Goal: Task Accomplishment & Management: Complete application form

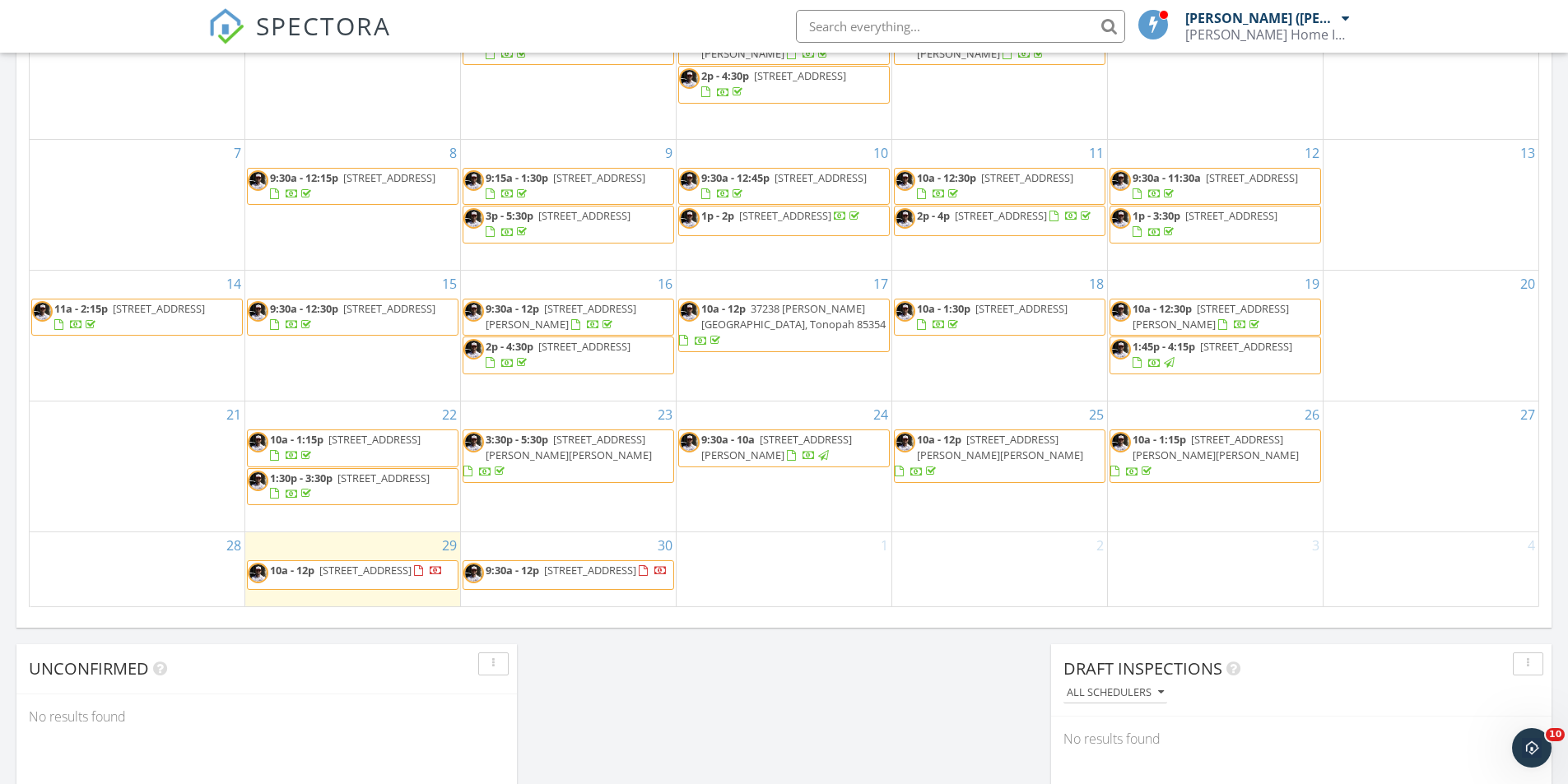
scroll to position [906, 0]
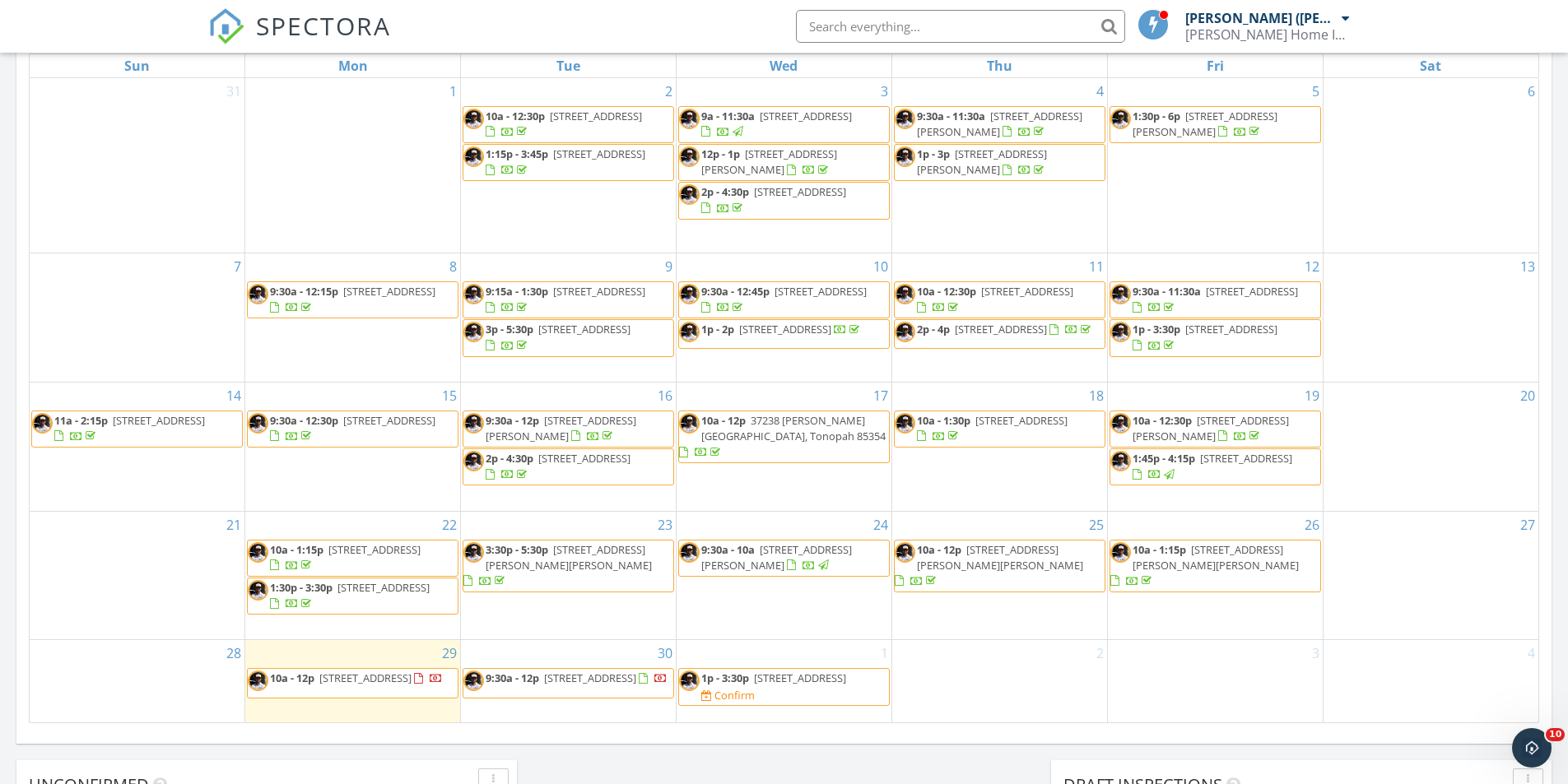
scroll to position [823, 0]
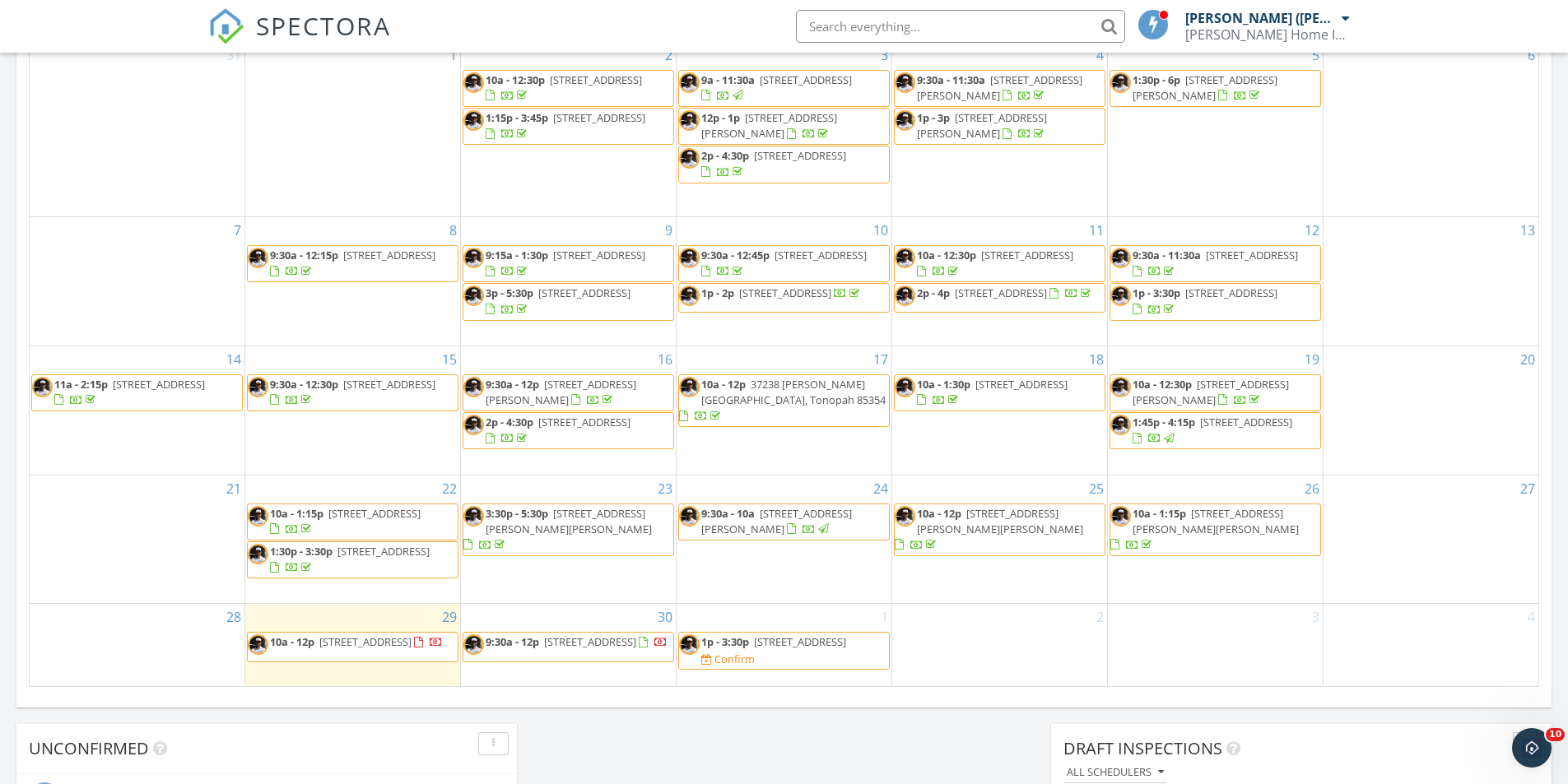
click at [754, 650] on span "9321 W Wild Horse Ct, Sun City 85373" at bounding box center [800, 642] width 92 height 15
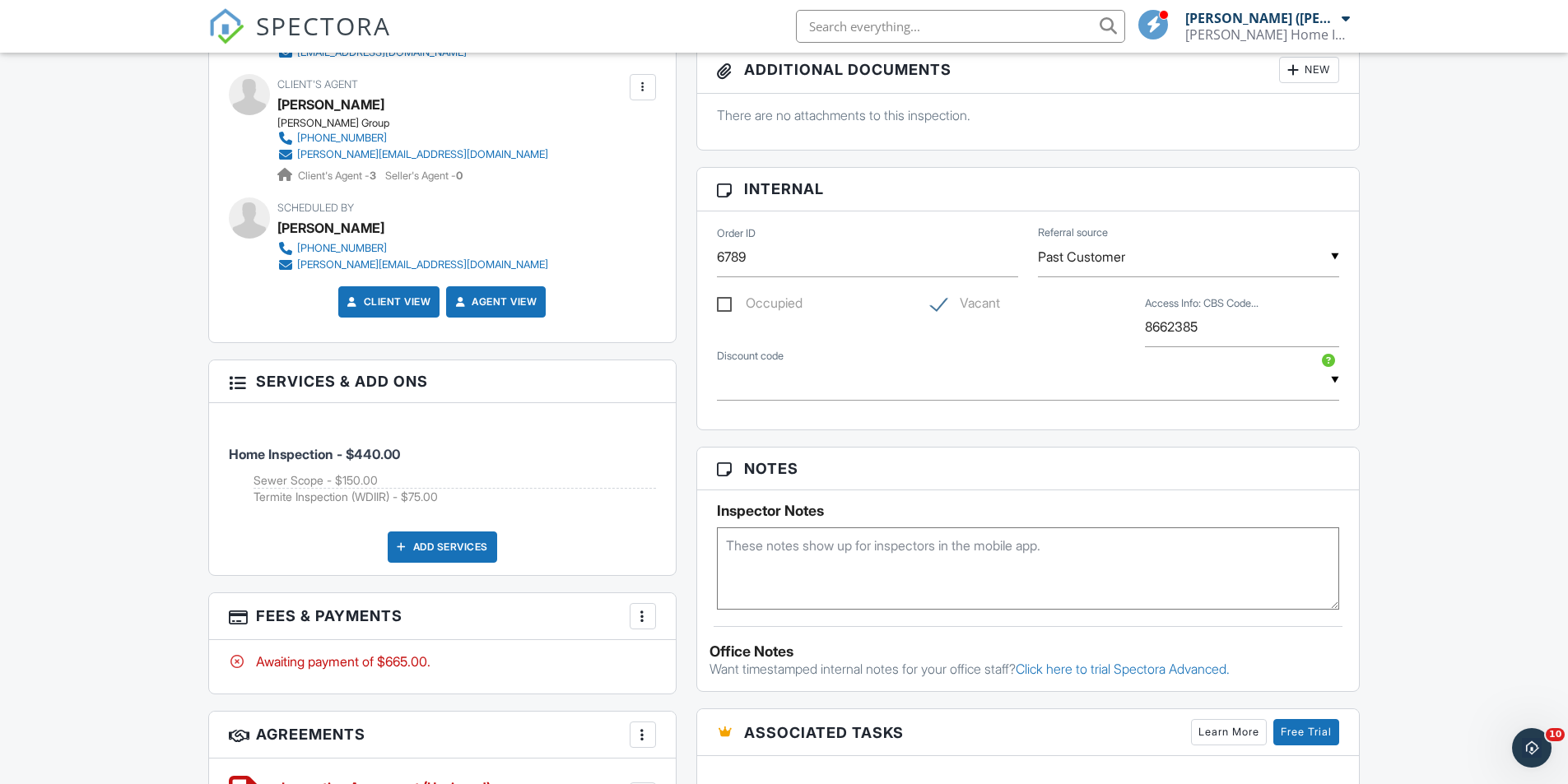
click at [639, 615] on div at bounding box center [643, 616] width 17 height 17
click at [705, 511] on li "Edit Fees & Payments" at bounding box center [725, 507] width 172 height 41
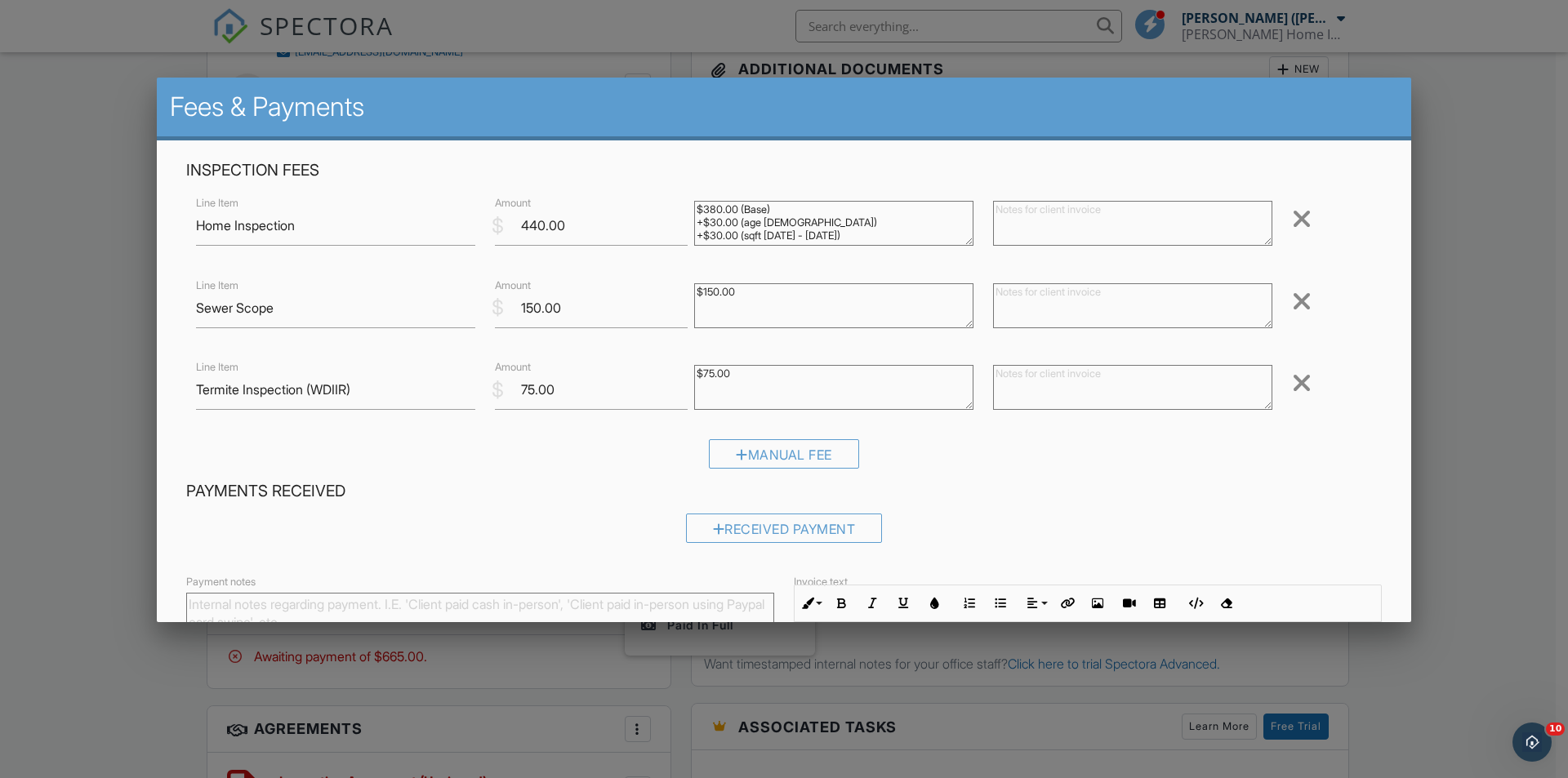
click at [1292, 306] on div at bounding box center [1302, 301] width 19 height 26
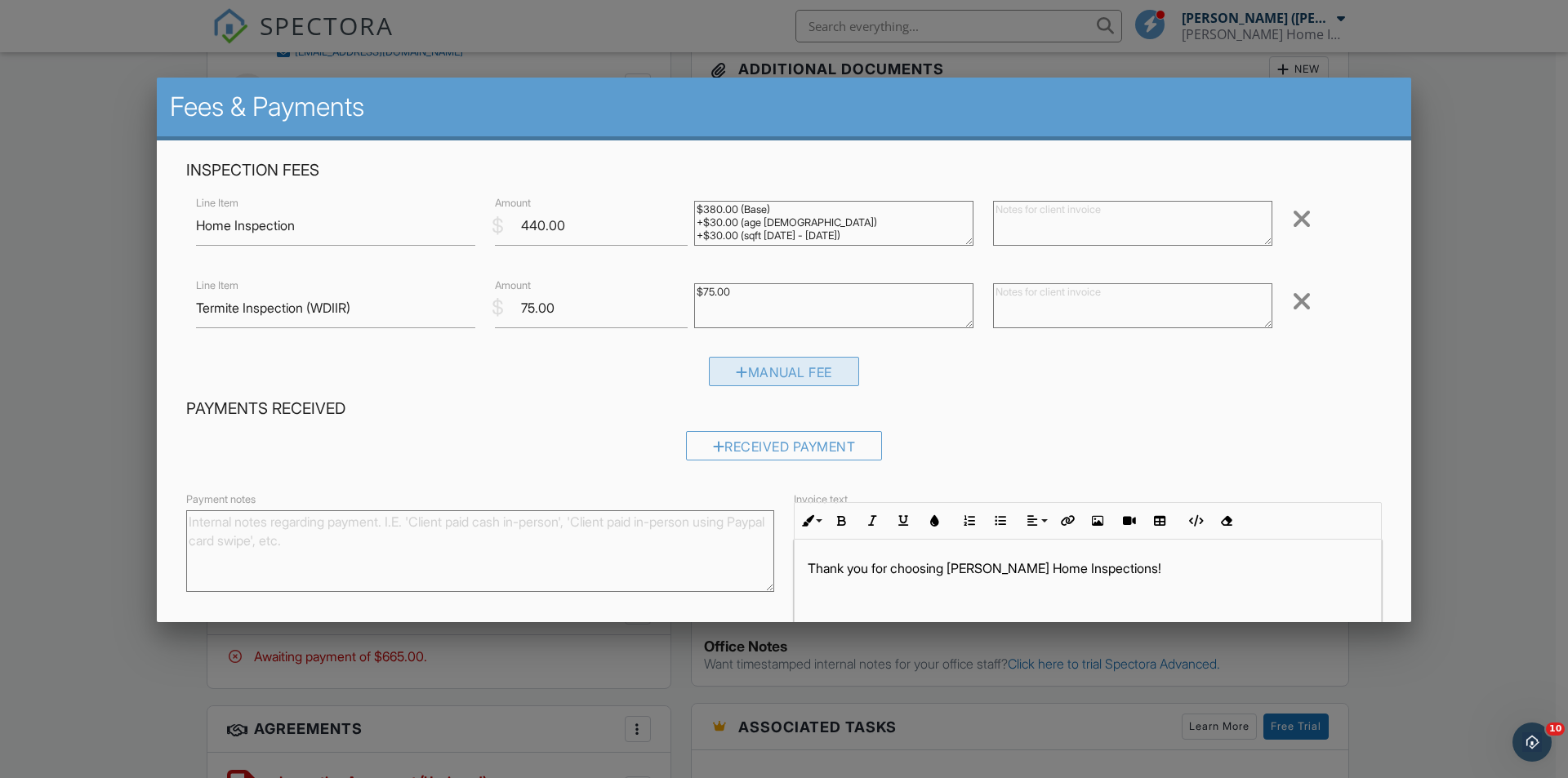
click at [759, 372] on div "Manual Fee" at bounding box center [784, 372] width 150 height 29
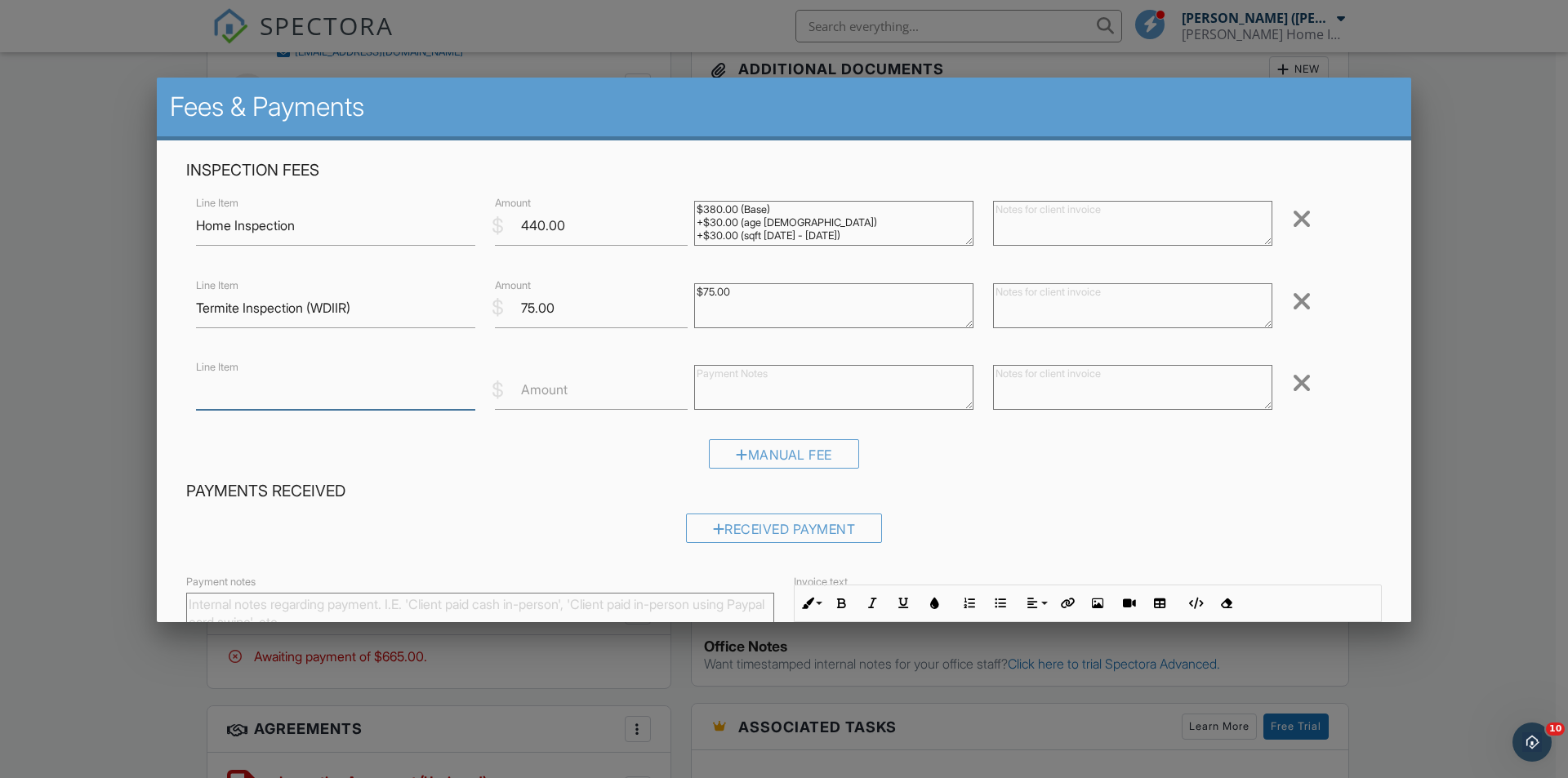
click at [333, 399] on input "Line Item" at bounding box center [335, 389] width 280 height 40
type input "VA Discount"
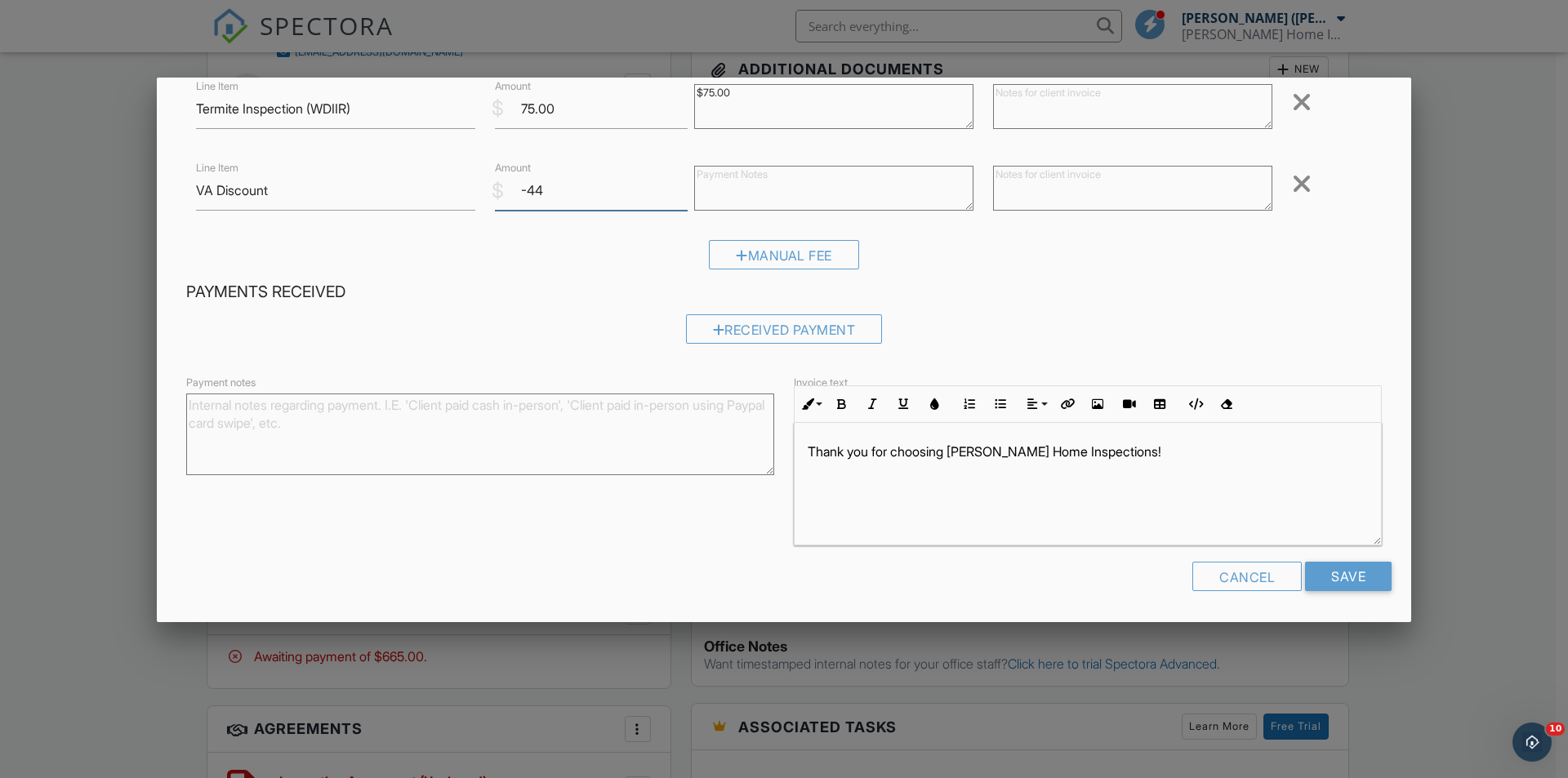
scroll to position [201, 0]
type input "-44"
click at [1346, 580] on input "Save" at bounding box center [1348, 575] width 87 height 29
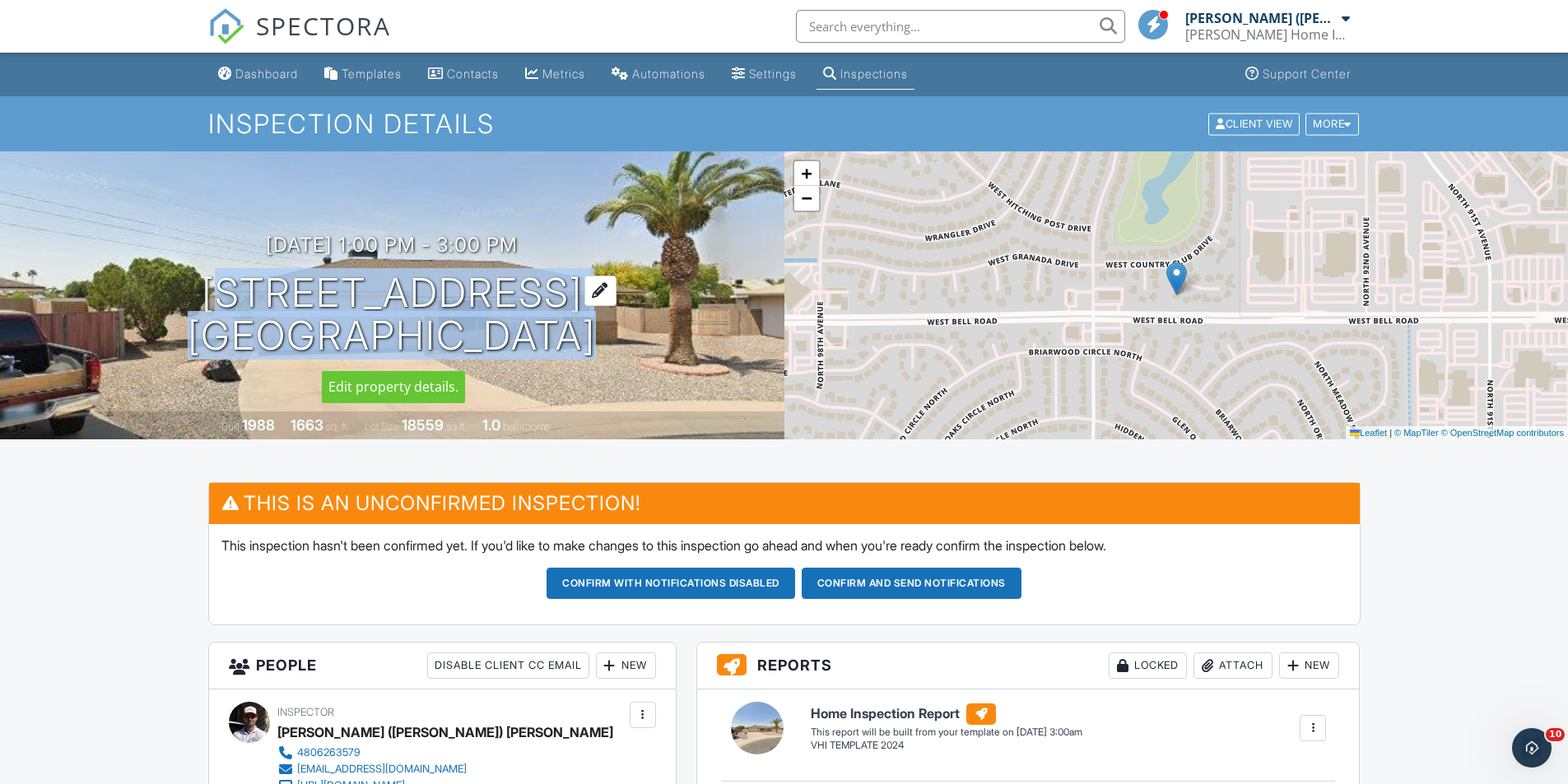
drag, startPoint x: 146, startPoint y: 279, endPoint x: 615, endPoint y: 294, distance: 469.2
click at [615, 294] on div "10/01/2025 1:00 pm - 3:00 pm 9321 W Wild Horse Ct Sun City, AZ 85373" at bounding box center [392, 295] width 784 height 125
copy h1 "9321 W Wild Horse Ct Sun City, AZ 85373"
click at [187, 286] on h1 "9321 W Wild Horse Ct Sun City, AZ 85373" at bounding box center [392, 315] width 408 height 87
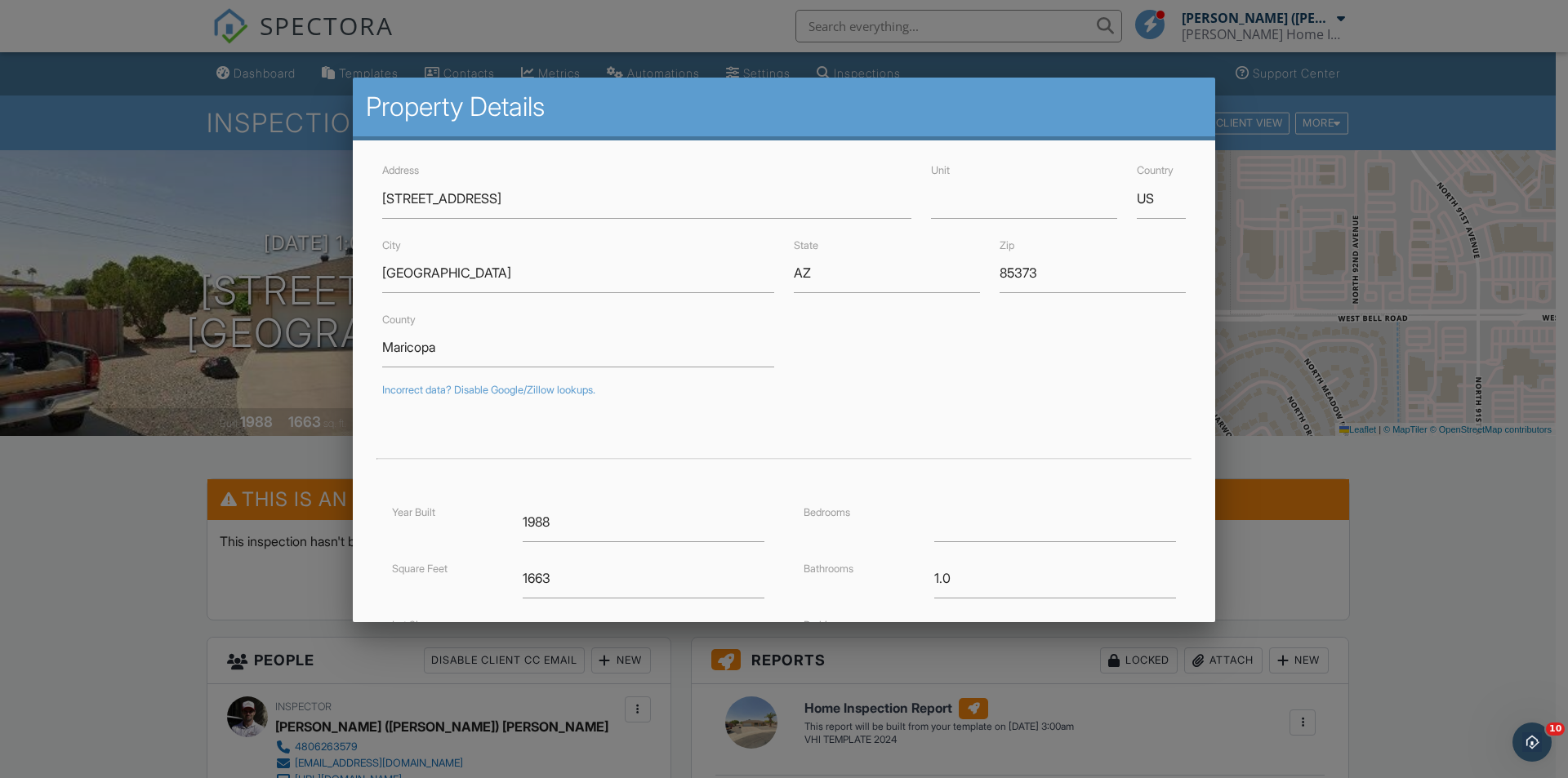
click at [151, 315] on div at bounding box center [784, 404] width 1568 height 973
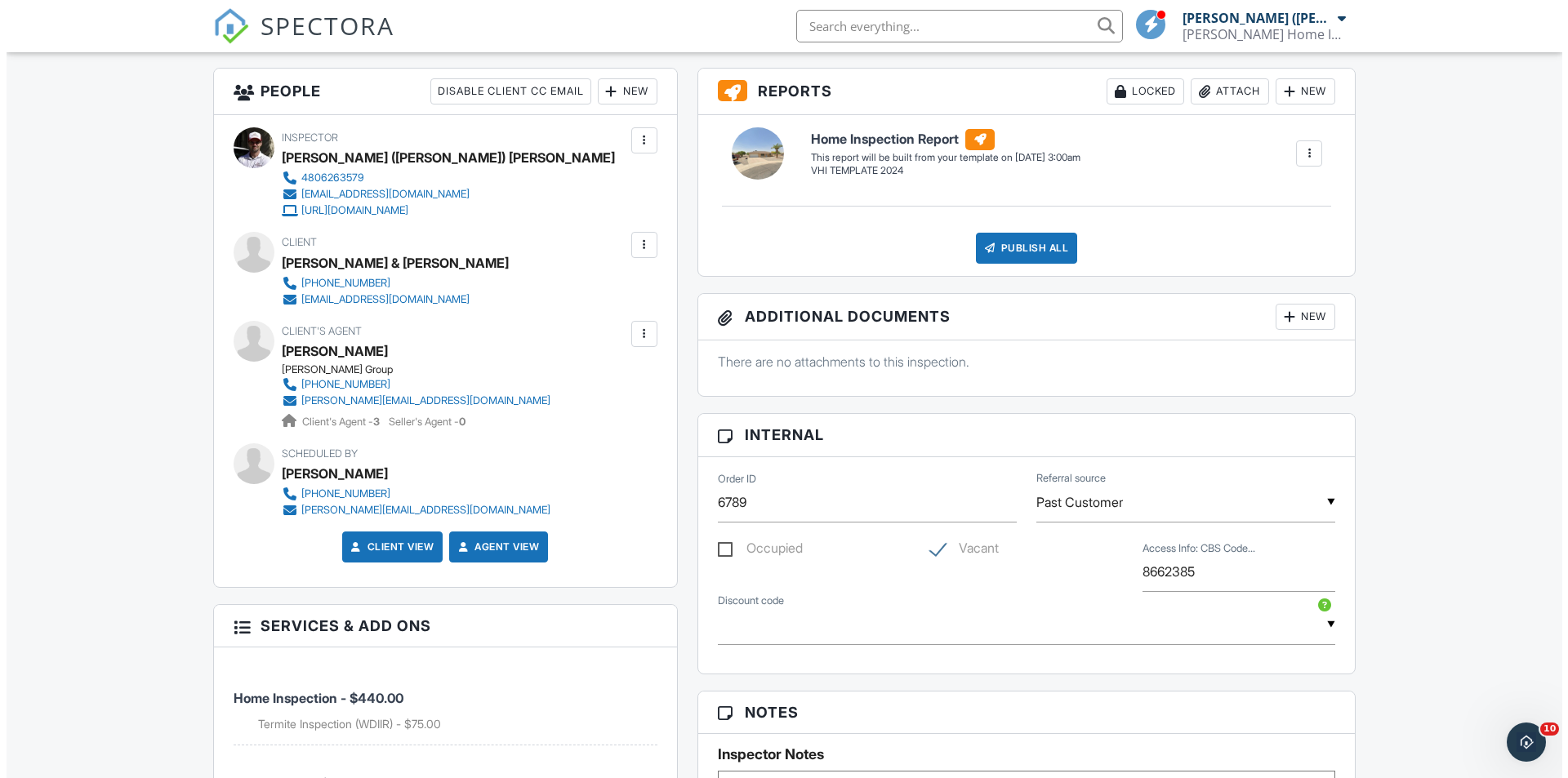
scroll to position [572, 0]
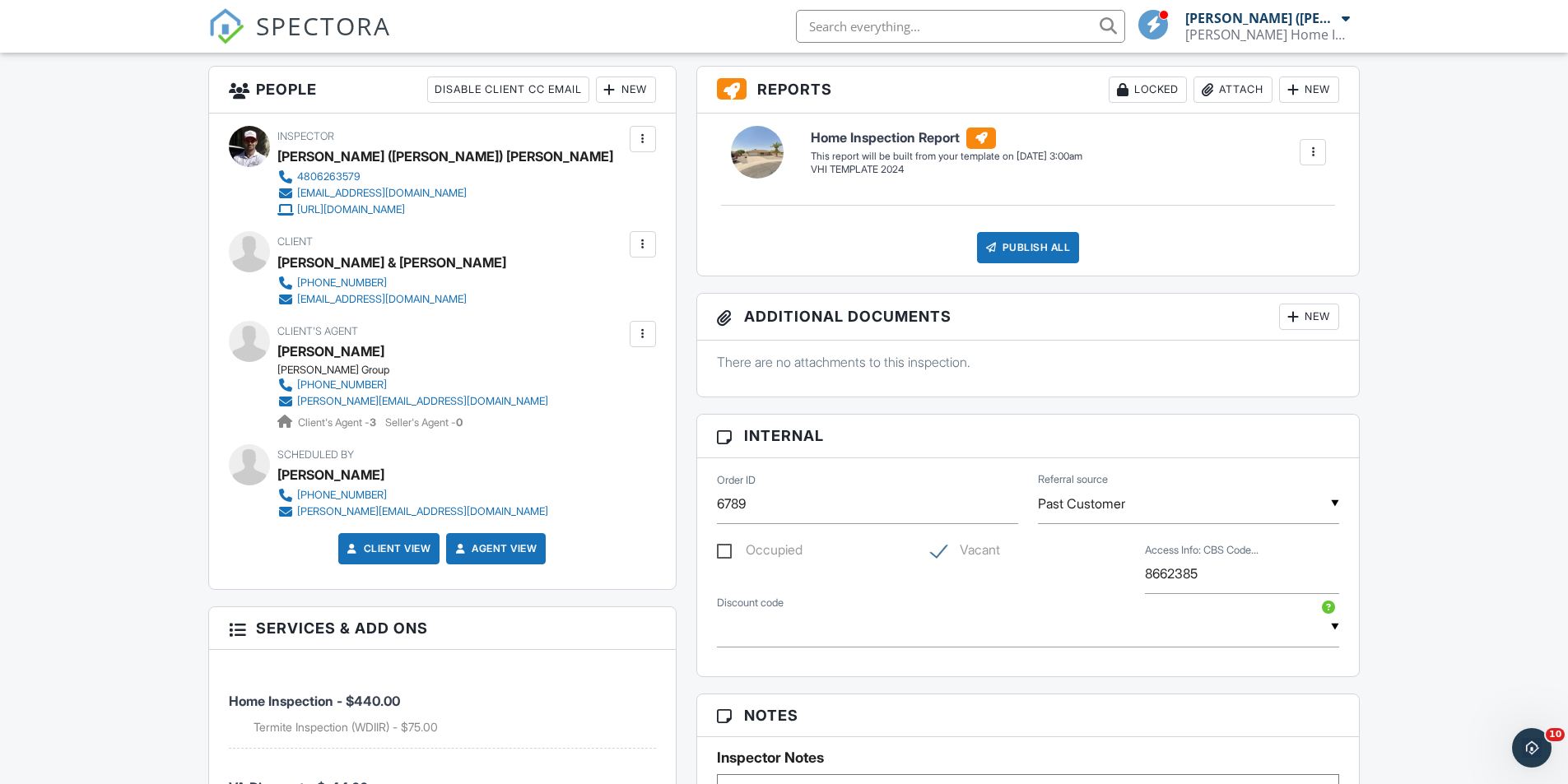
click at [622, 78] on div "New" at bounding box center [625, 89] width 60 height 26
click at [645, 171] on li "Listing Agent" at bounding box center [685, 182] width 162 height 41
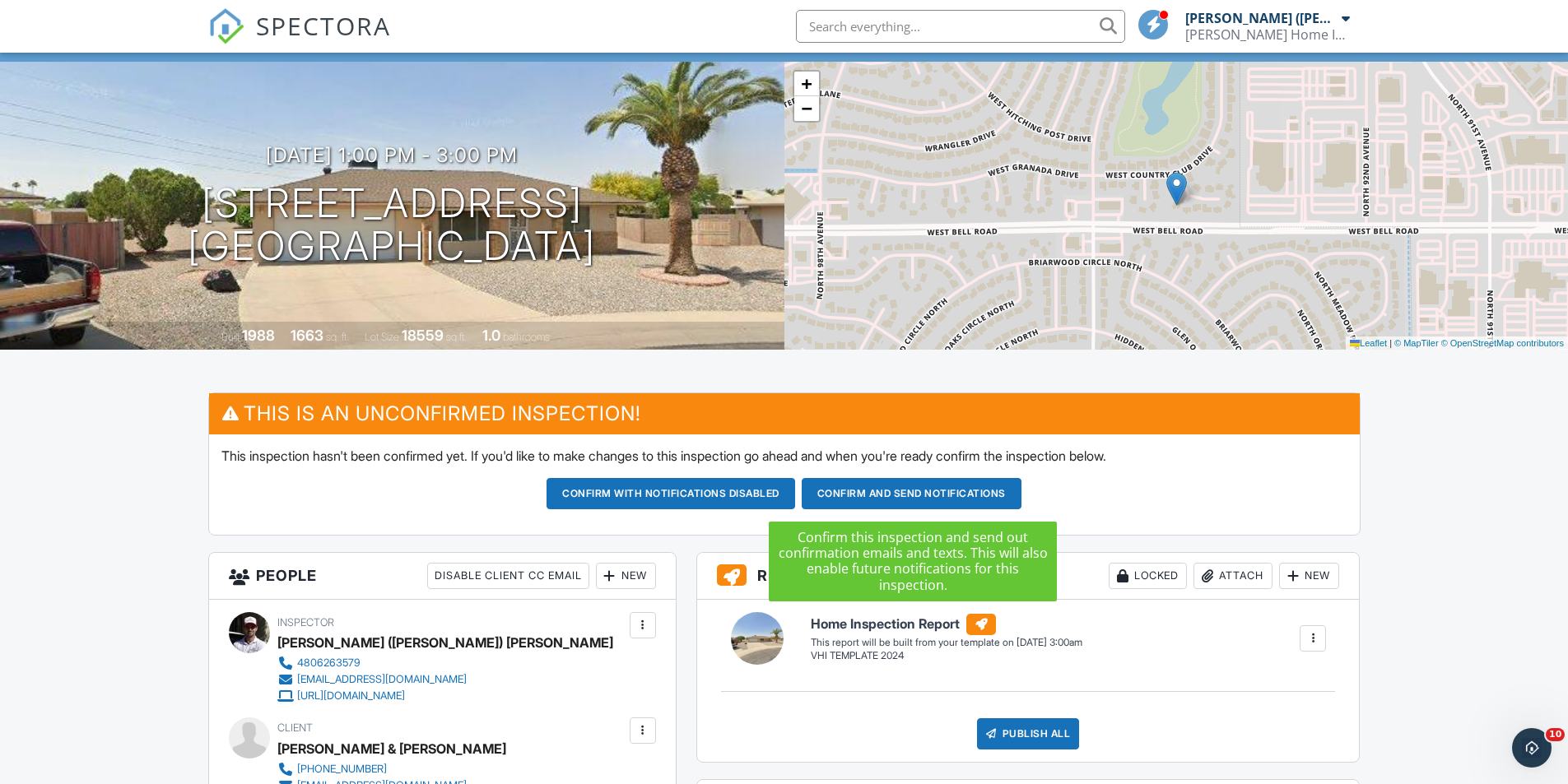
click at [850, 497] on button "Confirm and send notifications" at bounding box center [912, 494] width 220 height 31
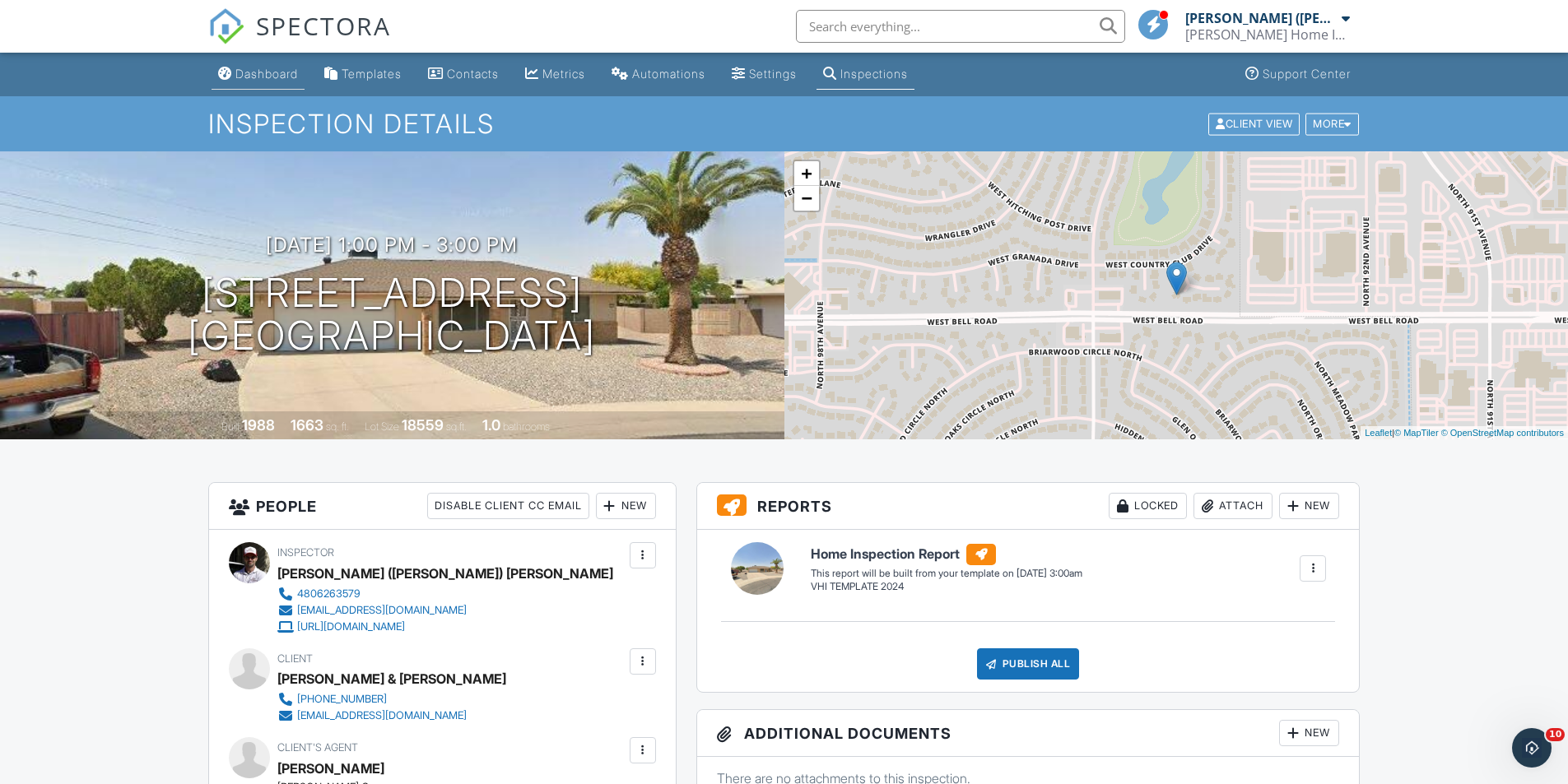
click at [267, 78] on div "Dashboard" at bounding box center [267, 74] width 63 height 14
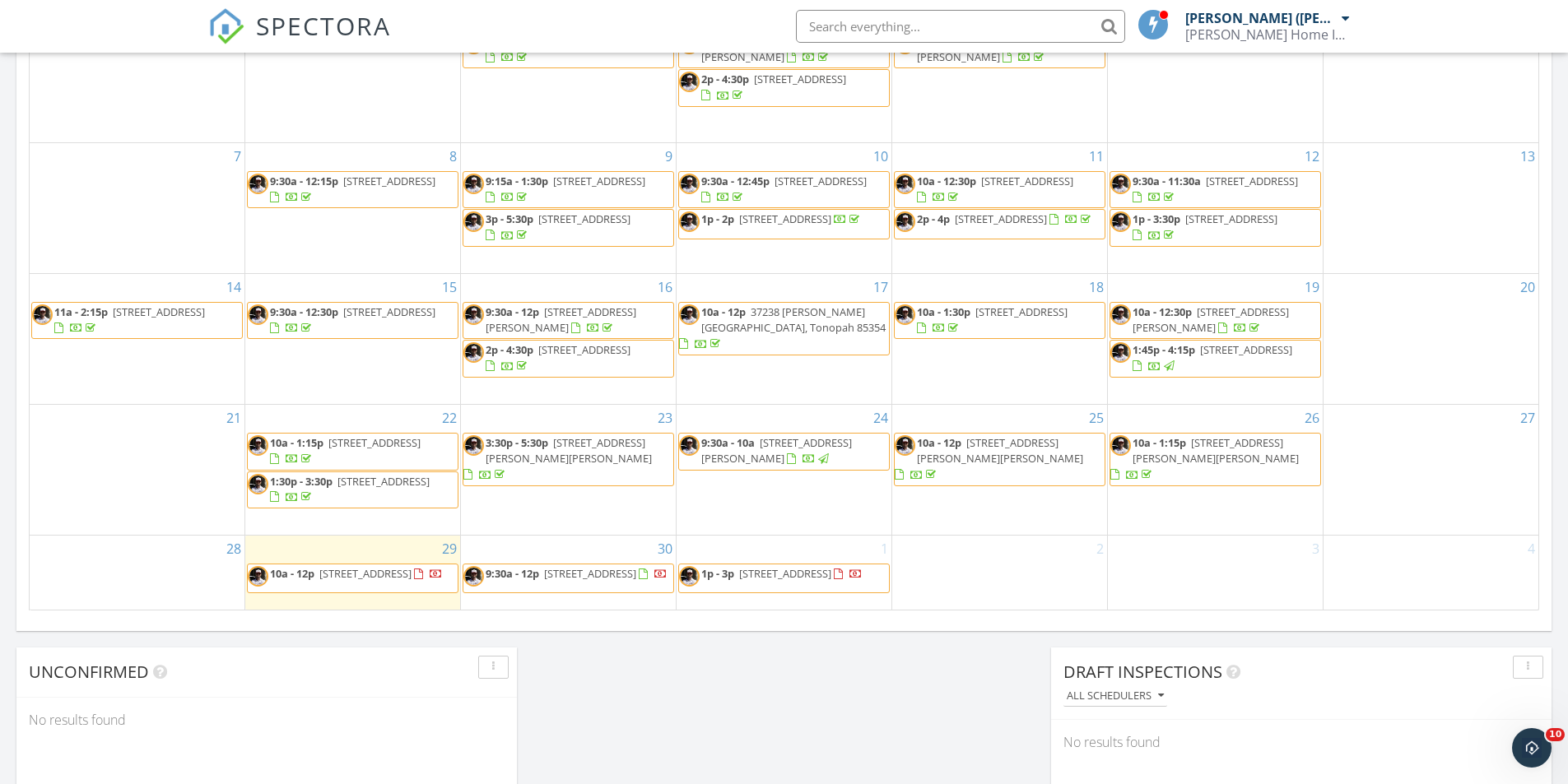
scroll to position [906, 0]
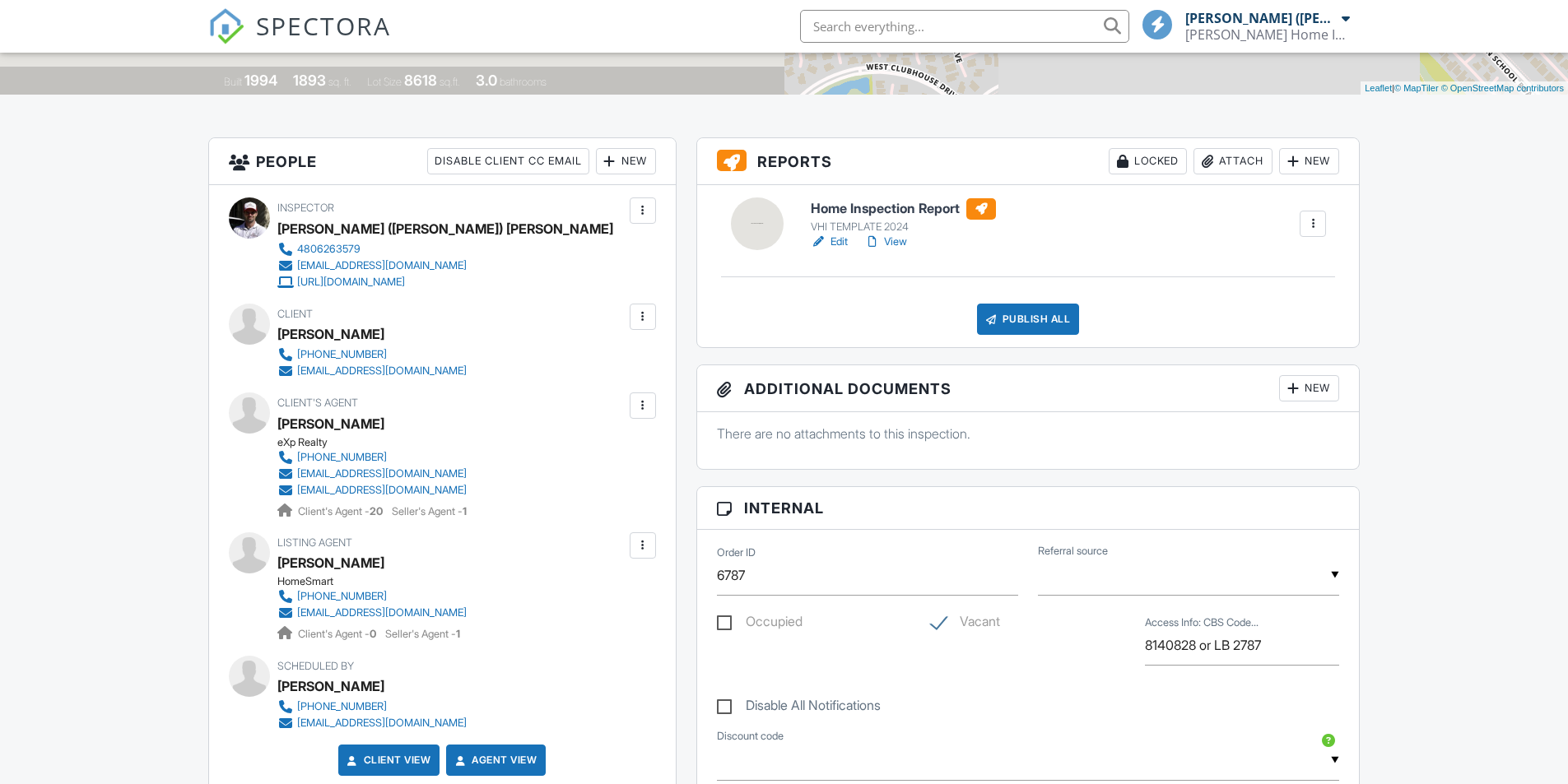
scroll to position [350, 0]
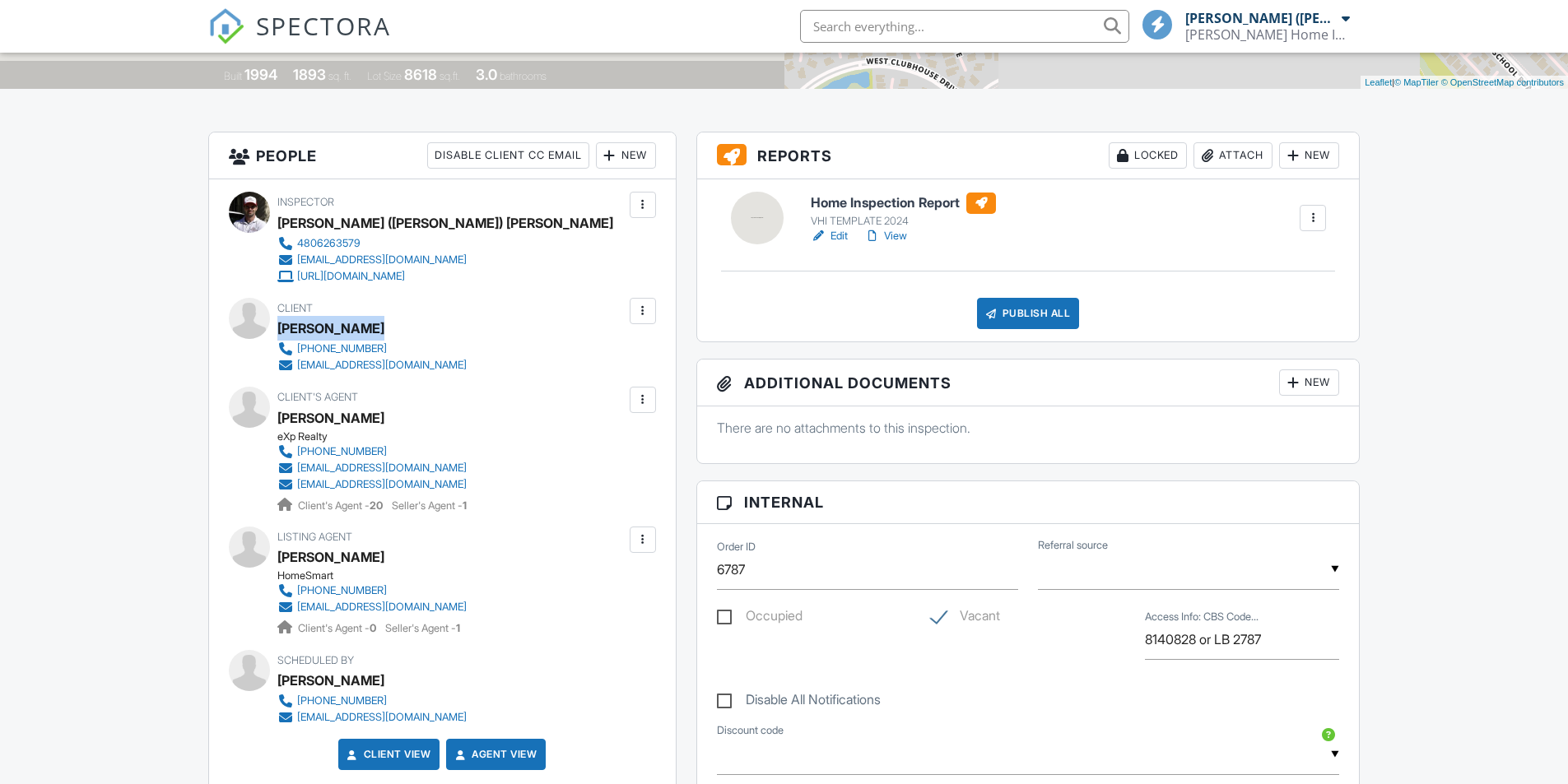
drag, startPoint x: 375, startPoint y: 330, endPoint x: 279, endPoint y: 330, distance: 96.0
click at [279, 330] on div "Renee Borsari" at bounding box center [379, 328] width 202 height 25
copy div "Renee Borsari"
drag, startPoint x: 400, startPoint y: 362, endPoint x: 295, endPoint y: 367, distance: 105.1
click at [295, 367] on div "858-761-2810 rborsari@msn.com" at bounding box center [379, 357] width 202 height 33
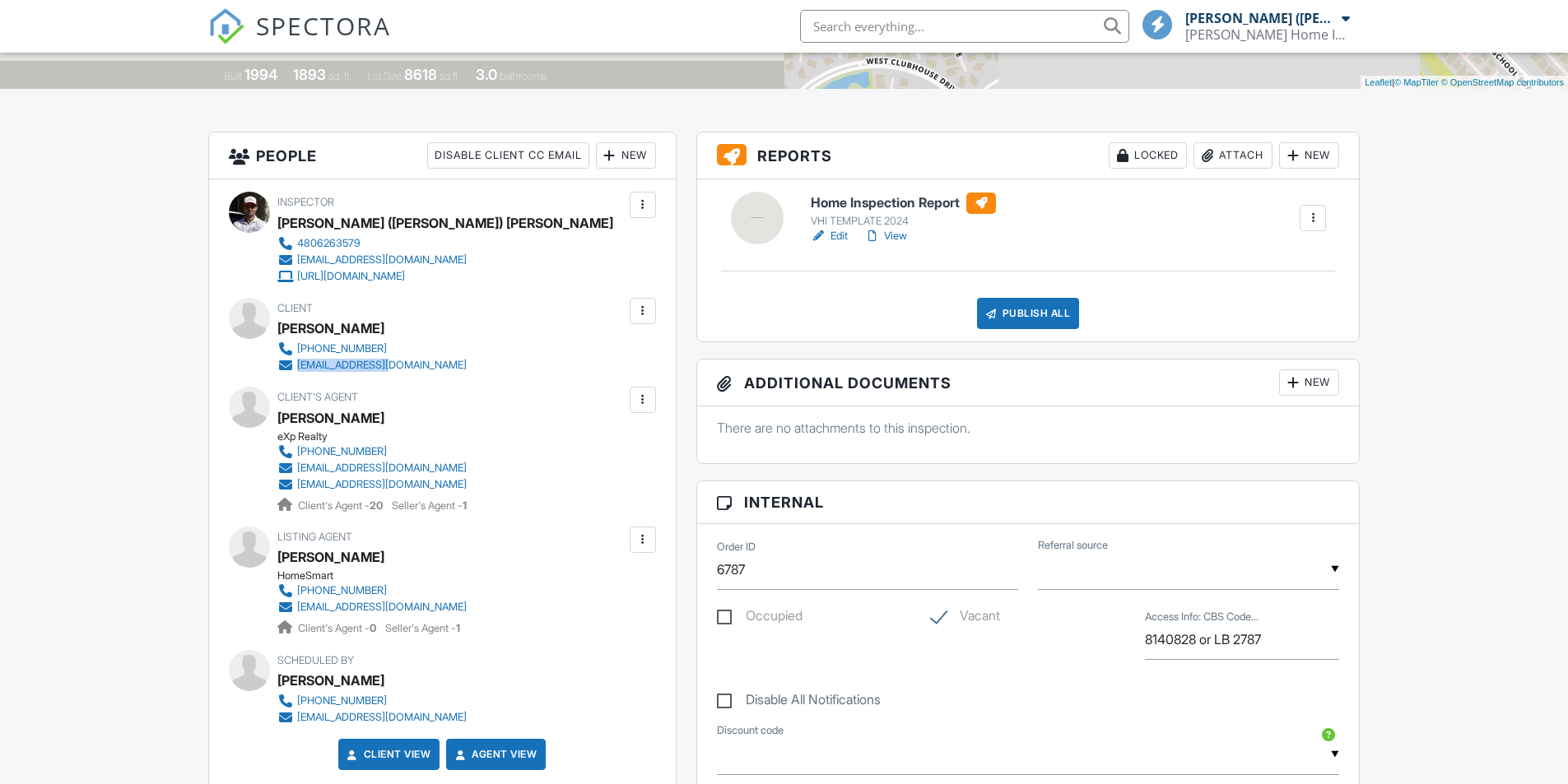
copy div "rborsari@msn.com"
drag, startPoint x: 408, startPoint y: 346, endPoint x: 298, endPoint y: 344, distance: 110.0
click at [298, 344] on div "Client Renee Borsari 858-761-2810 rborsari@msn.com" at bounding box center [411, 336] width 268 height 76
copy div "858-761-2810"
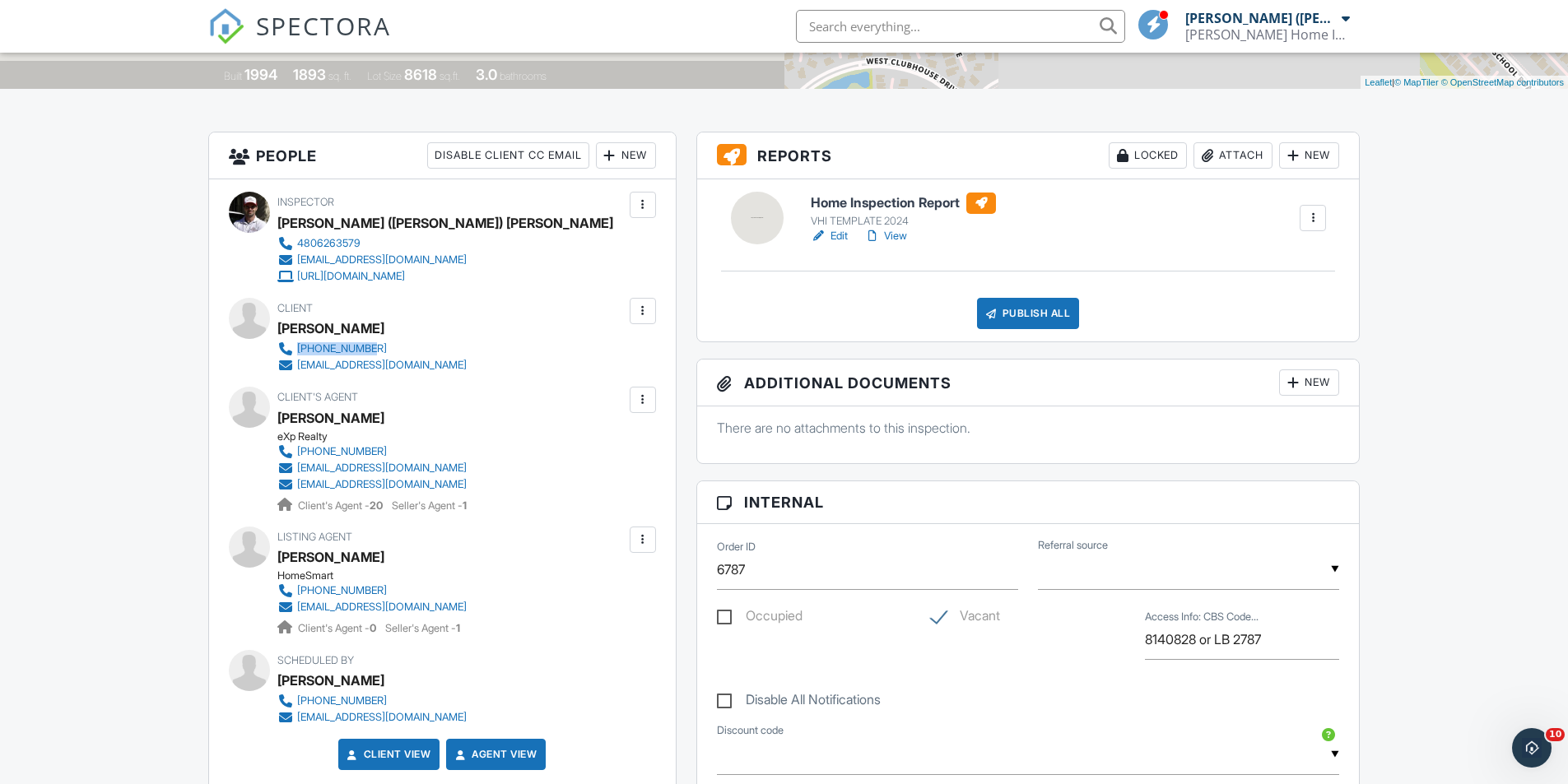
drag, startPoint x: 381, startPoint y: 425, endPoint x: 281, endPoint y: 428, distance: 100.0
click at [281, 428] on div "Carolyne Baker" at bounding box center [379, 418] width 202 height 25
copy div "Carolyne Baker"
drag, startPoint x: 374, startPoint y: 558, endPoint x: 279, endPoint y: 559, distance: 95.0
click at [279, 559] on div "Tommy Nunez" at bounding box center [379, 556] width 202 height 25
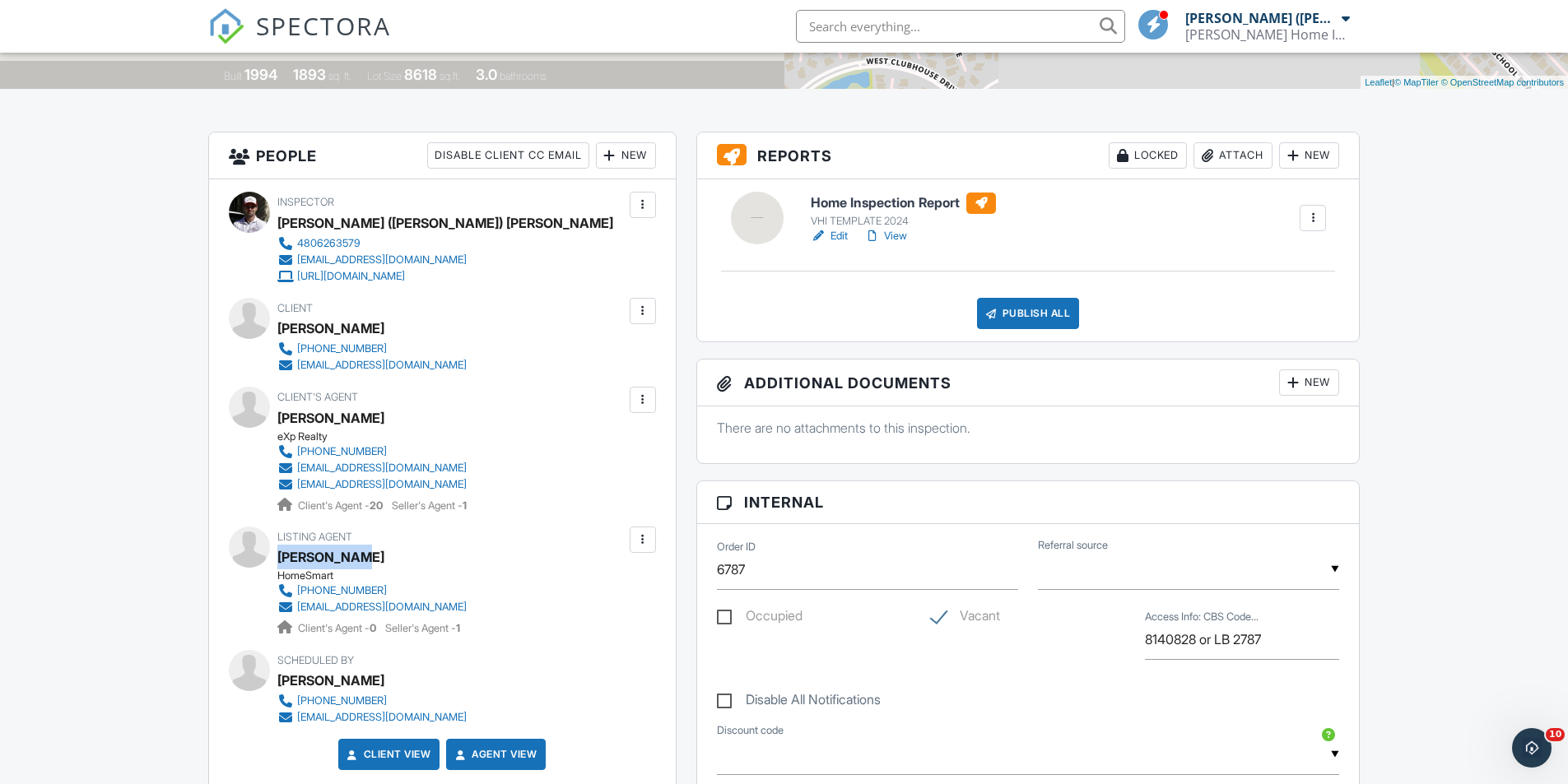
copy div "Tommy Nunez"
drag, startPoint x: 458, startPoint y: 606, endPoint x: 298, endPoint y: 607, distance: 160.0
click at [298, 607] on div "Listing Agent Tommy Nunez HomeSmart 602-618-7939 nuneztj4@gmail.com Client's Ag…" at bounding box center [411, 582] width 268 height 110
copy div "nuneztj4@gmail.com"
click at [515, 584] on div "Listing Agent Tommy Nunez HomeSmart 602-618-7939 nuneztj4@gmail.com Client's Ag…" at bounding box center [411, 582] width 268 height 110
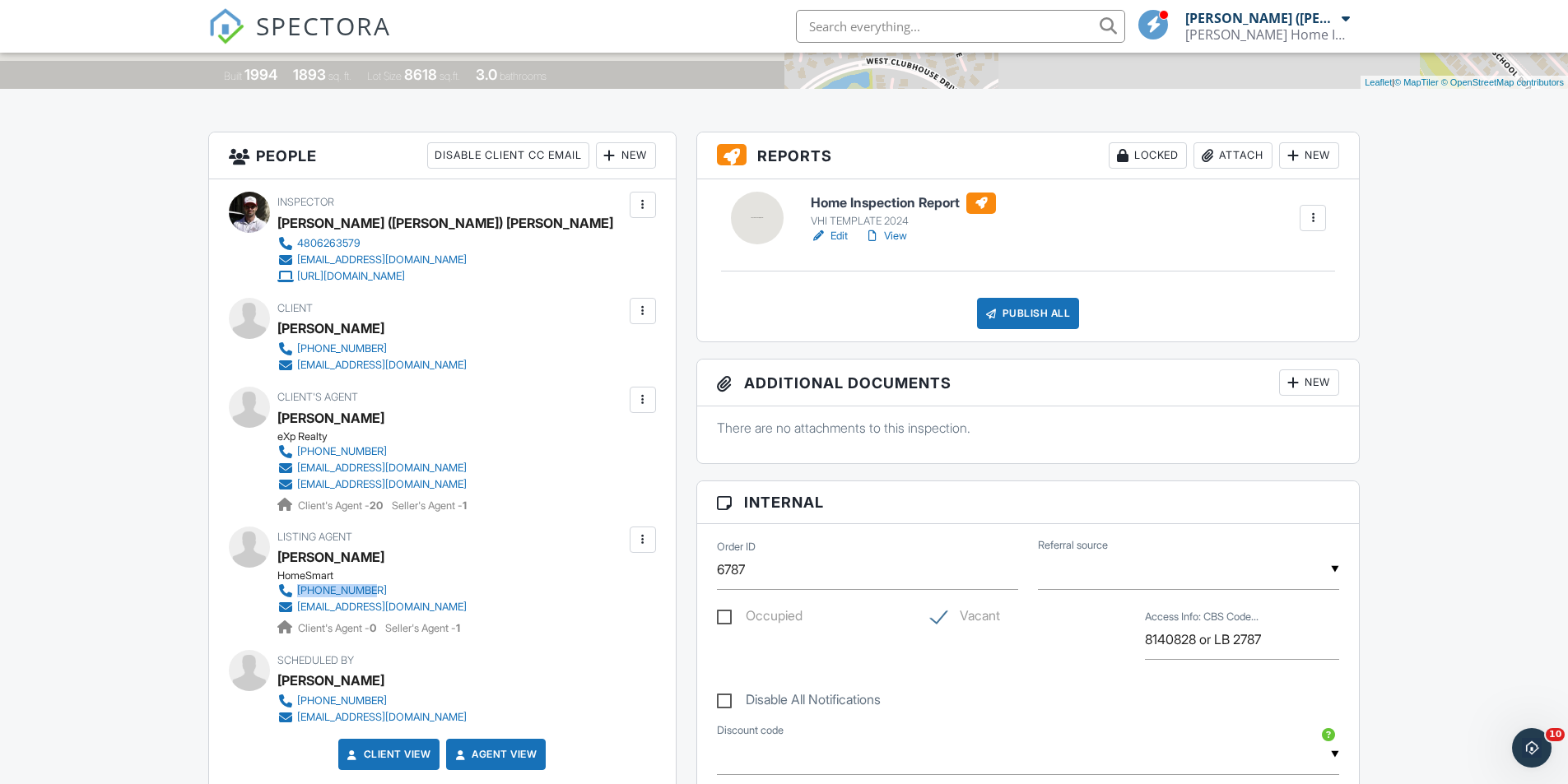
drag, startPoint x: 466, startPoint y: 582, endPoint x: 374, endPoint y: 593, distance: 92.7
click at [374, 593] on div "HomeSmart 602-618-7939 nuneztj4@gmail.com Client's Agent - 0 Seller's Agent - 1" at bounding box center [379, 602] width 202 height 67
copy div "602-618-7939"
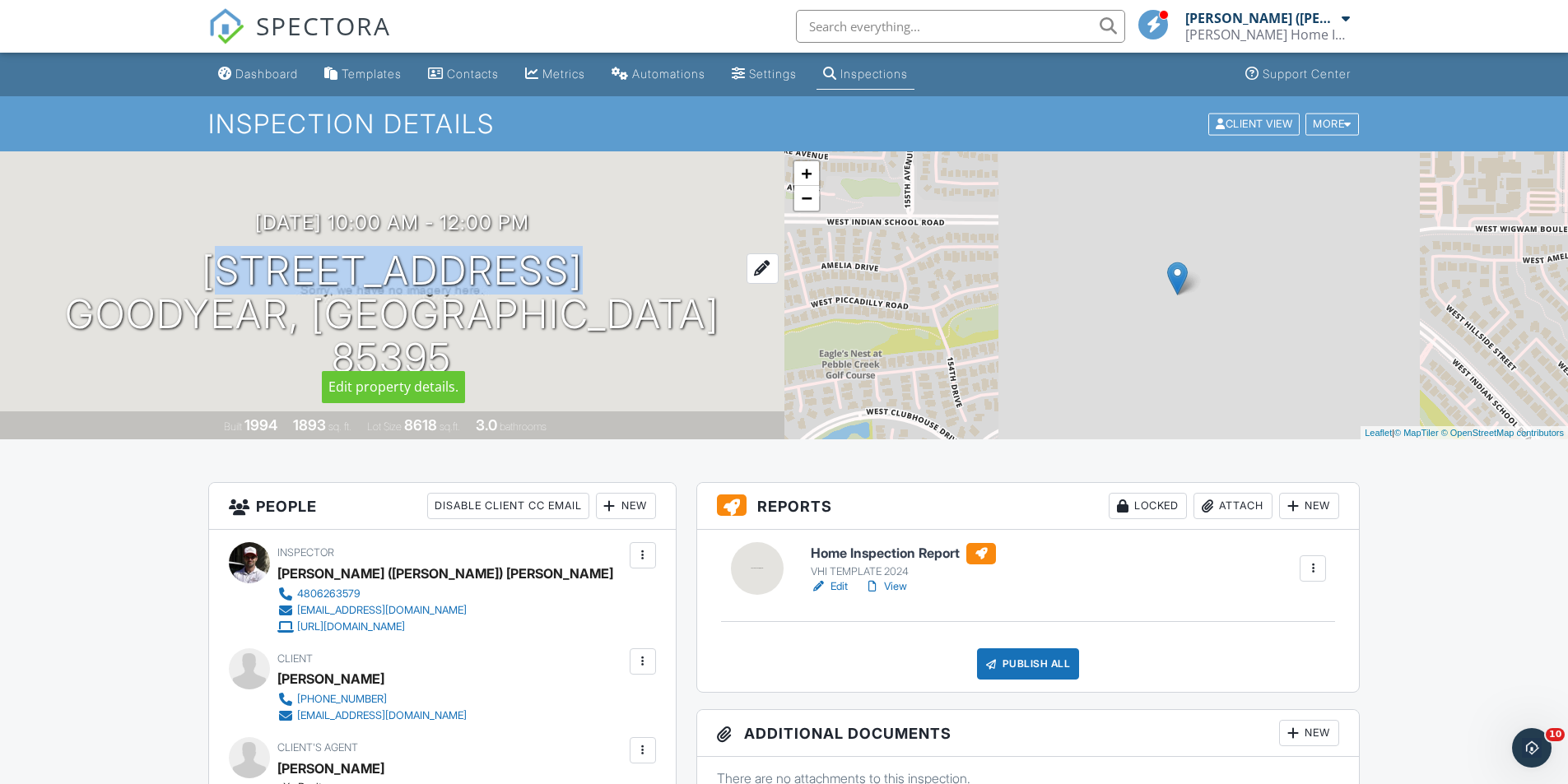
drag, startPoint x: 228, startPoint y: 298, endPoint x: 538, endPoint y: 302, distance: 310.0
click at [538, 302] on h1 "3956 N 151st Dr Goodyear, AZ 85395" at bounding box center [392, 314] width 732 height 131
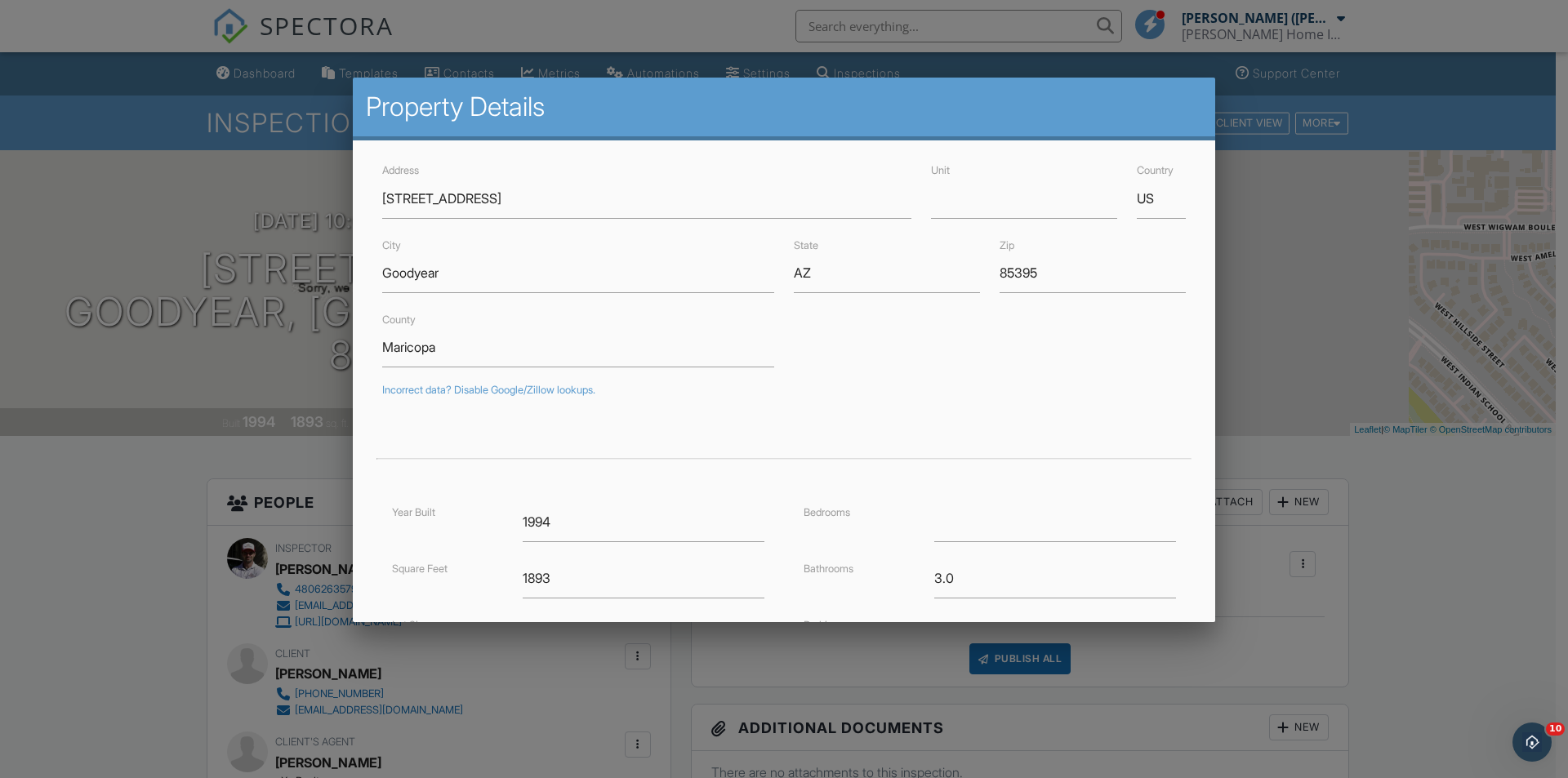
click at [1360, 275] on div at bounding box center [784, 404] width 1568 height 973
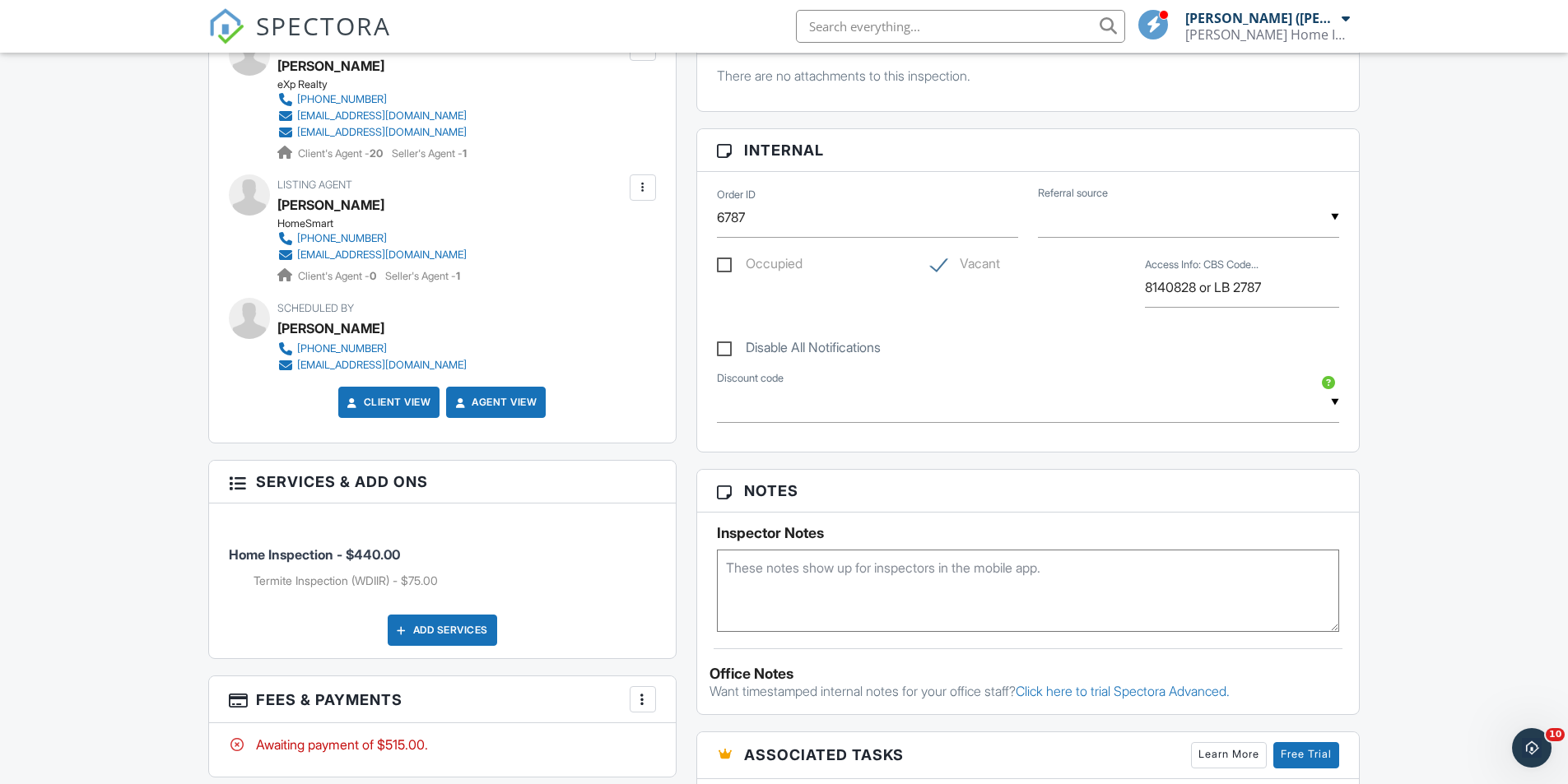
scroll to position [823, 0]
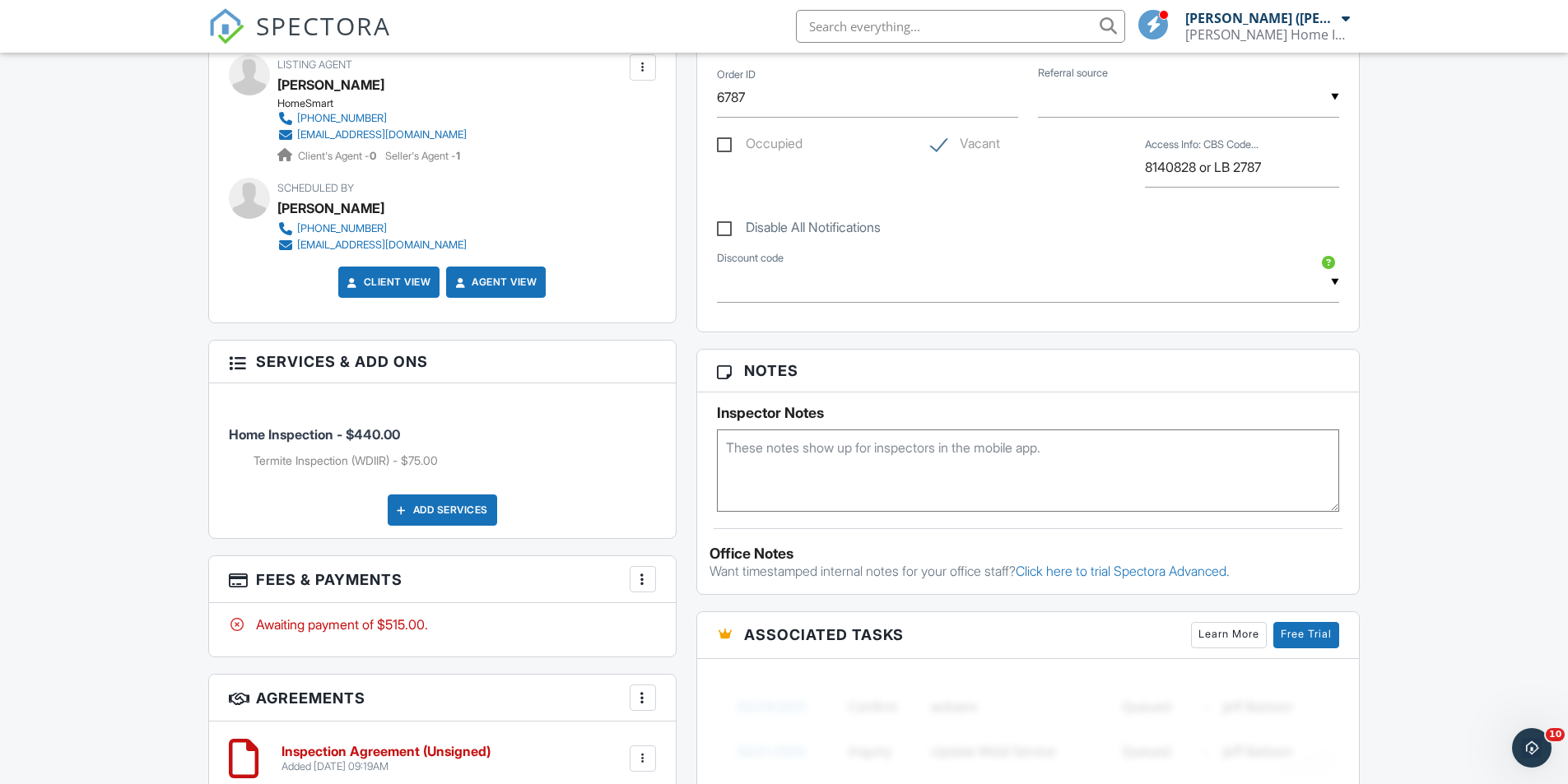
click at [289, 32] on span "SPECTORA" at bounding box center [324, 25] width 135 height 34
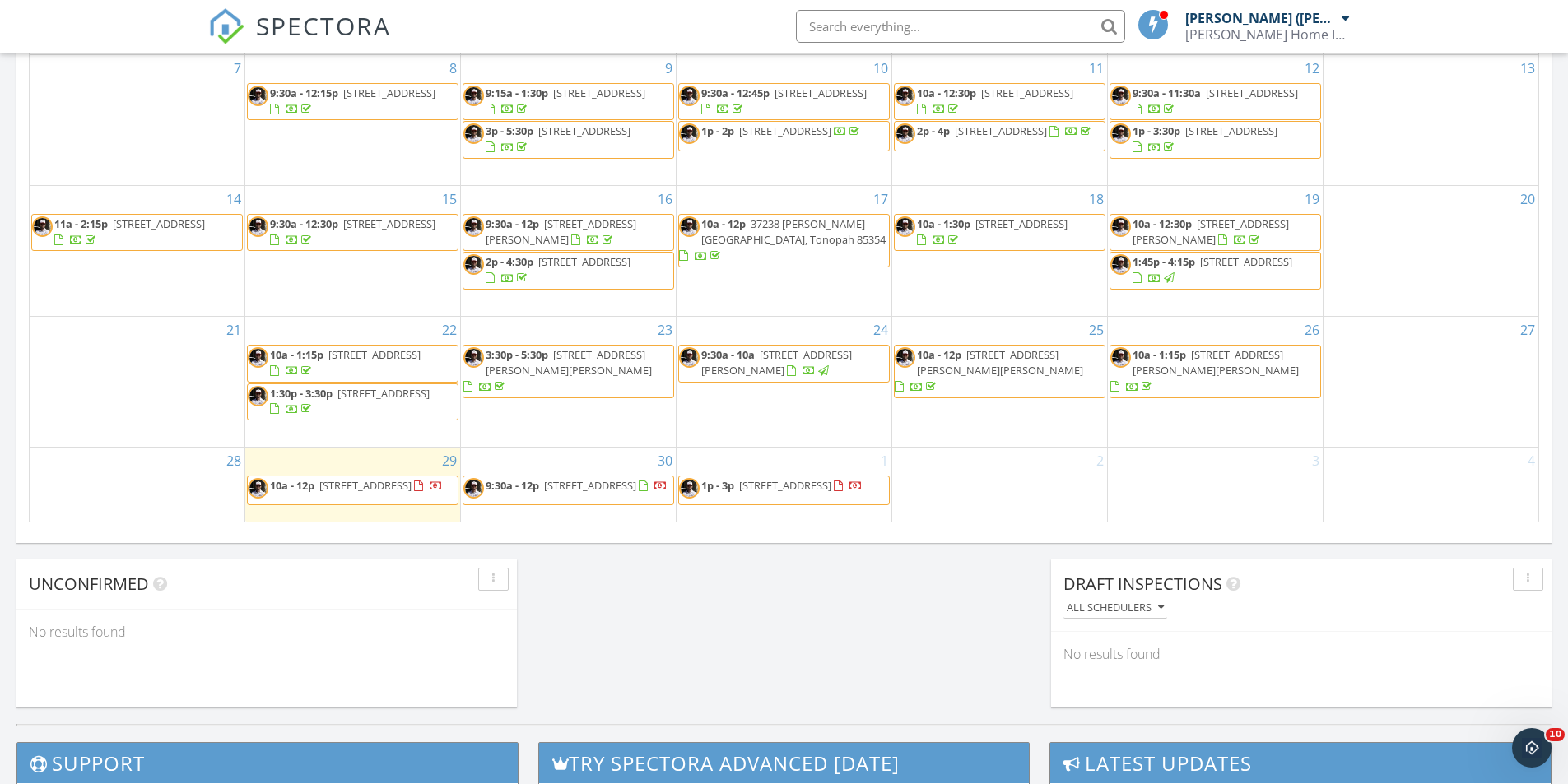
scroll to position [658, 0]
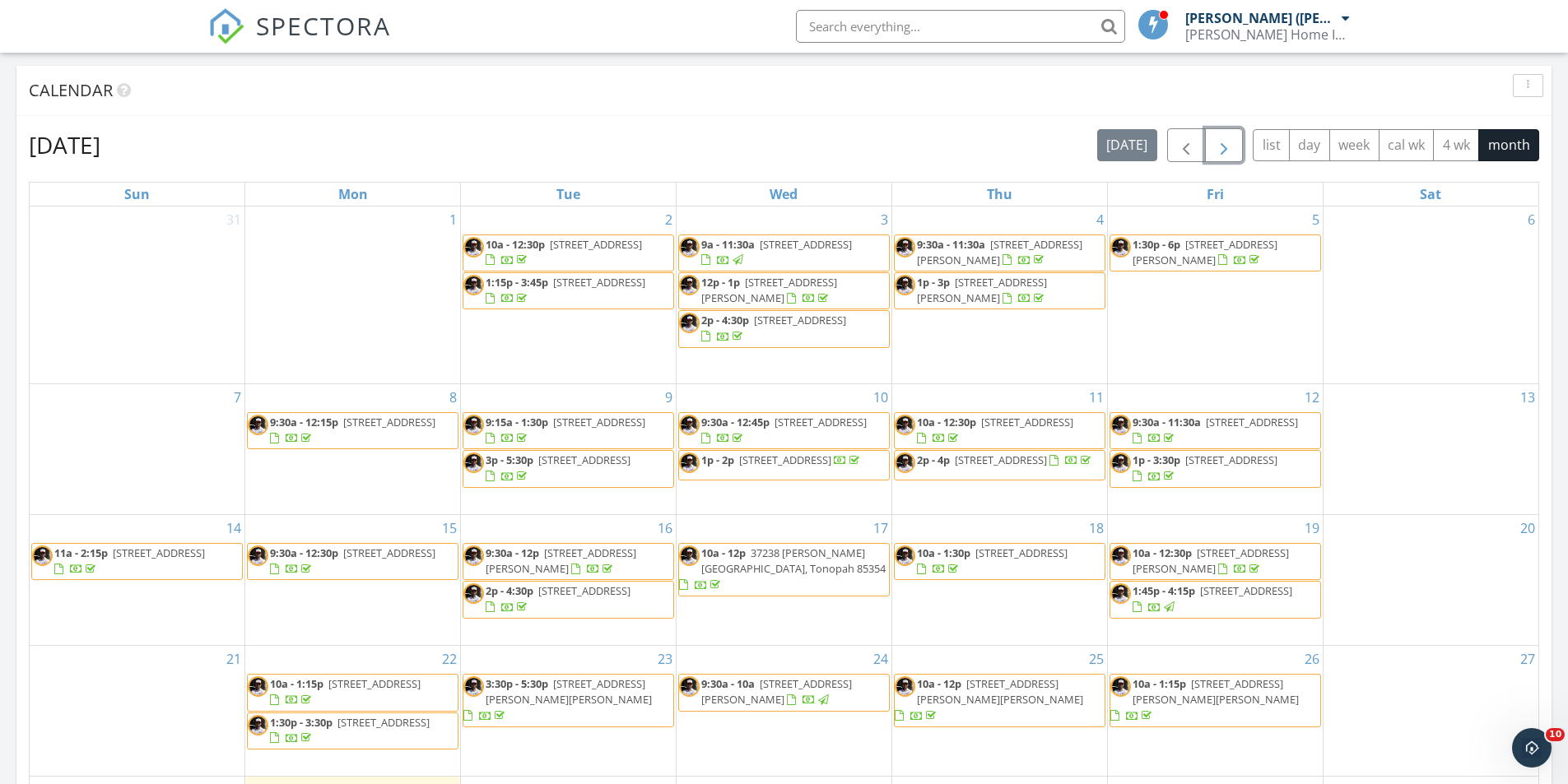
click at [1238, 151] on button "button" at bounding box center [1224, 145] width 38 height 33
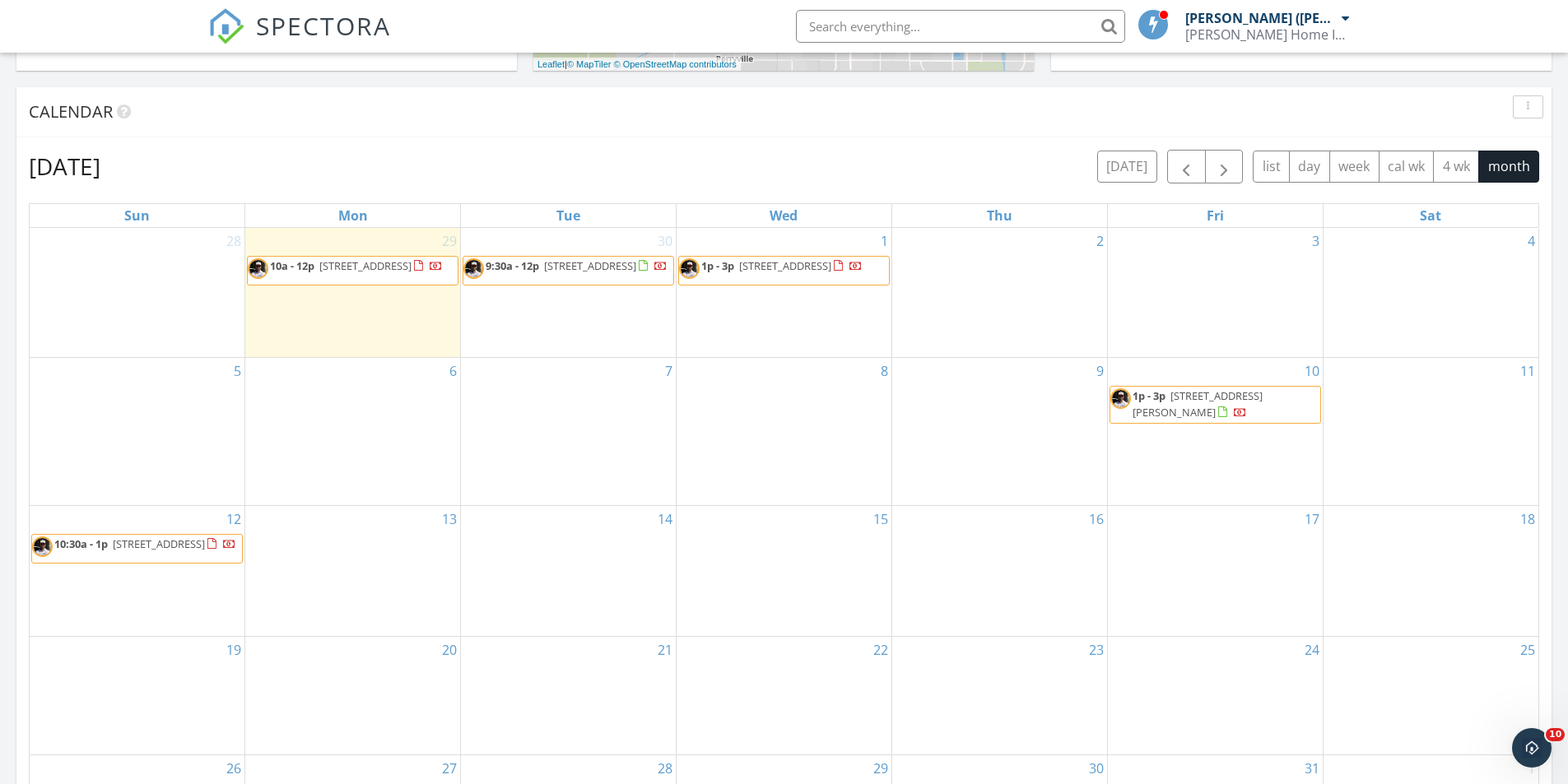
scroll to position [330, 0]
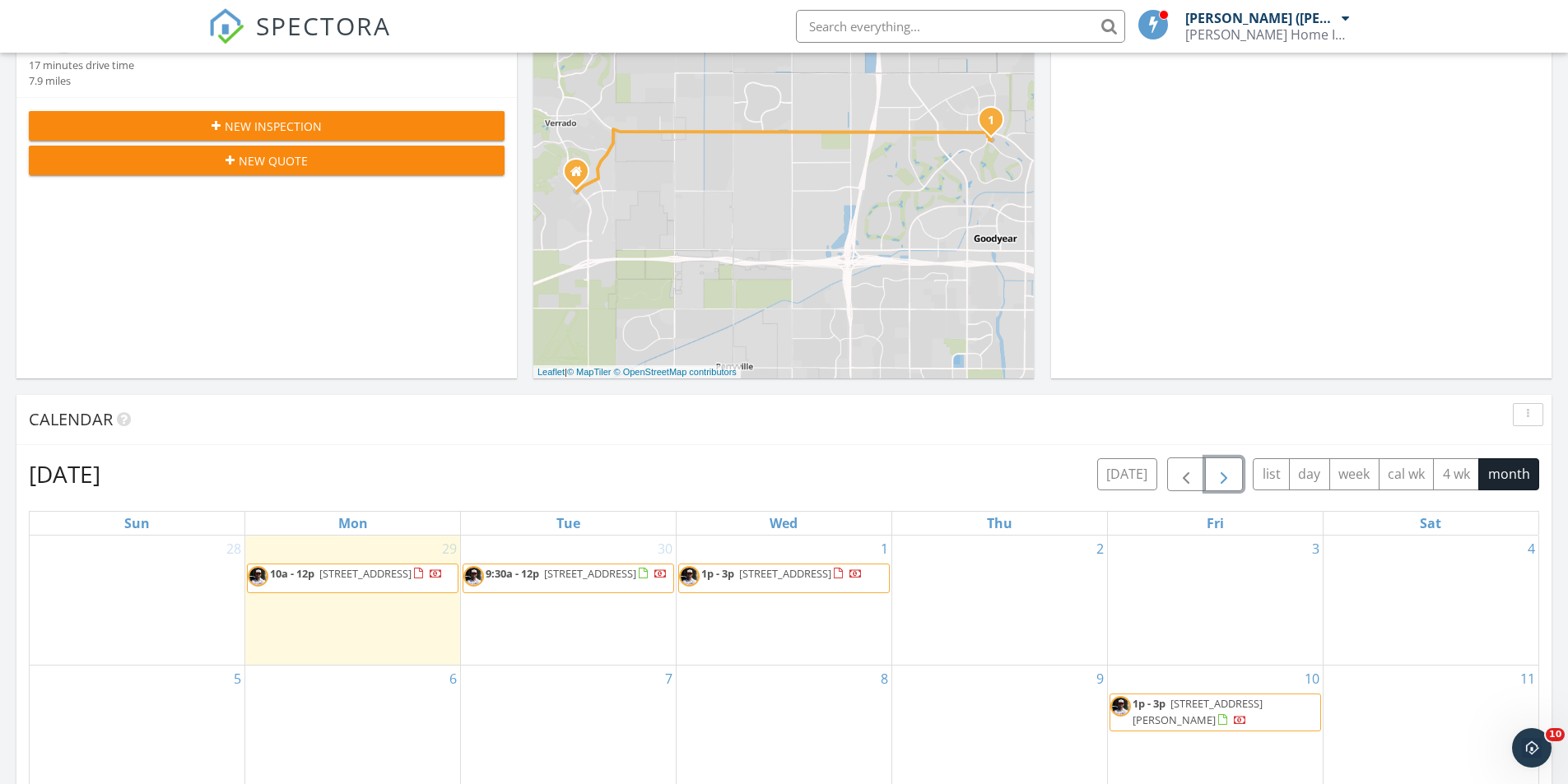
click at [1222, 461] on button "button" at bounding box center [1224, 474] width 38 height 33
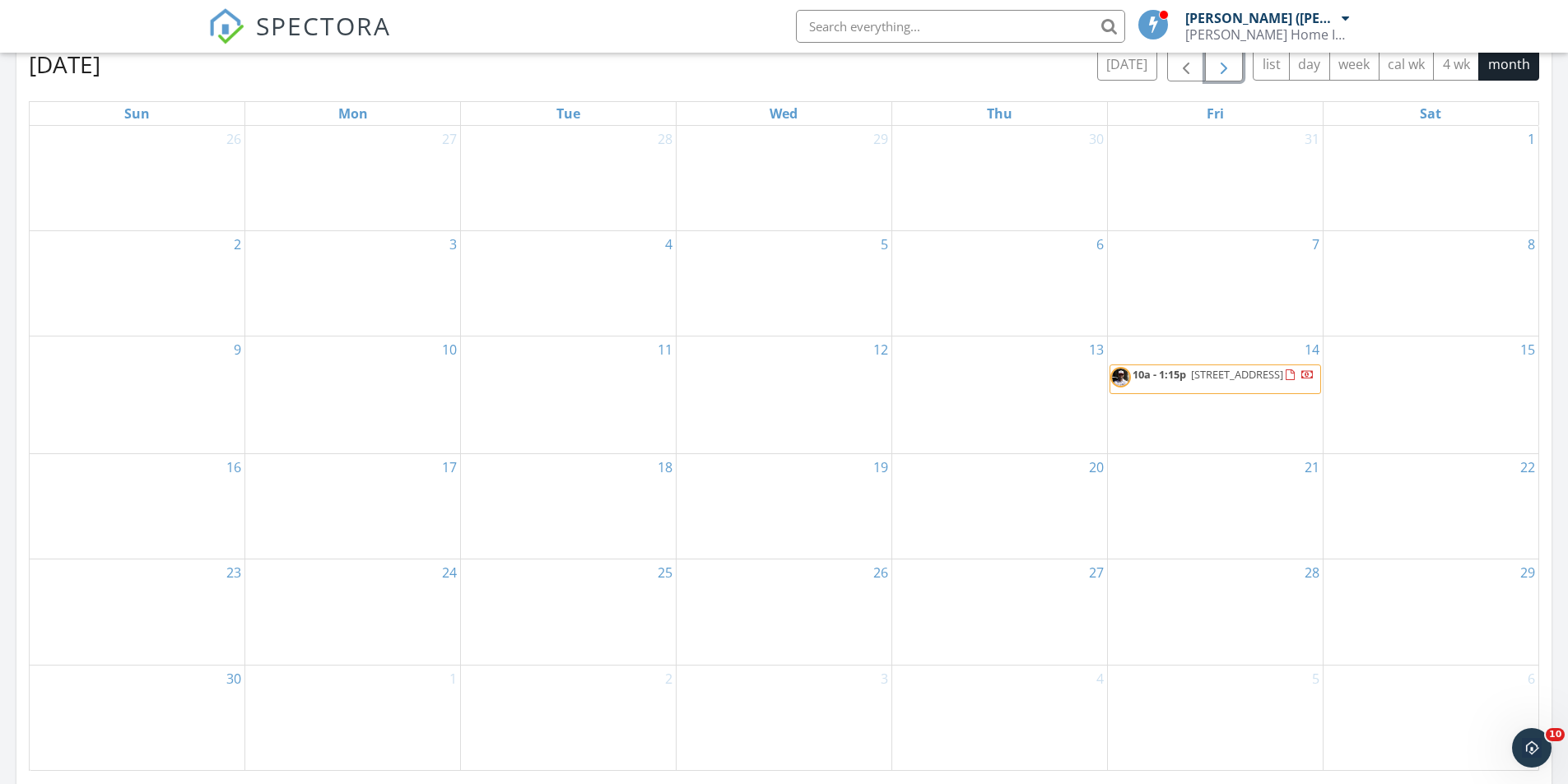
scroll to position [741, 0]
click at [1177, 67] on span "button" at bounding box center [1186, 64] width 20 height 20
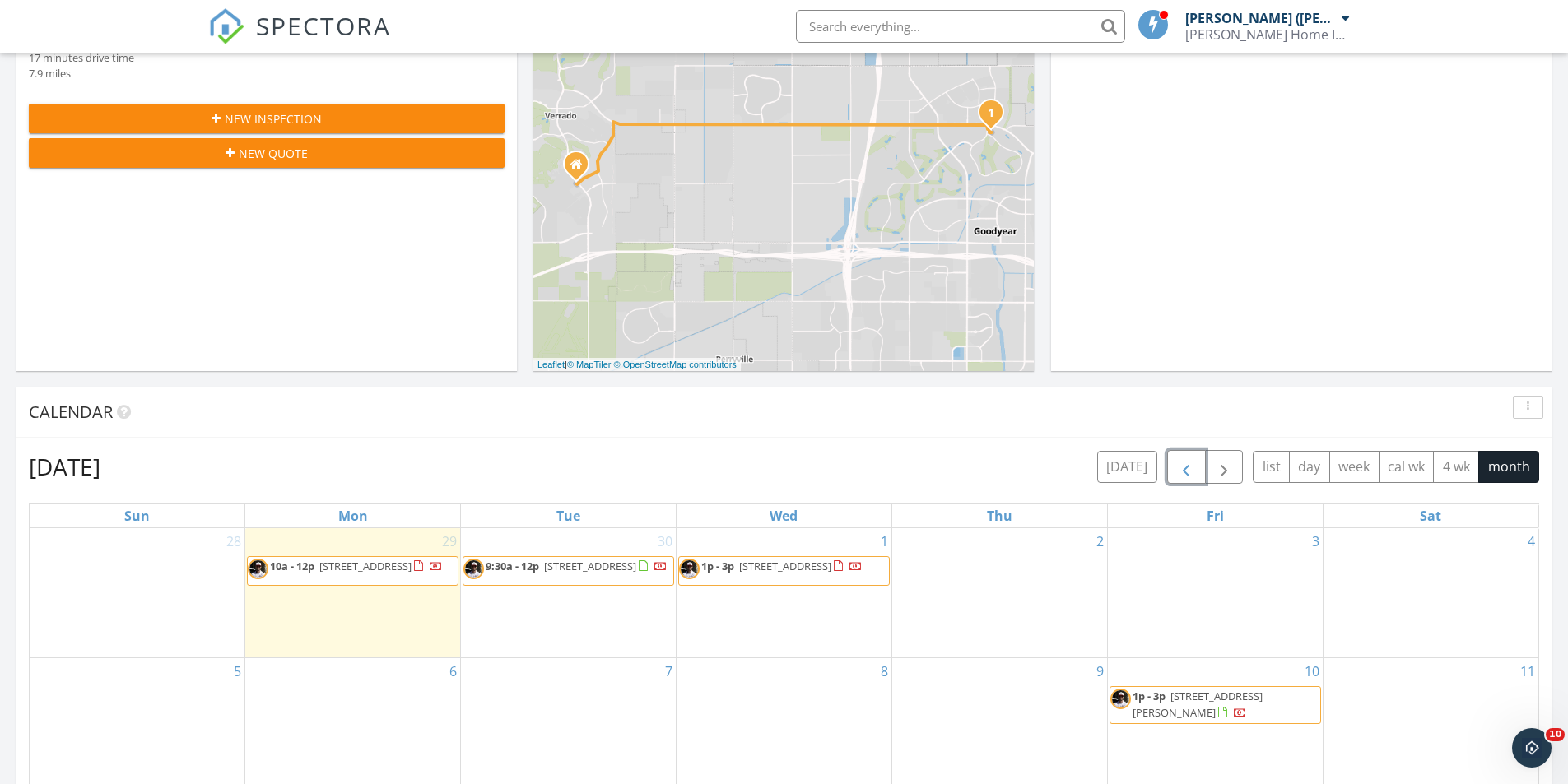
scroll to position [330, 0]
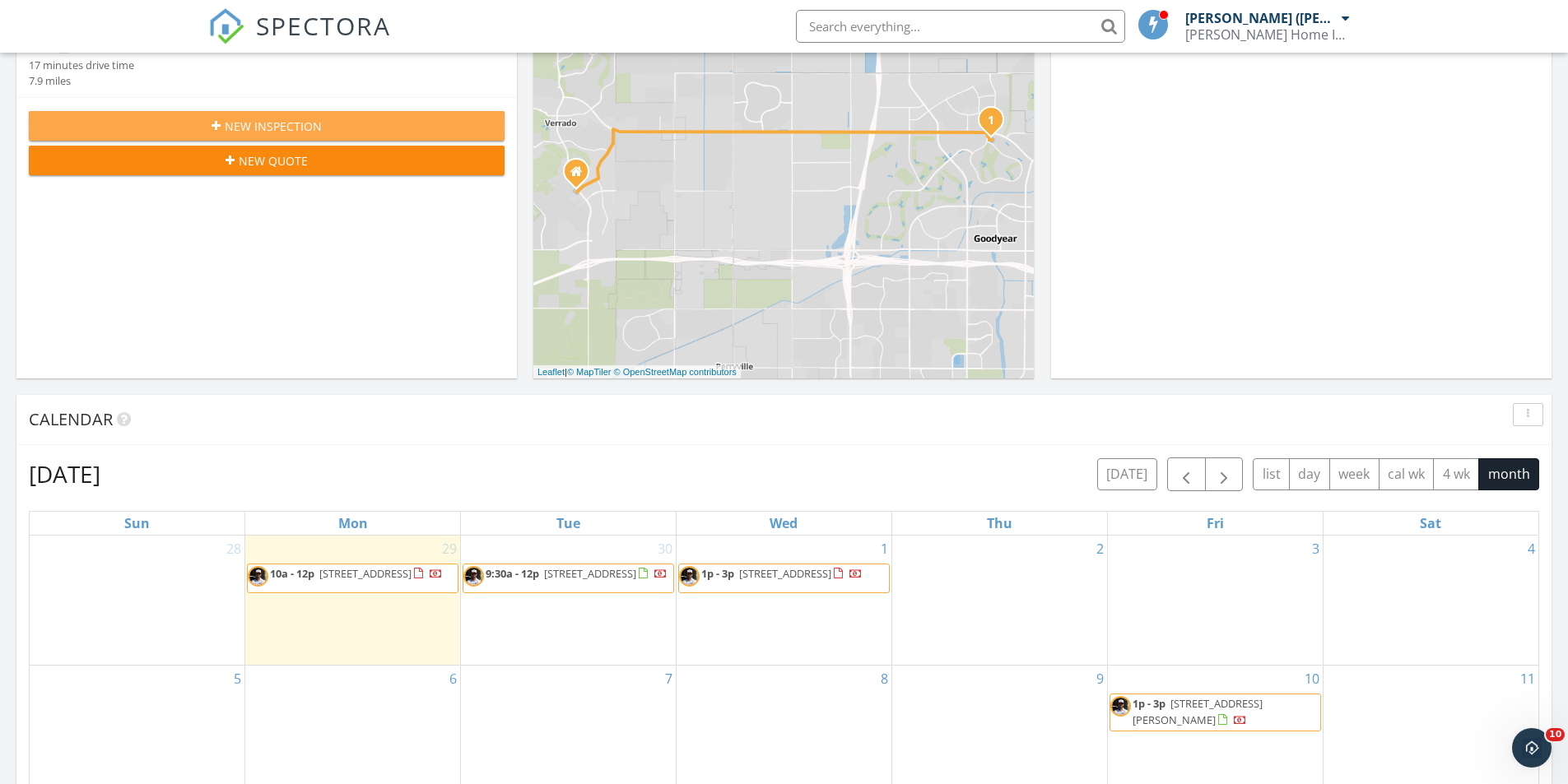
click at [275, 124] on span "New Inspection" at bounding box center [273, 127] width 97 height 18
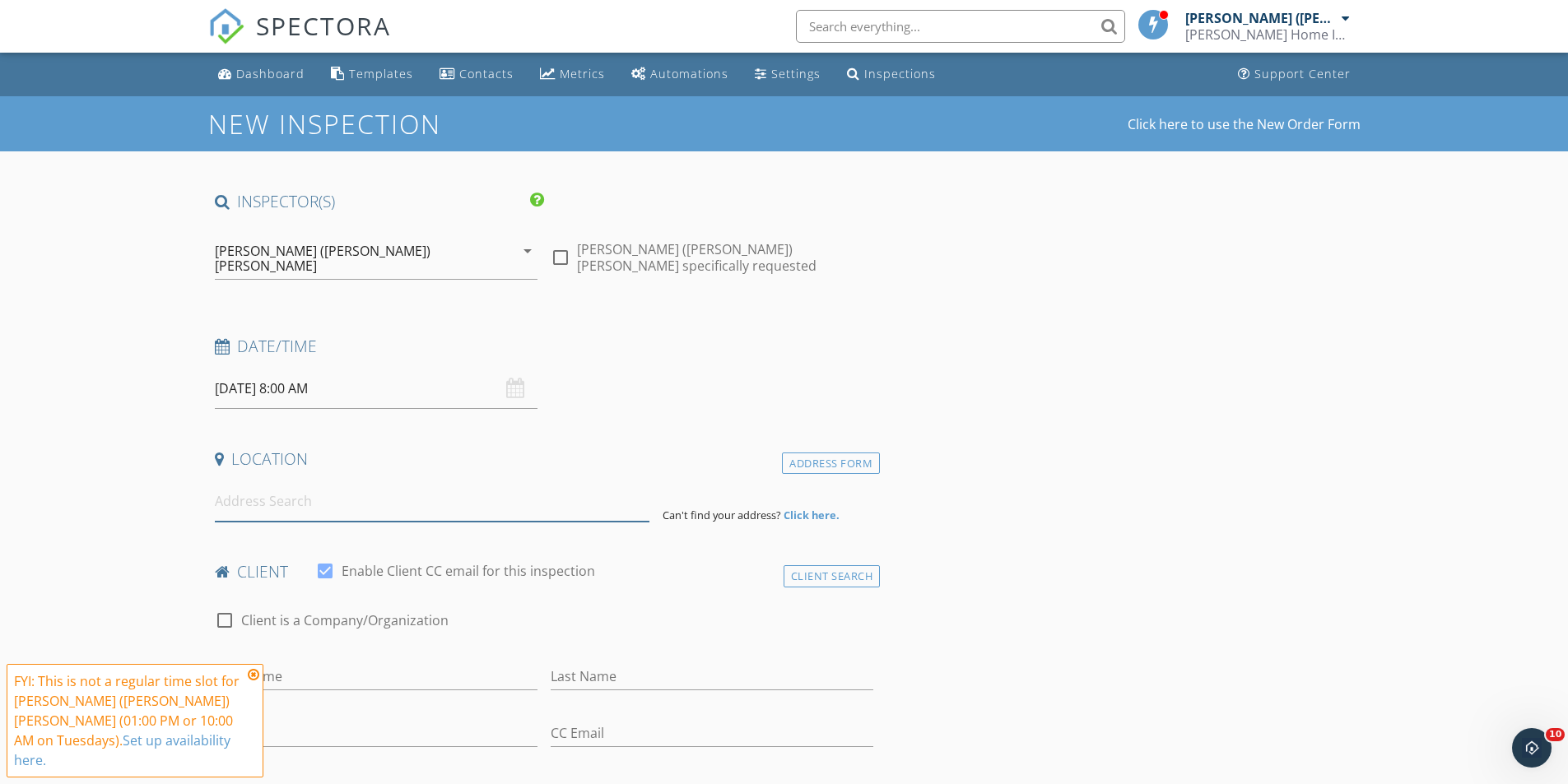
click at [297, 492] on input at bounding box center [432, 501] width 435 height 40
paste input "[STREET_ADDRESS]"
type input "[STREET_ADDRESS]"
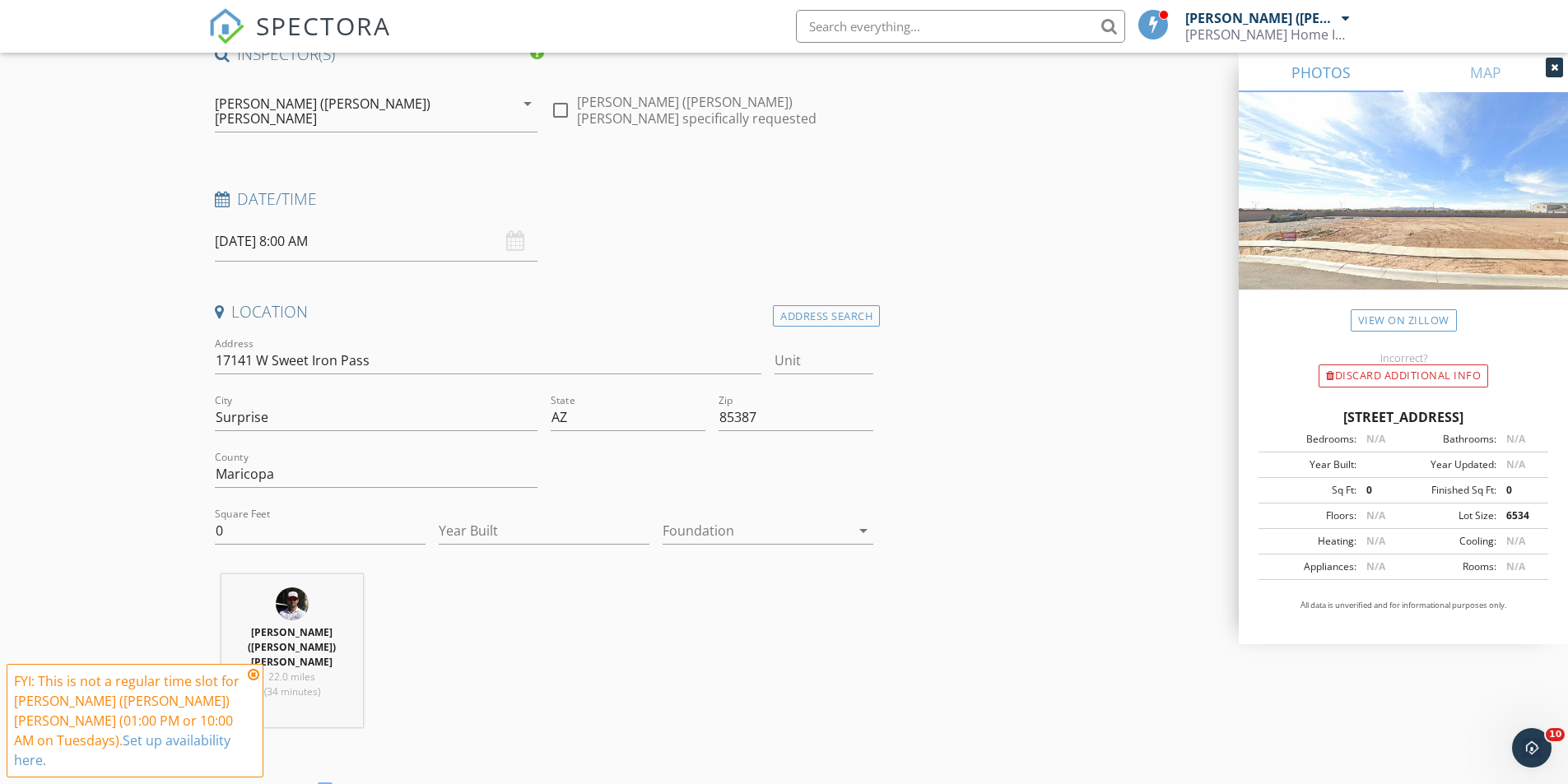
scroll to position [165, 0]
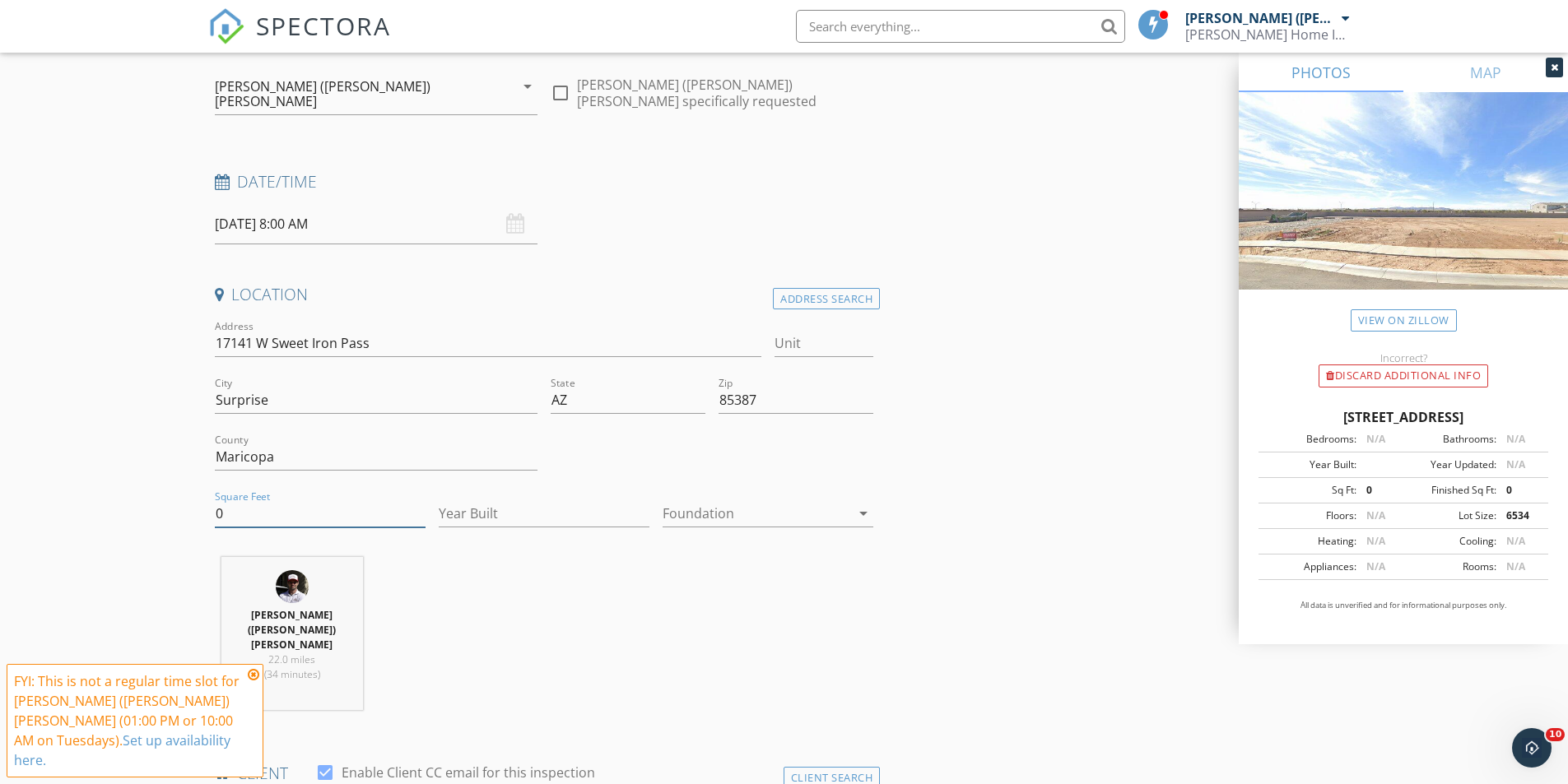
drag, startPoint x: 221, startPoint y: 497, endPoint x: 189, endPoint y: 496, distance: 32.0
type input "3100"
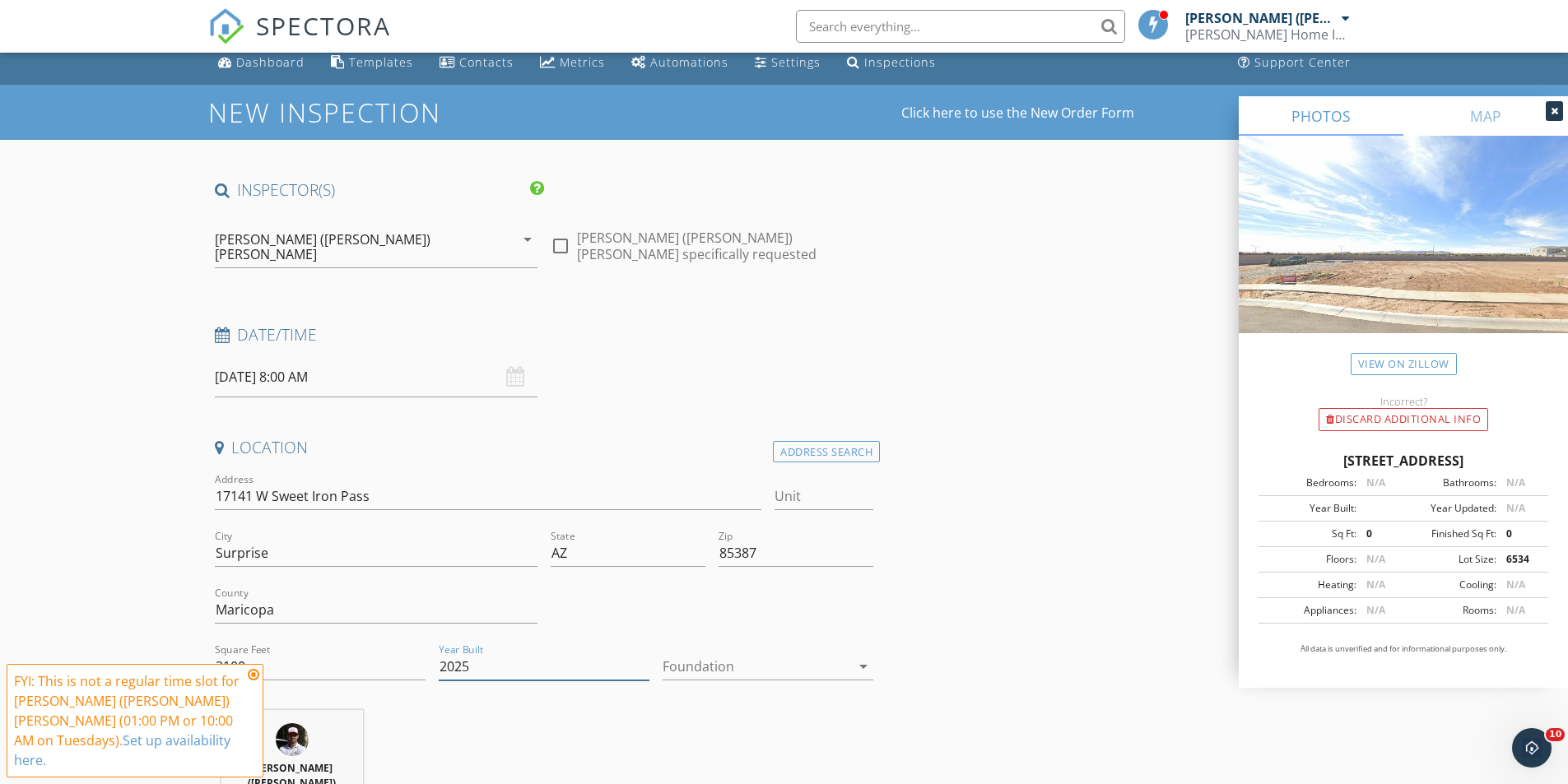
scroll to position [0, 0]
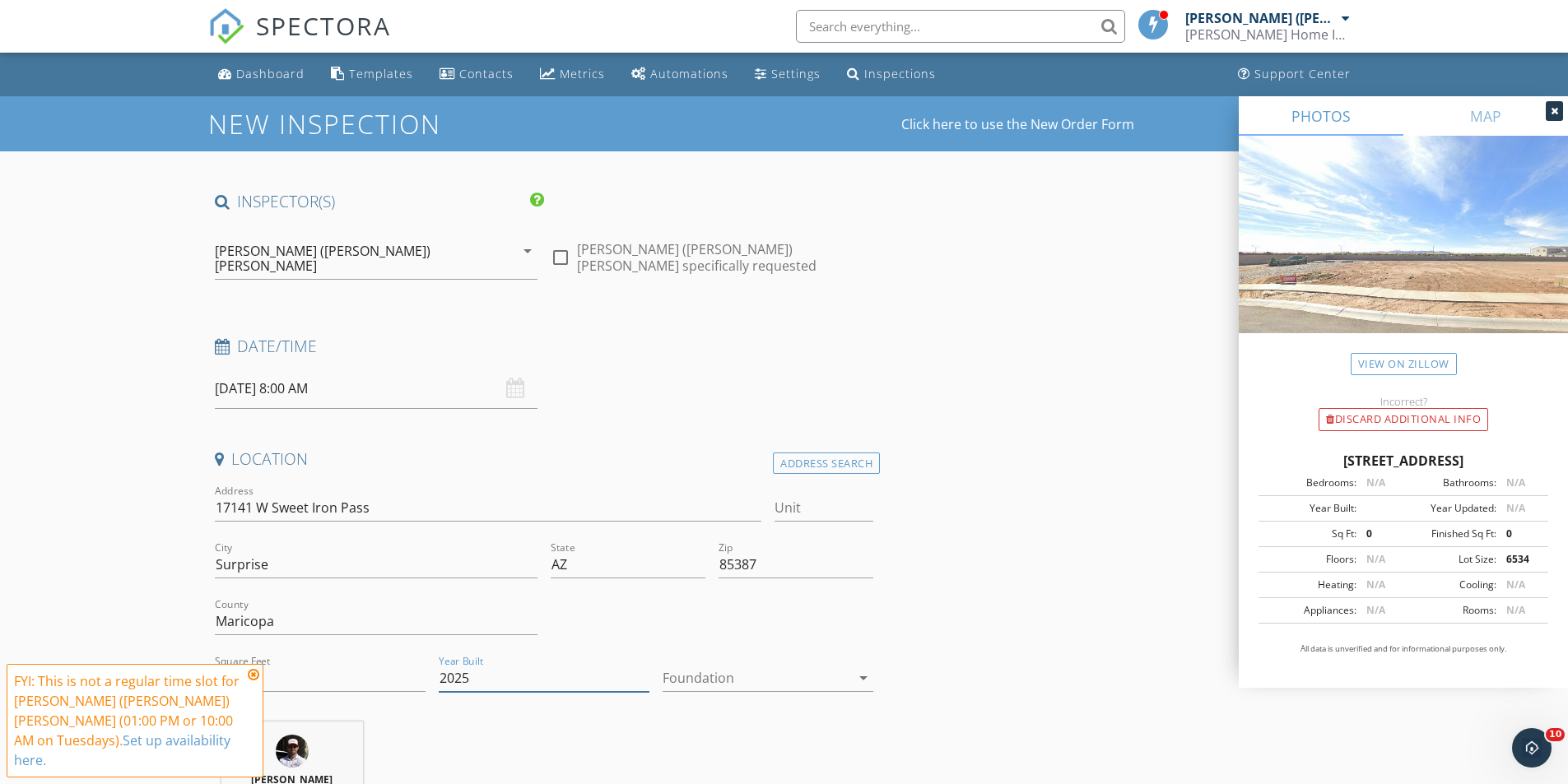
type input "2025"
click at [288, 371] on input "[DATE] 8:00 AM" at bounding box center [376, 389] width 323 height 40
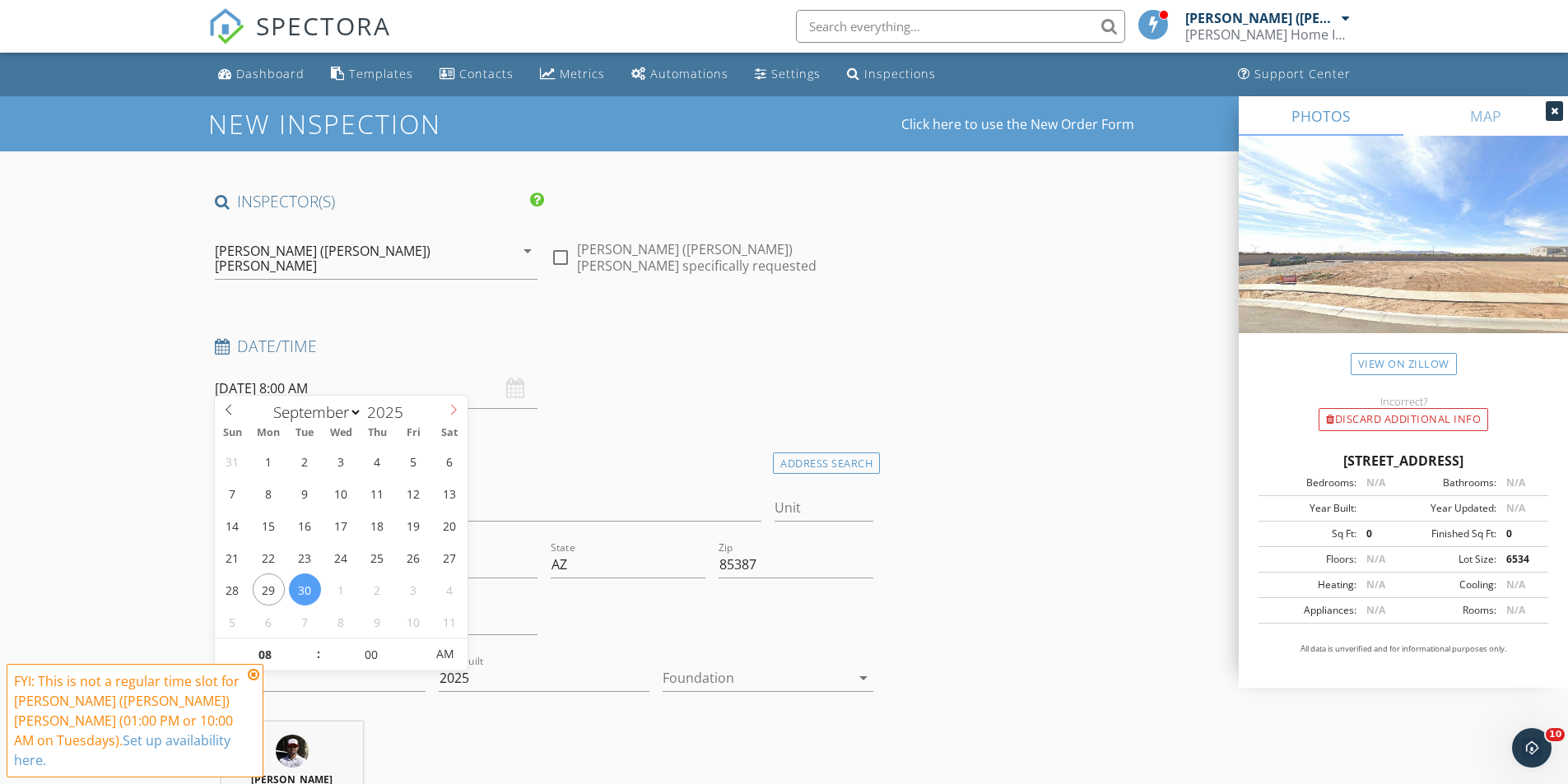
select select "9"
click at [459, 411] on icon at bounding box center [453, 410] width 12 height 12
type input "[DATE] 8:00 AM"
type input "09"
type input "[DATE] 9:00 AM"
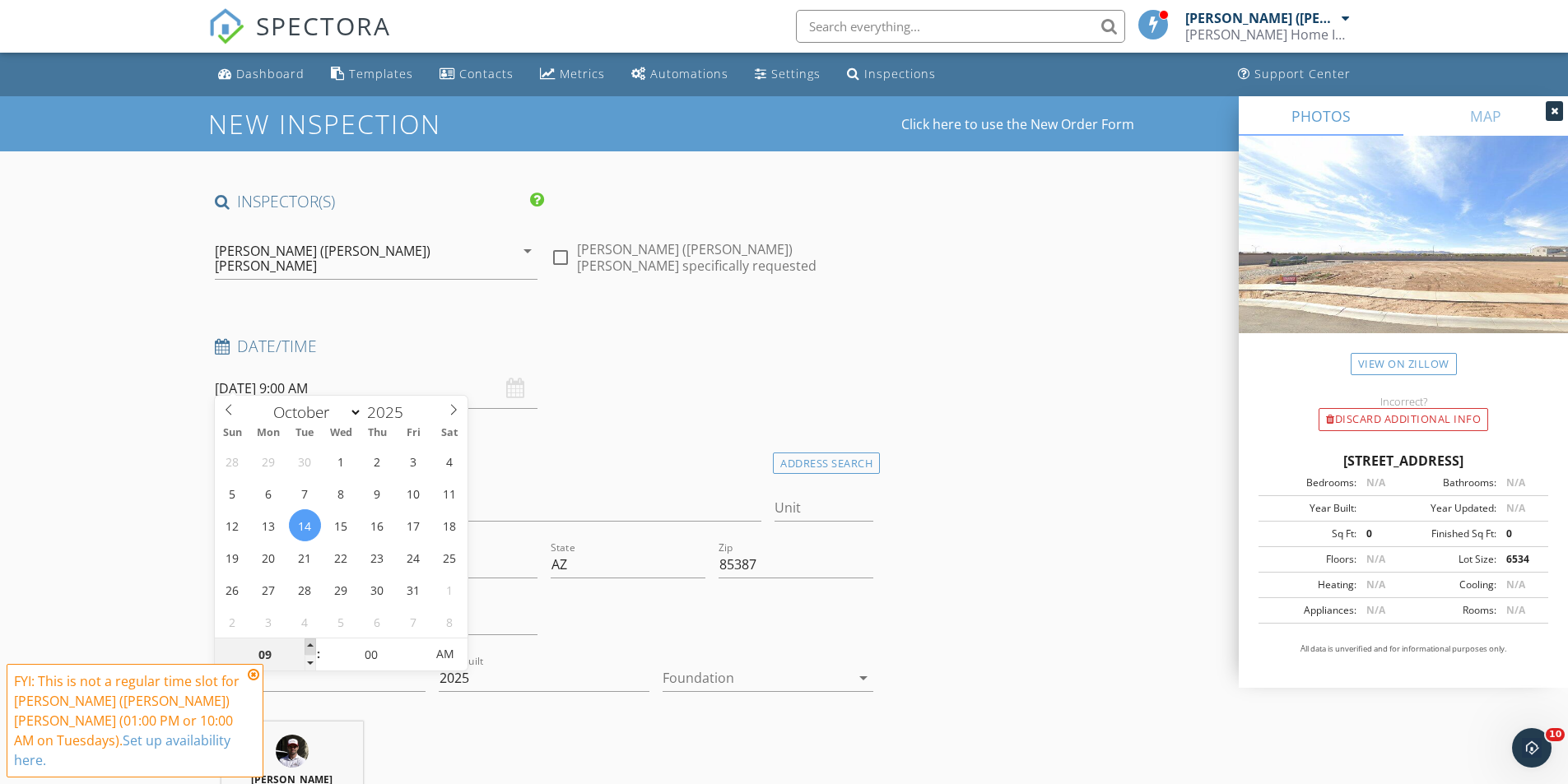
click at [309, 647] on span at bounding box center [310, 647] width 12 height 17
type input "10"
type input "[DATE] 10:00 AM"
click at [309, 647] on span at bounding box center [310, 647] width 12 height 17
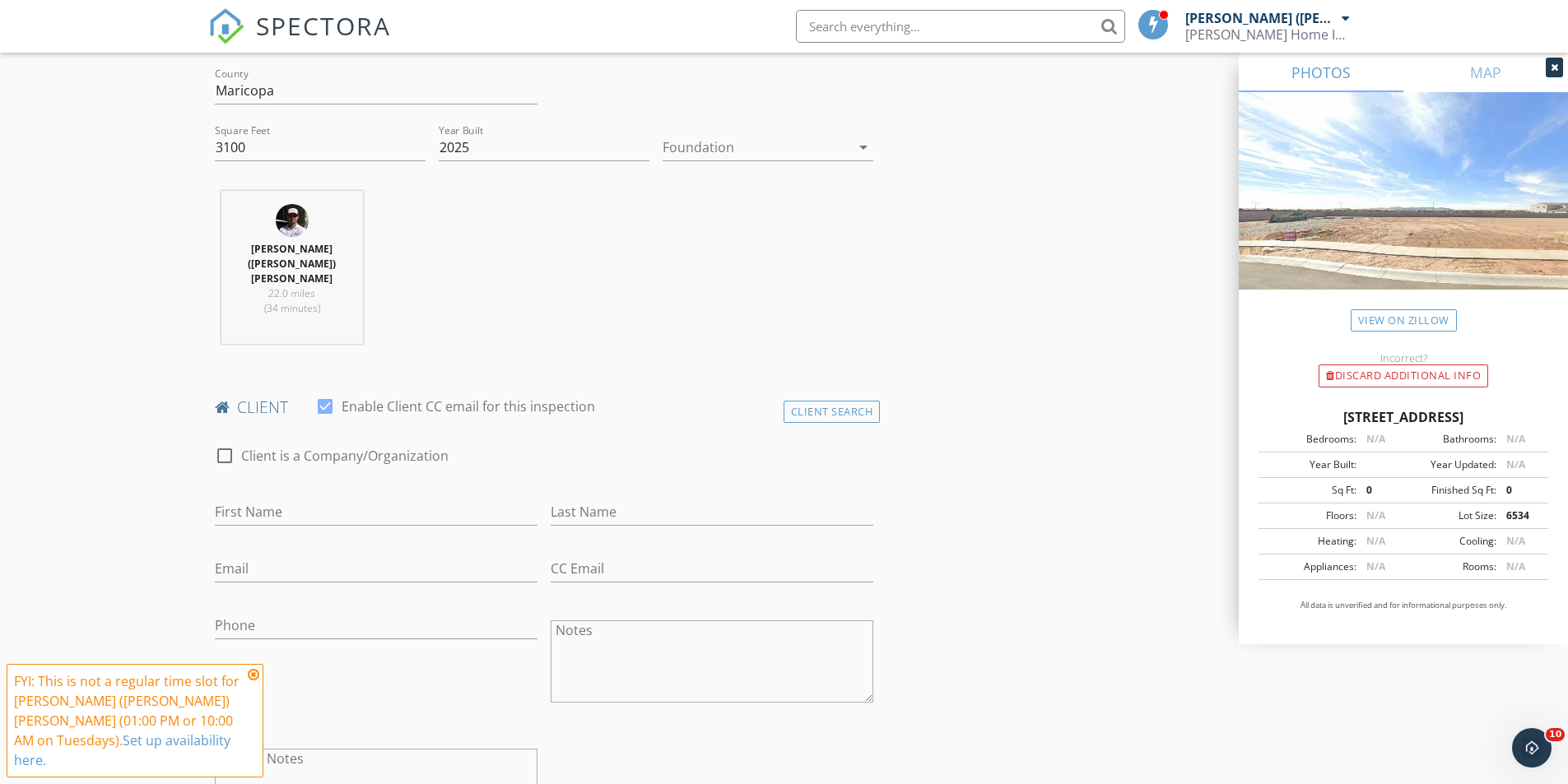
scroll to position [576, 0]
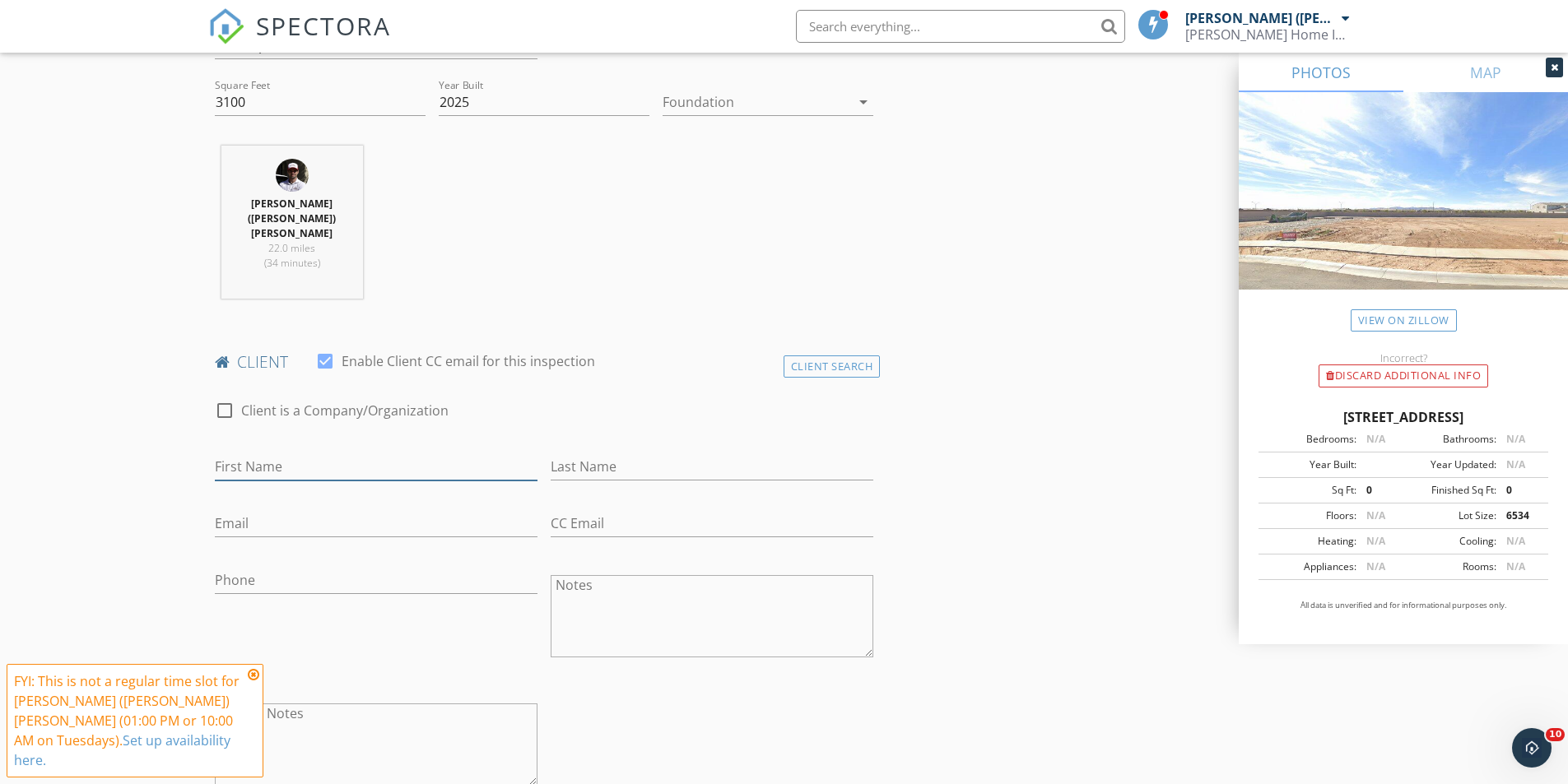
click at [305, 453] on input "First Name" at bounding box center [376, 467] width 323 height 27
paste input "[PERSON_NAME] [EMAIL_ADDRESS][DOMAIN_NAME] [PHONE_NUMBER]"
drag, startPoint x: 451, startPoint y: 426, endPoint x: 570, endPoint y: 416, distance: 119.4
click at [570, 416] on div "check_box_outline_blank Client is a Company/Organization First Name [PERSON_NAM…" at bounding box center [544, 598] width 672 height 426
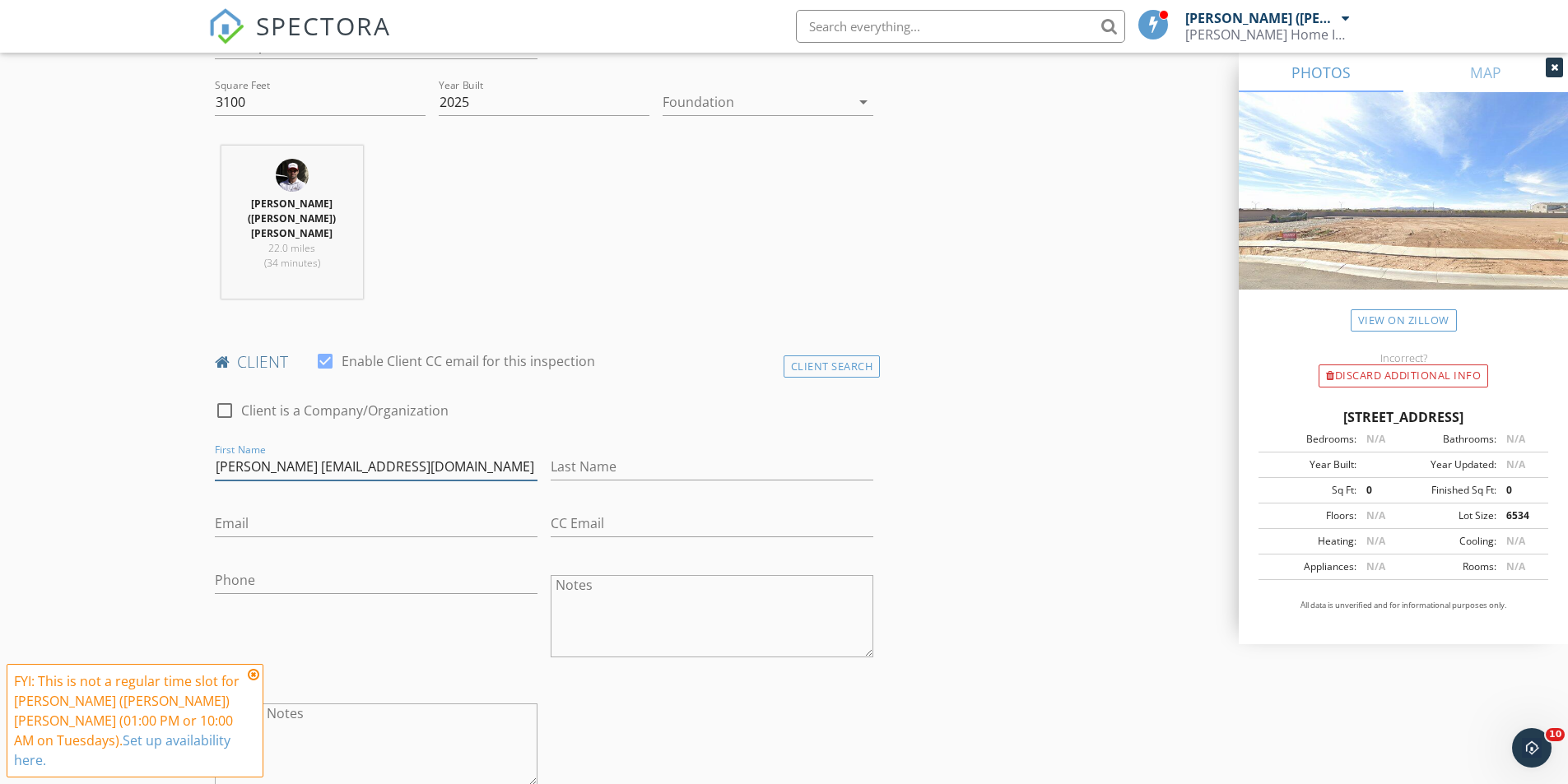
scroll to position [0, 0]
type input "[PERSON_NAME] [EMAIL_ADDRESS][DOMAIN_NAME]"
click at [308, 557] on div "Phone" at bounding box center [376, 584] width 323 height 54
click at [308, 567] on input "Phone" at bounding box center [376, 581] width 323 height 27
paste input "[PHONE_NUMBER]"
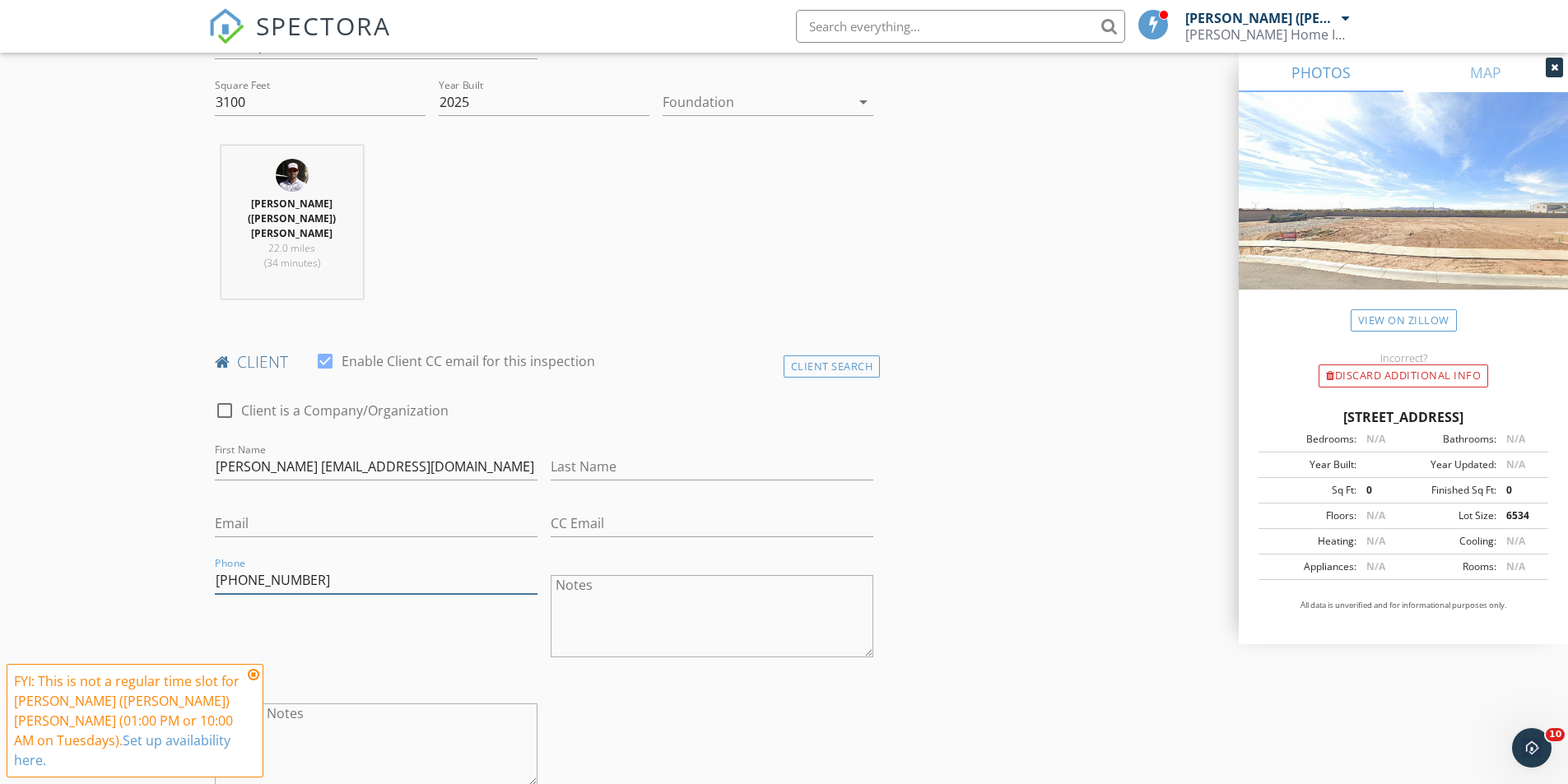
type input "[PHONE_NUMBER]"
drag, startPoint x: 305, startPoint y: 423, endPoint x: 511, endPoint y: 425, distance: 206.0
click at [511, 453] on input "[PERSON_NAME] [EMAIL_ADDRESS][DOMAIN_NAME]" at bounding box center [376, 467] width 323 height 27
type input "[PERSON_NAME]"
click at [278, 510] on input "Email" at bounding box center [376, 524] width 323 height 27
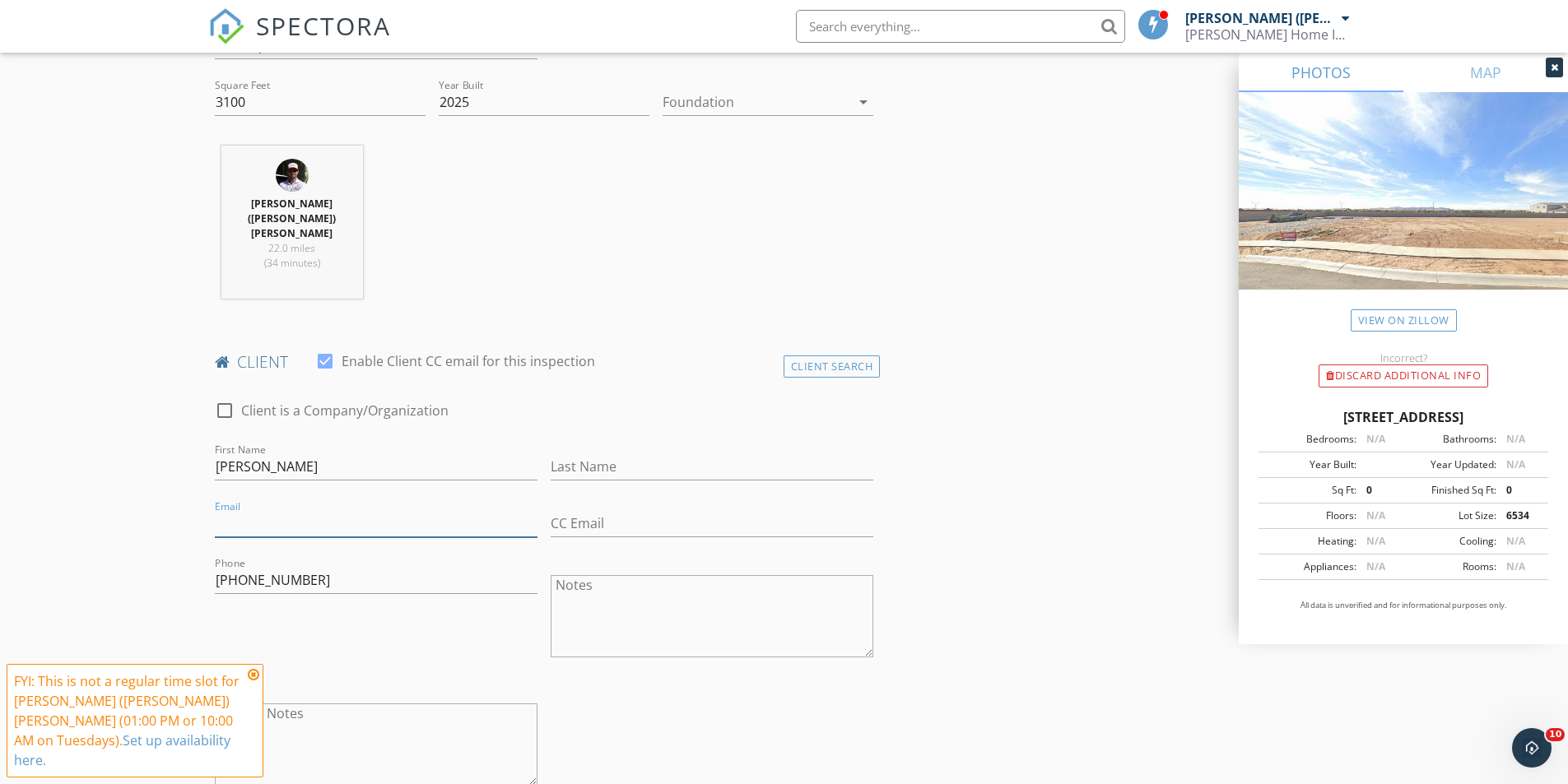
paste input "[EMAIL_ADDRESS][DOMAIN_NAME]"
type input "[EMAIL_ADDRESS][DOMAIN_NAME]"
drag, startPoint x: 268, startPoint y: 426, endPoint x: 358, endPoint y: 427, distance: 90.0
click at [358, 453] on input "[PERSON_NAME]" at bounding box center [376, 467] width 323 height 27
type input "[PERSON_NAME]"
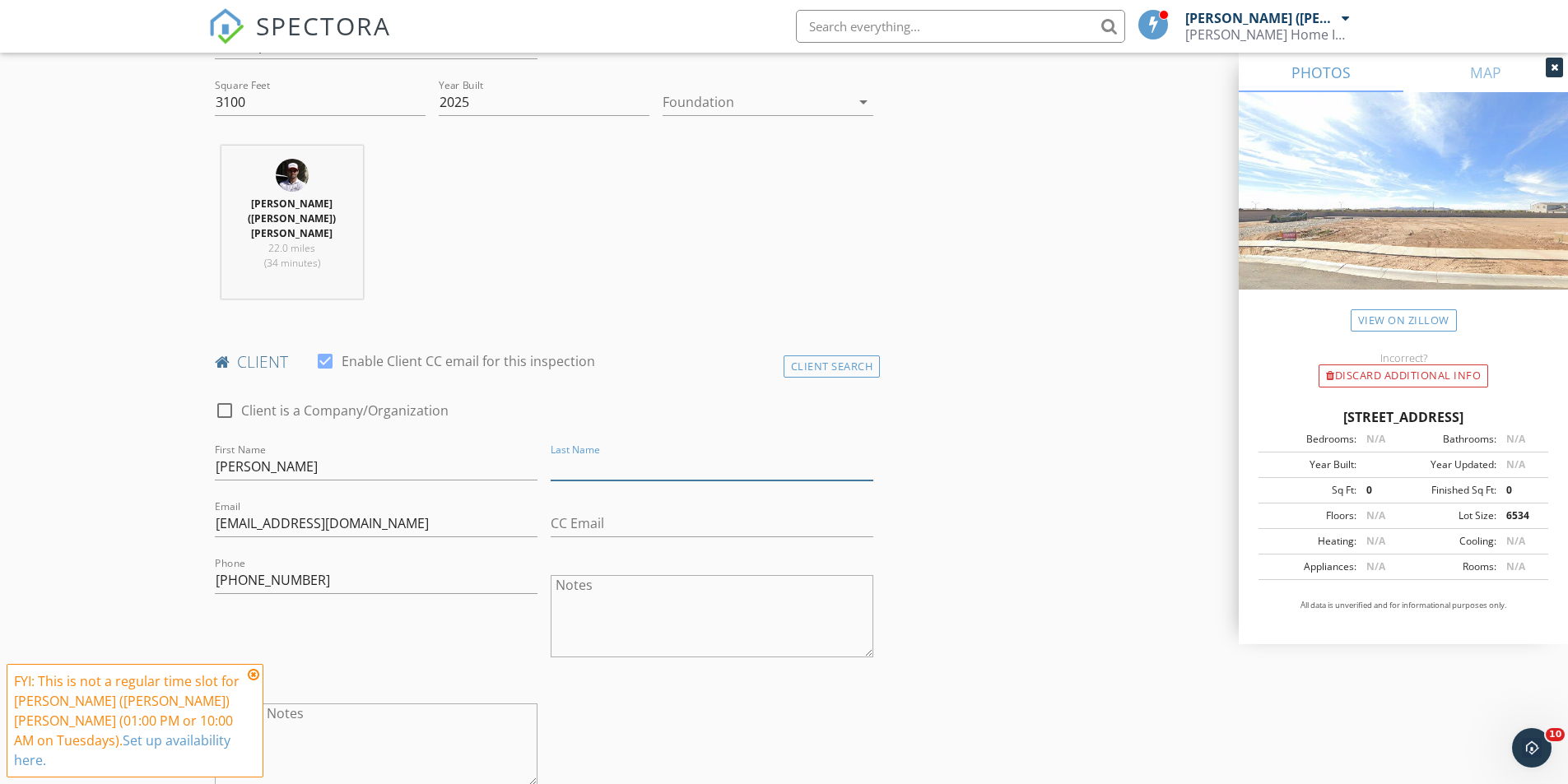
click at [617, 453] on input "Last Name" at bounding box center [711, 467] width 323 height 27
paste input "[PERSON_NAME]"
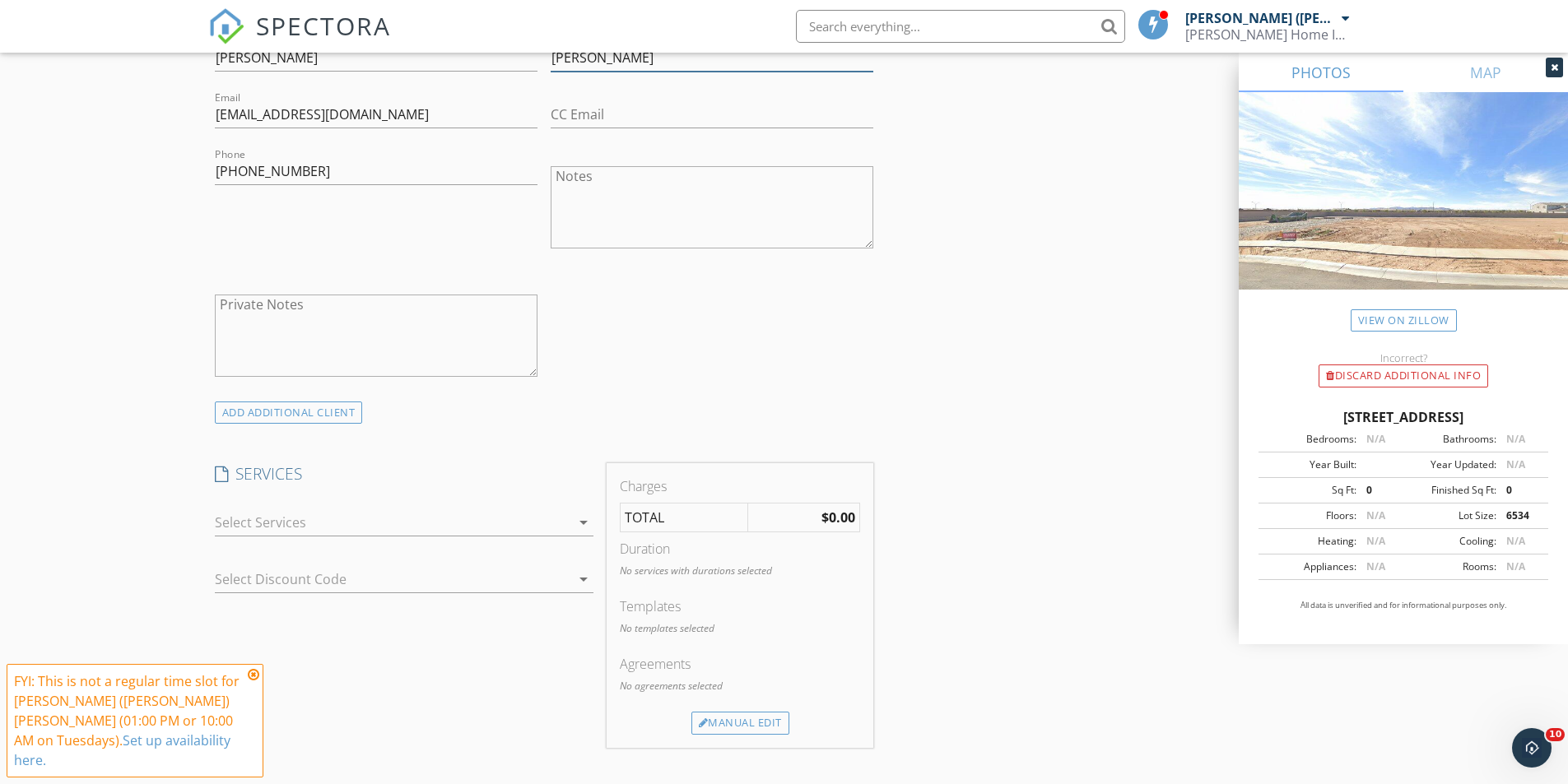
scroll to position [988, 0]
type input "[PERSON_NAME]"
click at [293, 507] on div at bounding box center [392, 520] width 355 height 26
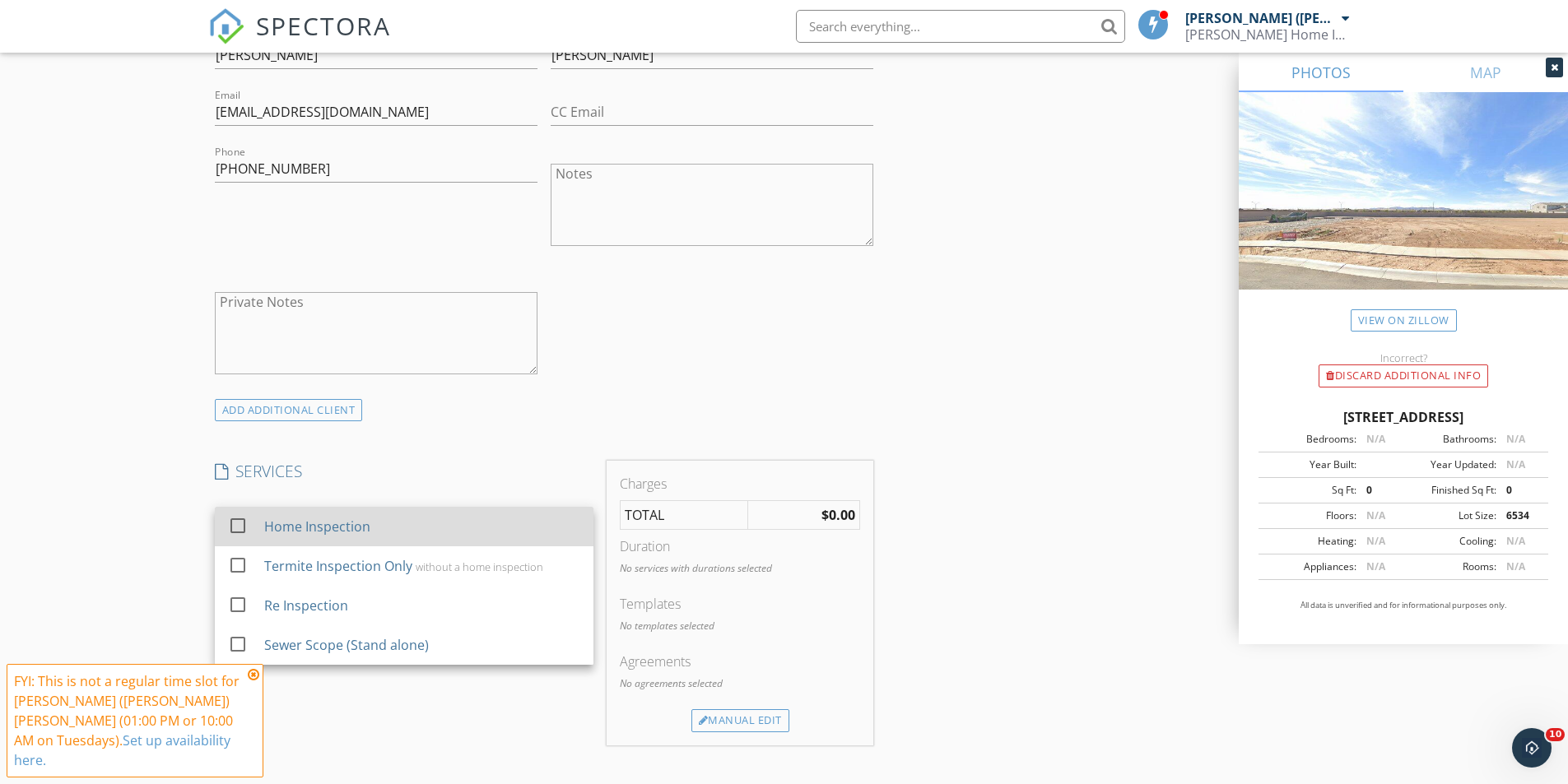
click at [292, 517] on div "Home Inspection" at bounding box center [316, 527] width 106 height 20
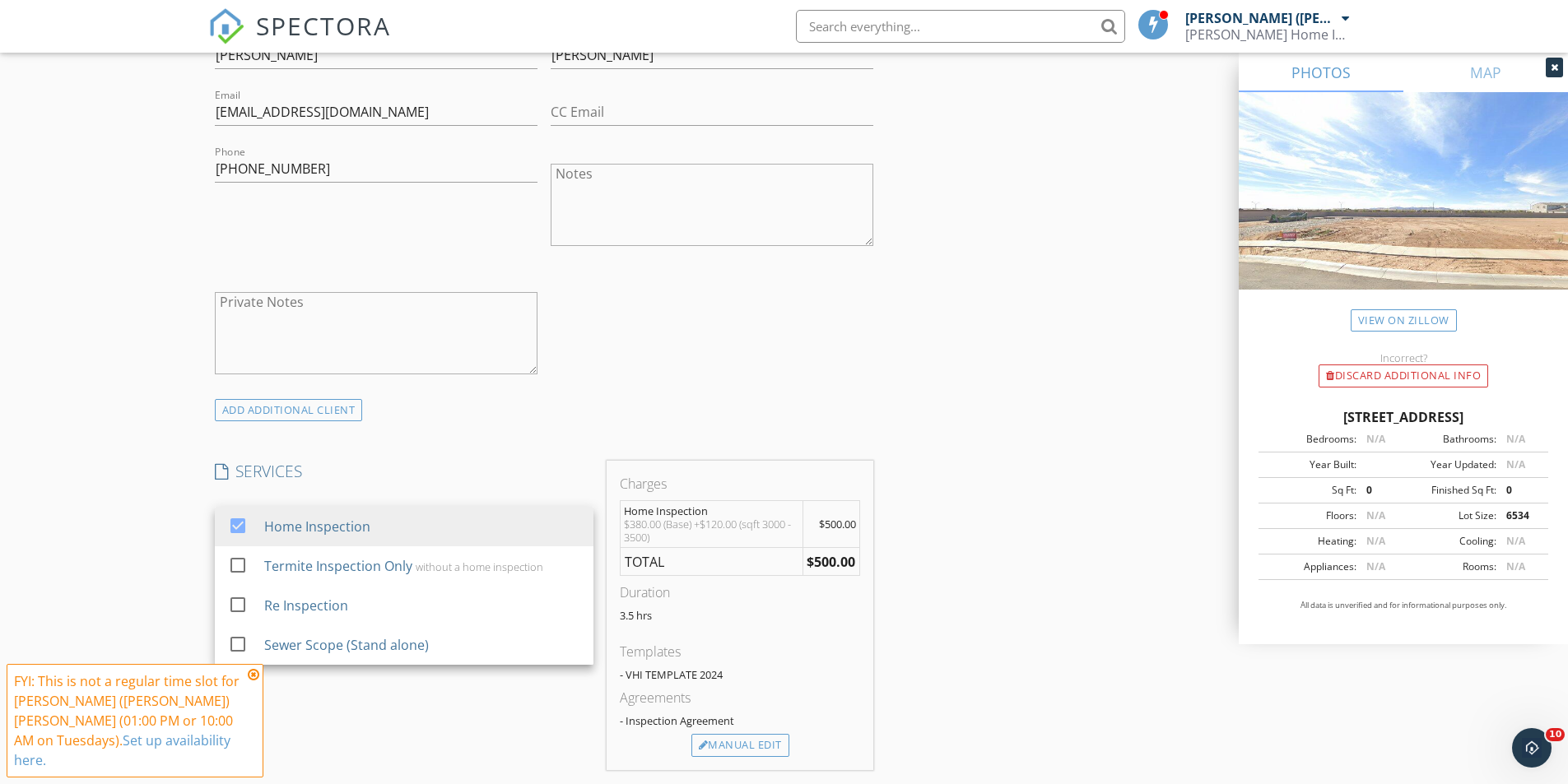
click at [145, 477] on div "New Inspection Click here to use the New Order Form INSPECTOR(S) check_box [PER…" at bounding box center [784, 616] width 1568 height 3014
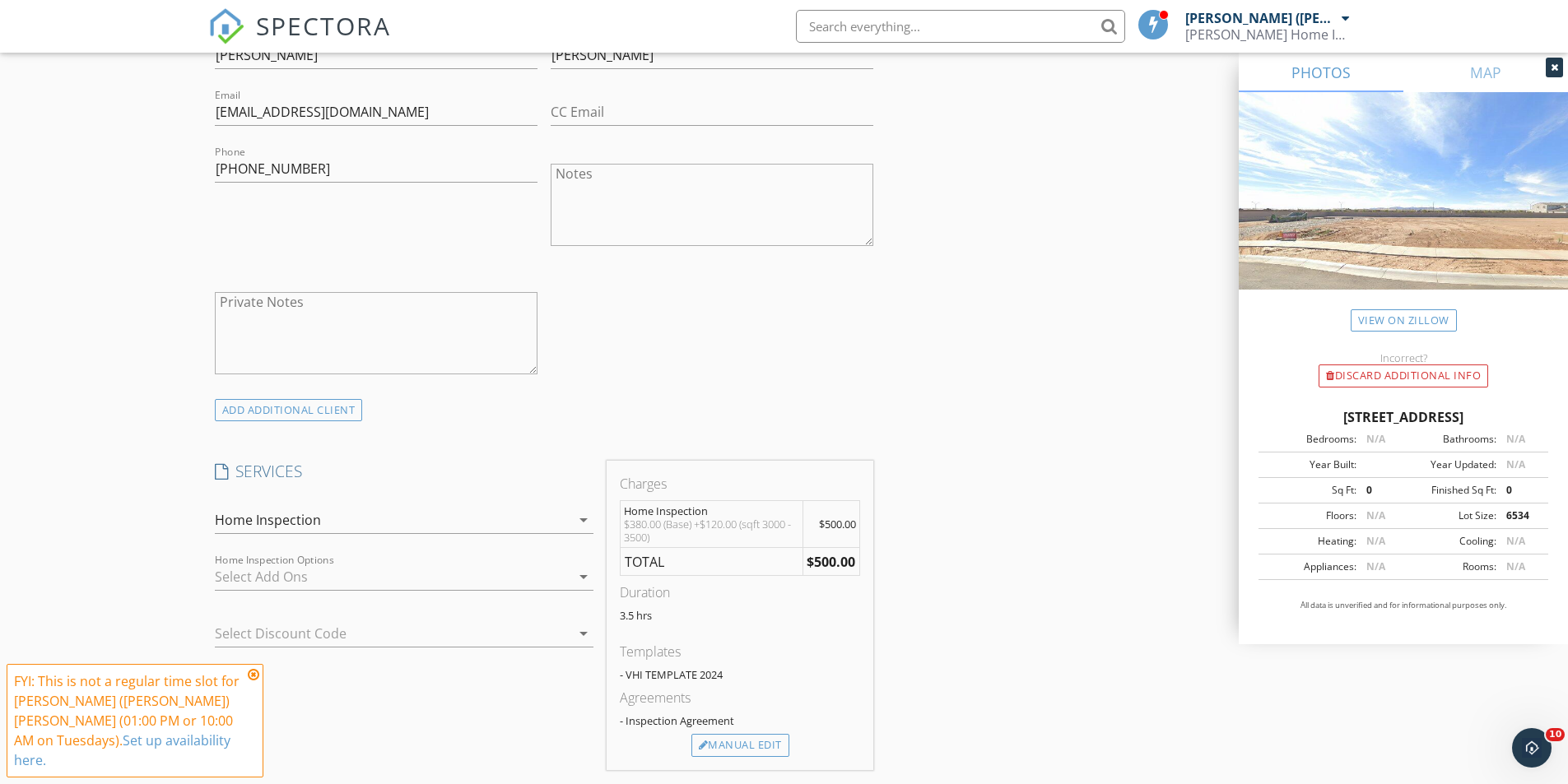
click at [334, 564] on div at bounding box center [392, 577] width 355 height 26
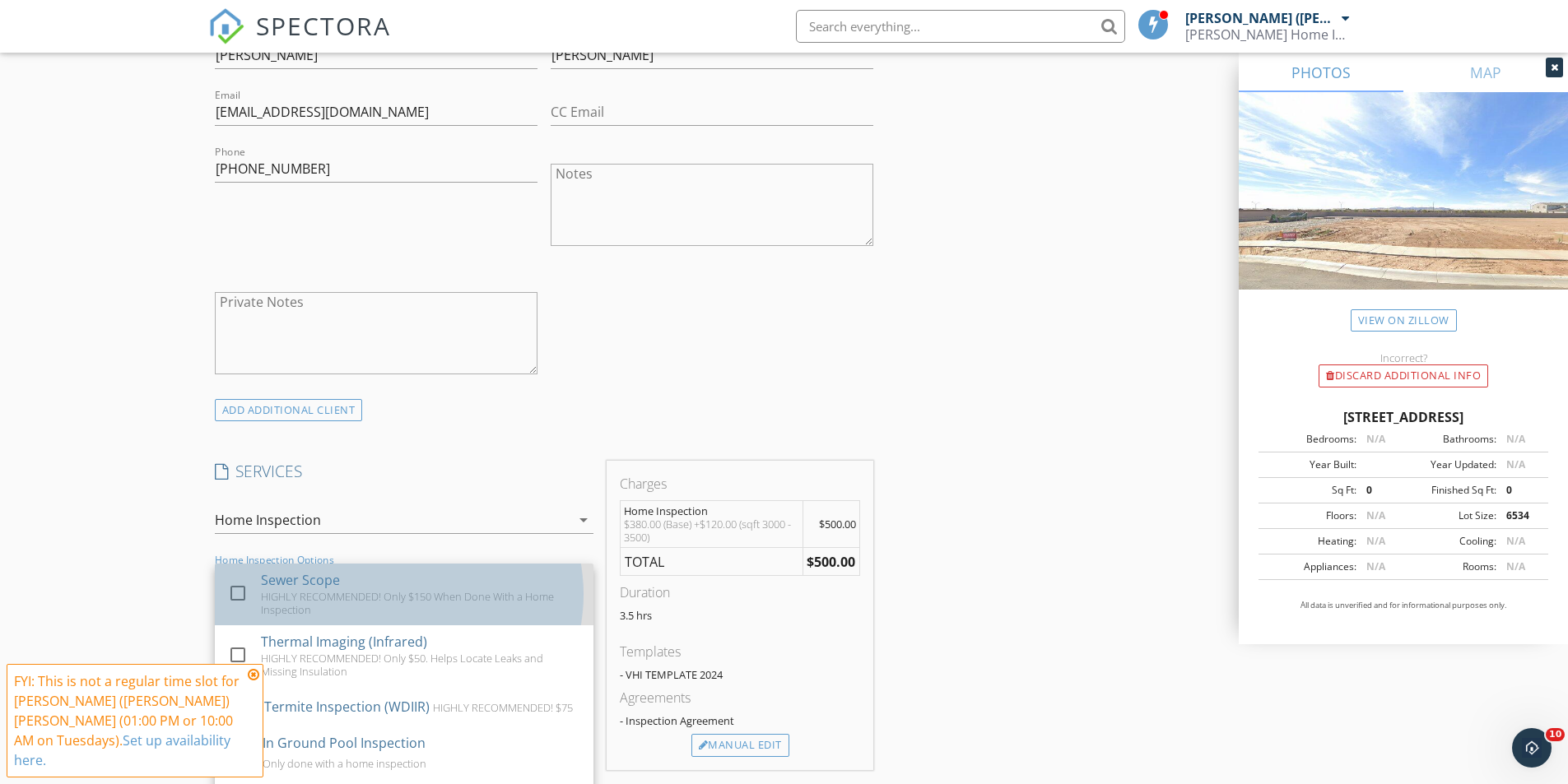
click at [314, 590] on div "HIGHLY RECOMMENDED! Only $150 When Done With a Home Inspection" at bounding box center [420, 602] width 319 height 26
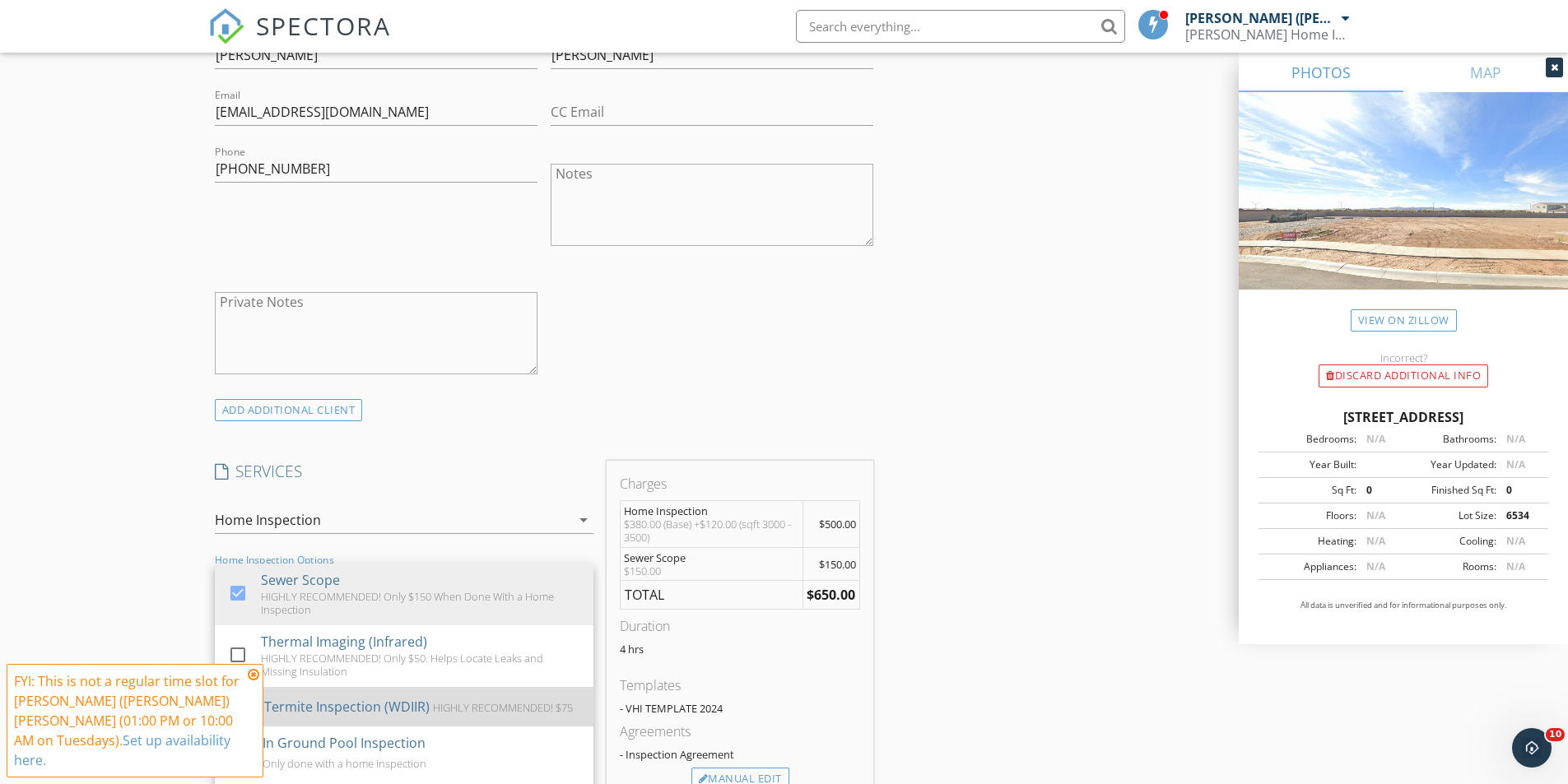
click at [324, 697] on div "Termite Inspection (WDIIR)" at bounding box center [345, 706] width 166 height 20
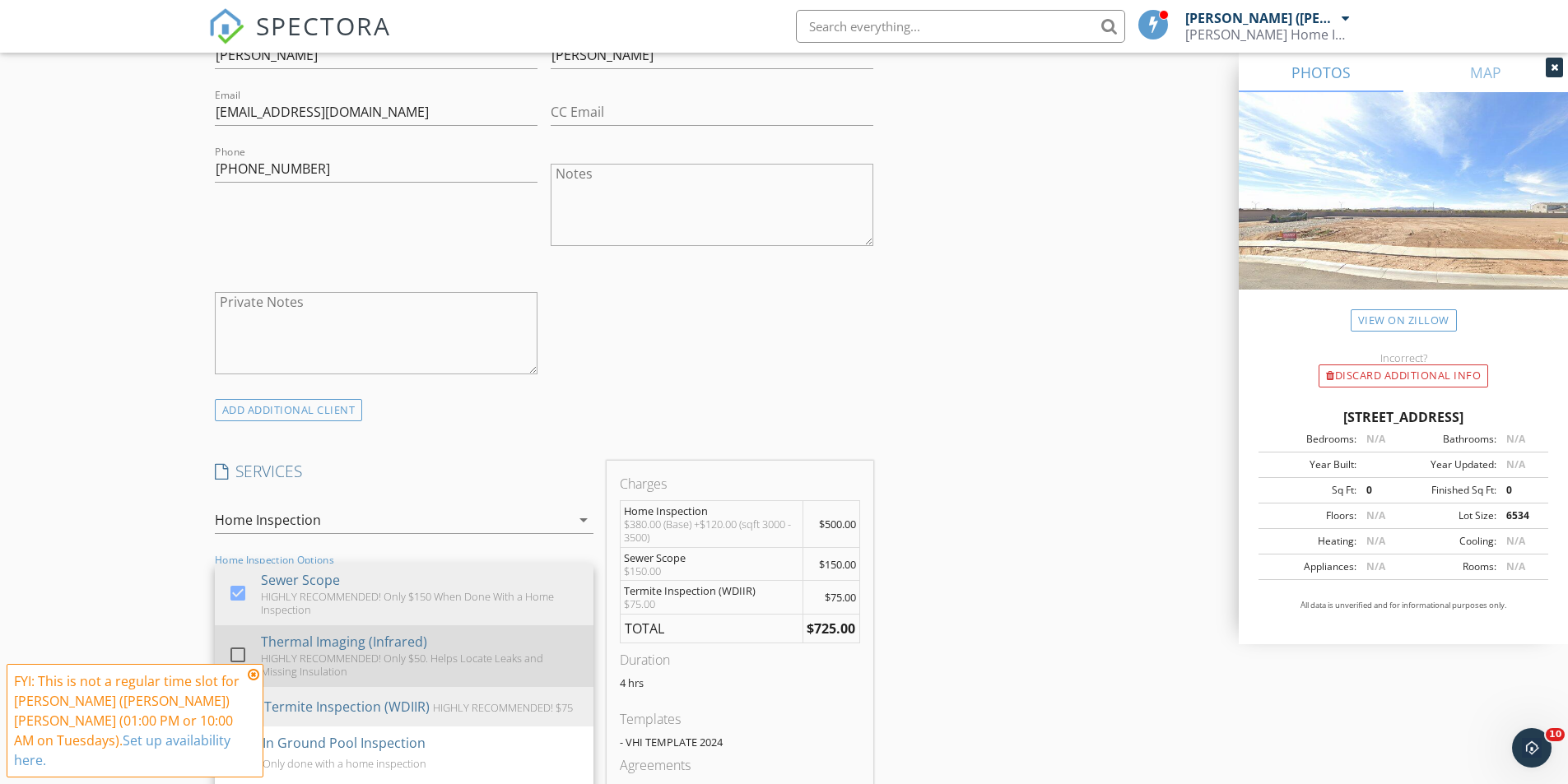
click at [323, 652] on div "HIGHLY RECOMMENDED! Only $50. Helps Locate Leaks and Missing Insulation" at bounding box center [420, 664] width 319 height 26
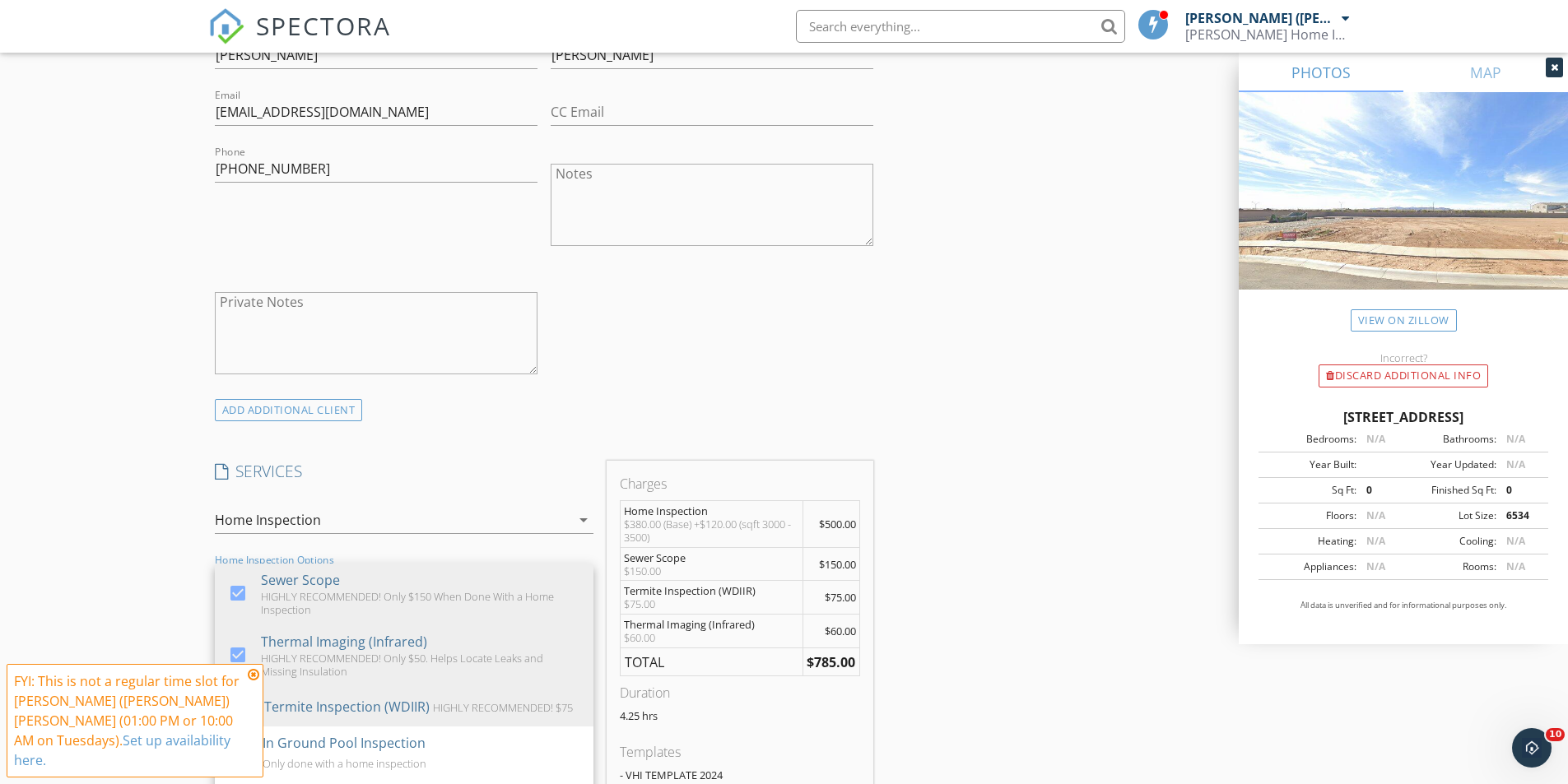
click at [59, 260] on div "New Inspection Click here to use the New Order Form INSPECTOR(S) check_box [PER…" at bounding box center [784, 666] width 1568 height 3115
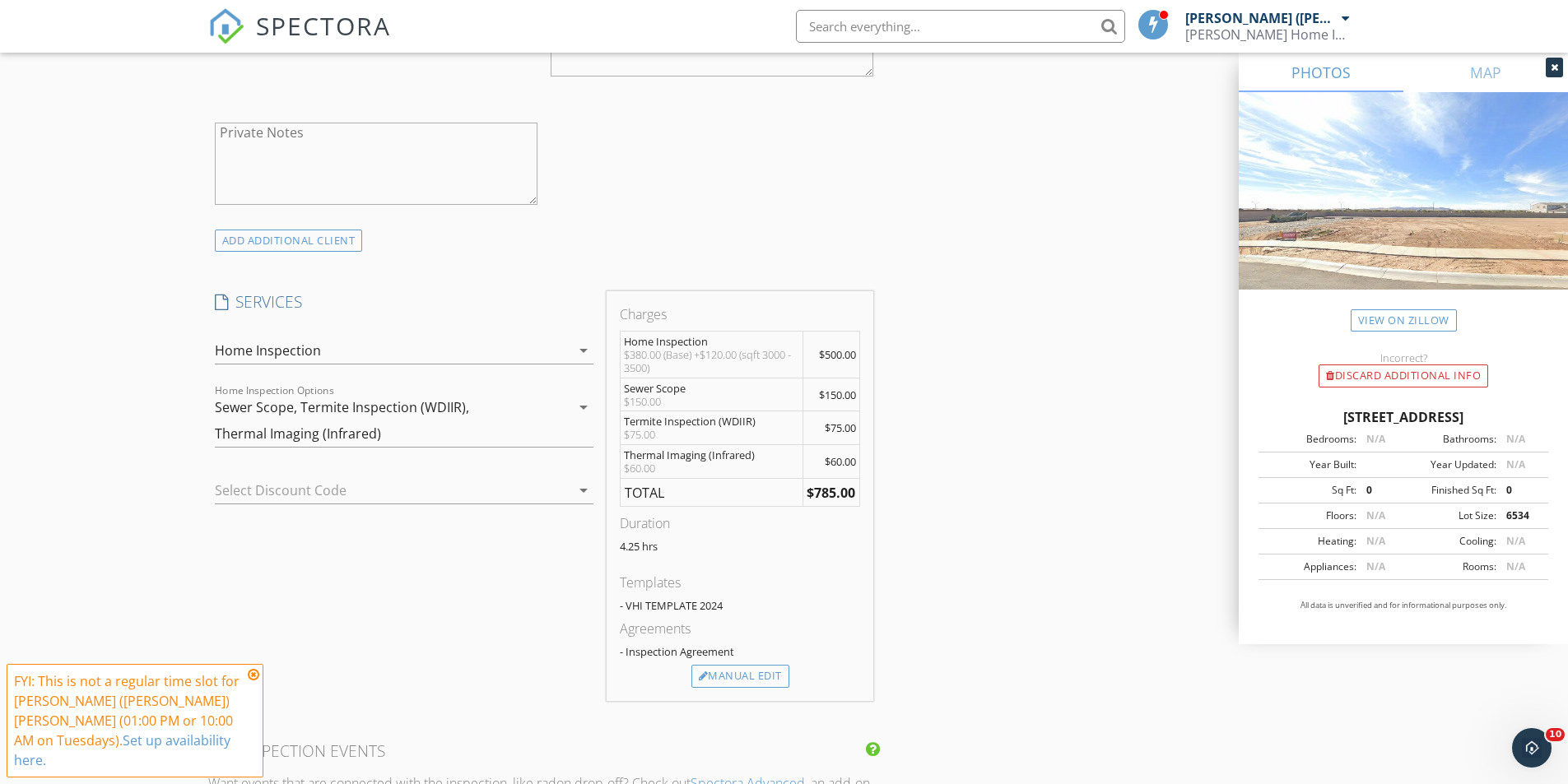
scroll to position [1234, 0]
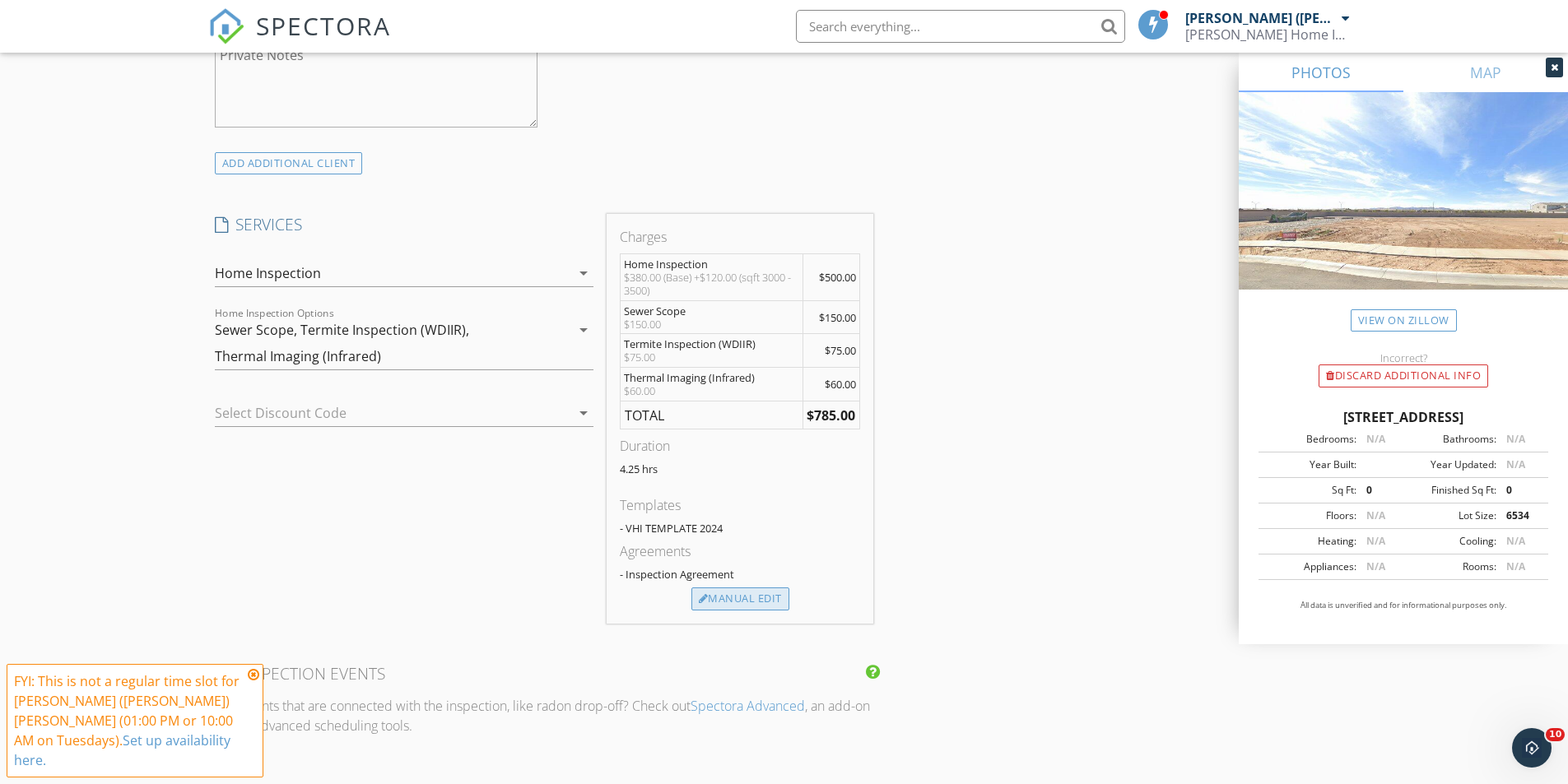
click at [746, 588] on div "Manual Edit" at bounding box center [741, 599] width 98 height 23
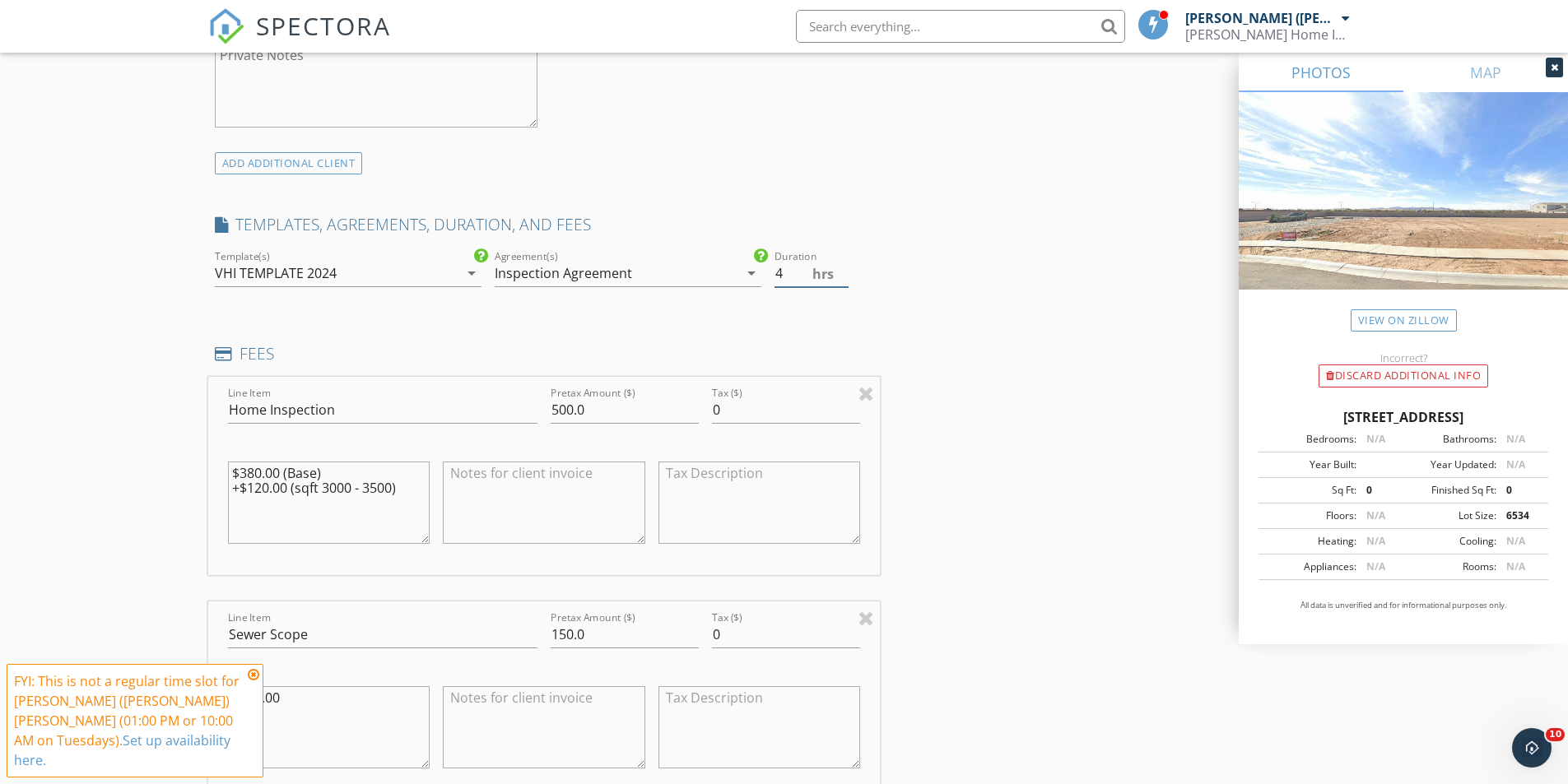
click at [841, 260] on input "4" at bounding box center [810, 274] width 74 height 27
click at [841, 260] on input "3.5" at bounding box center [810, 274] width 74 height 27
type input "3"
click at [841, 260] on input "3" at bounding box center [810, 274] width 74 height 27
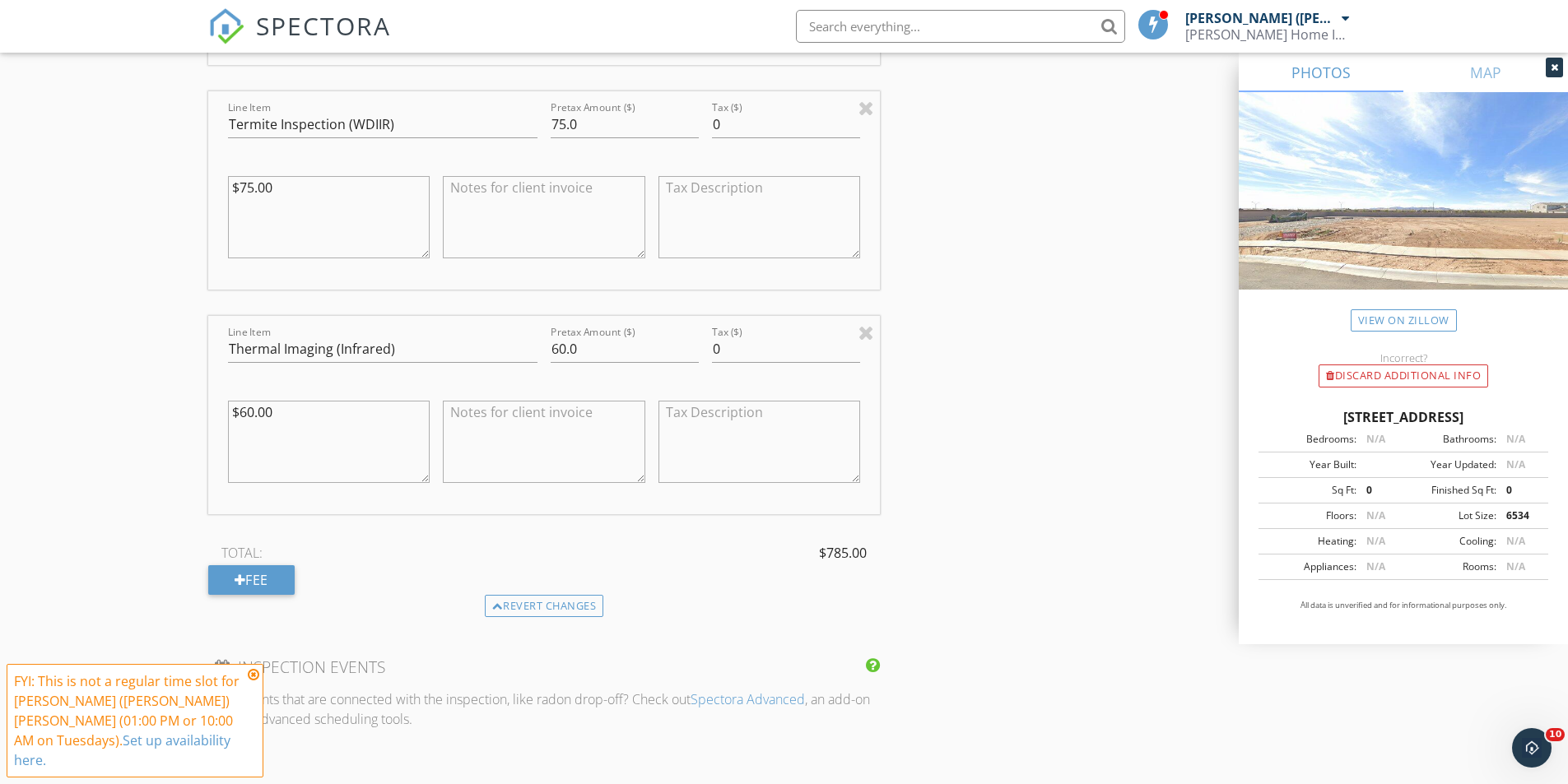
scroll to position [1975, 0]
click at [572, 590] on div "Revert changes" at bounding box center [545, 601] width 120 height 23
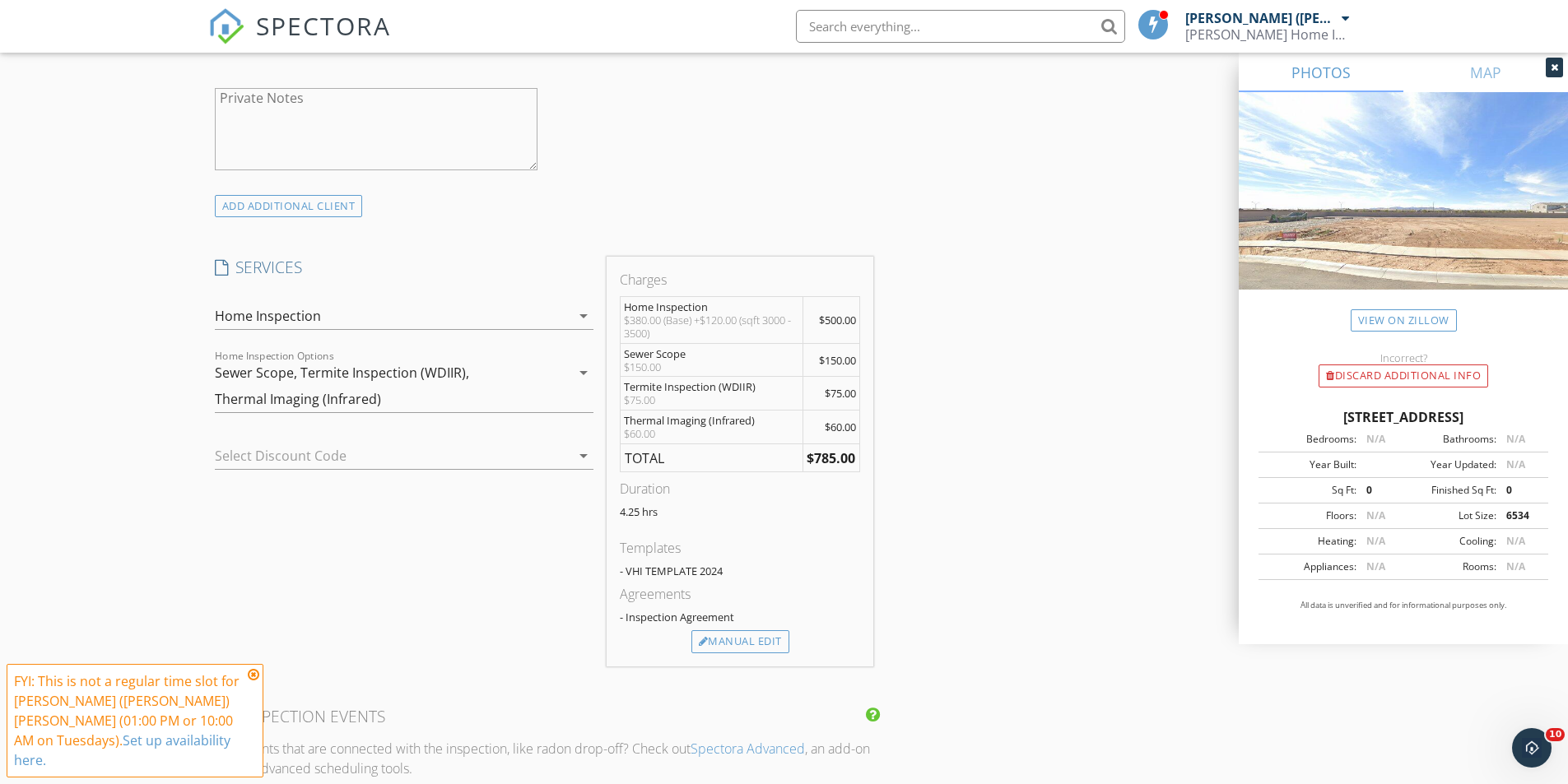
scroll to position [1166, 0]
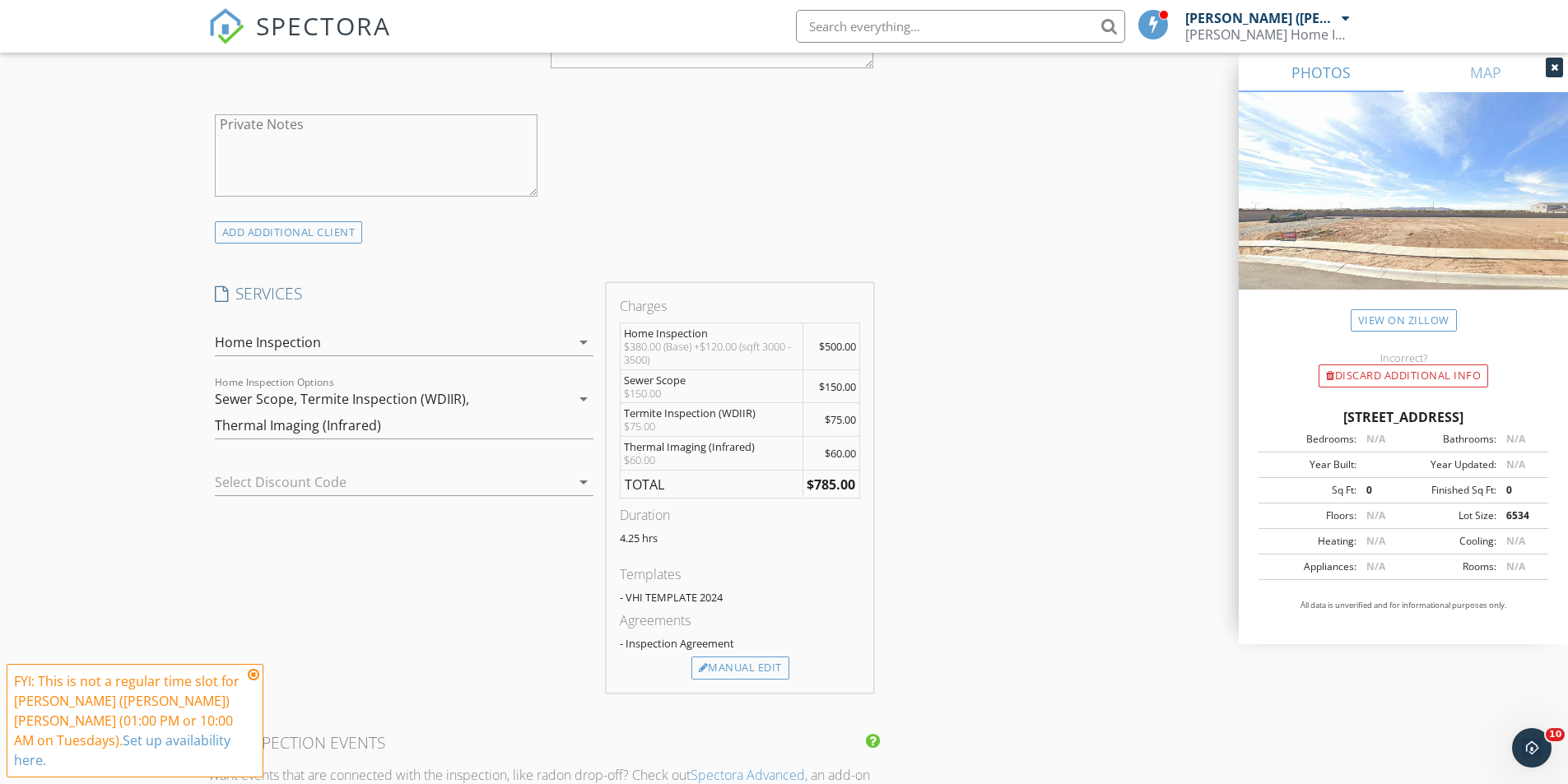
click at [277, 469] on div at bounding box center [381, 482] width 333 height 26
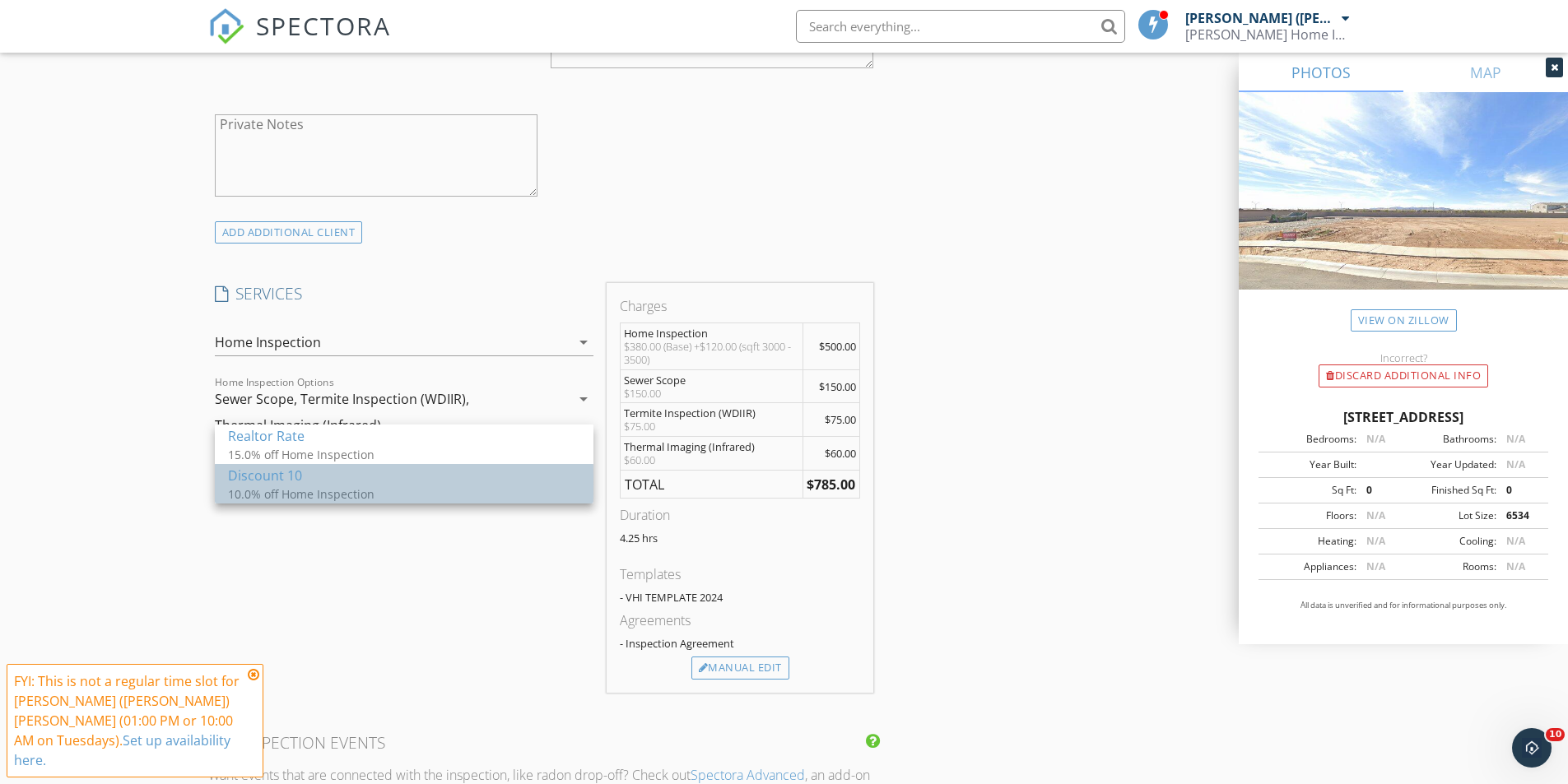
click at [283, 471] on div "Discount 10" at bounding box center [403, 476] width 352 height 20
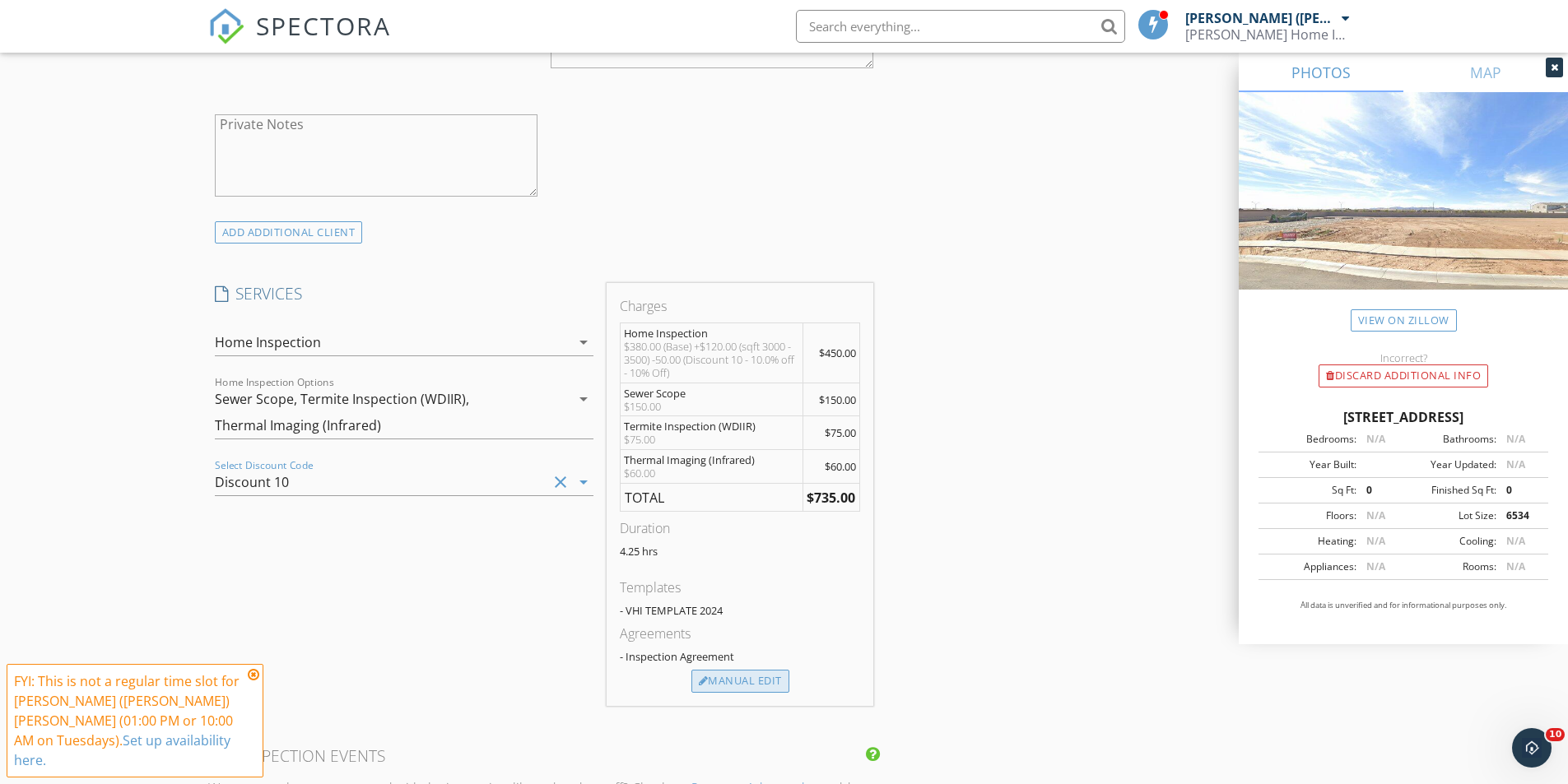
click at [722, 670] on div "Manual Edit" at bounding box center [741, 681] width 98 height 23
type input "450.0"
type textarea "$380.00 (Base) +$120.00 (sqft 3000 - 3500) -50.00 (Discount 10 - 10.0% off - 10…"
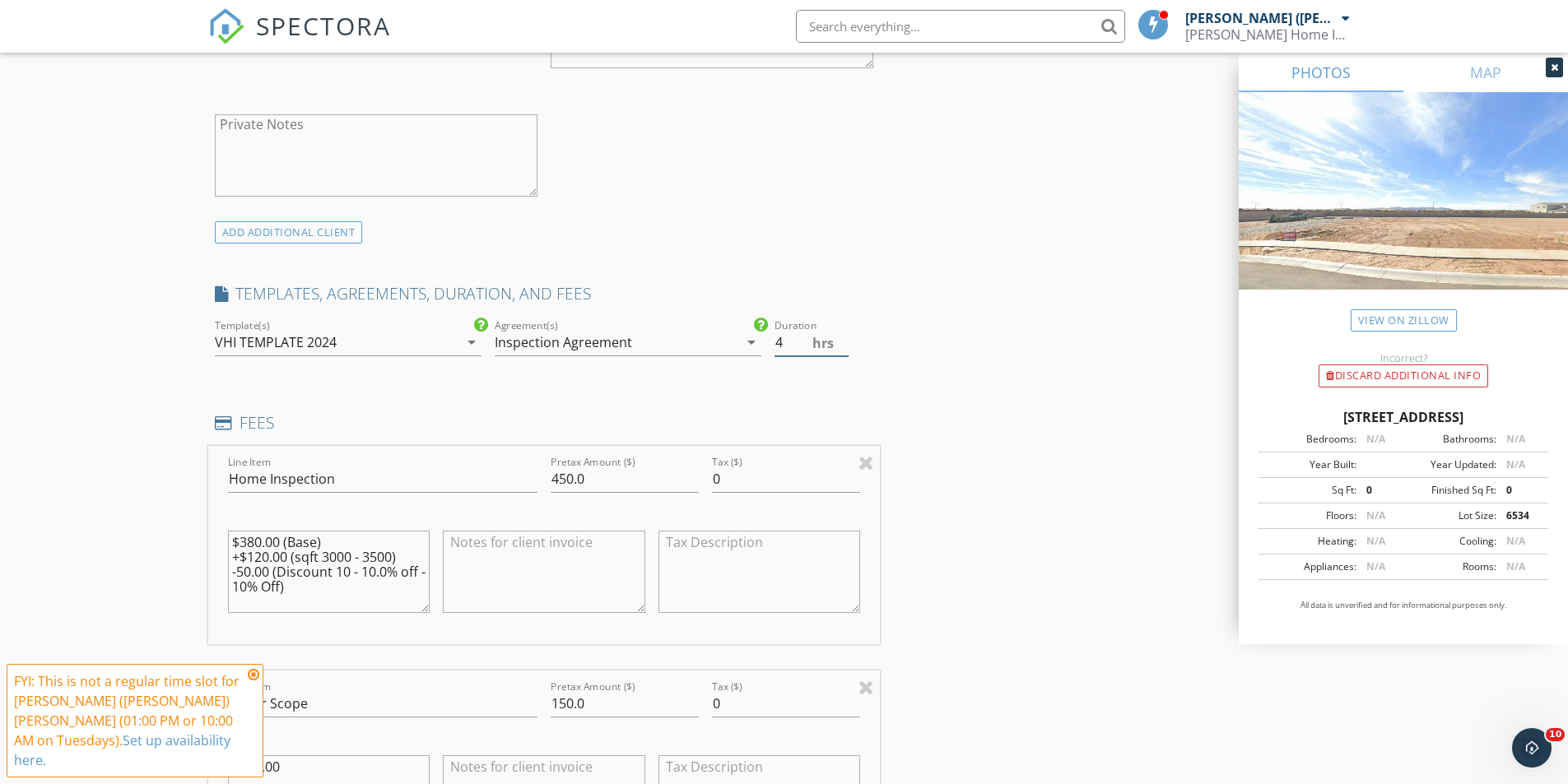
click at [841, 330] on input "4" at bounding box center [810, 343] width 74 height 27
click at [841, 330] on input "3.5" at bounding box center [810, 343] width 74 height 27
click at [841, 330] on input "3" at bounding box center [810, 343] width 74 height 27
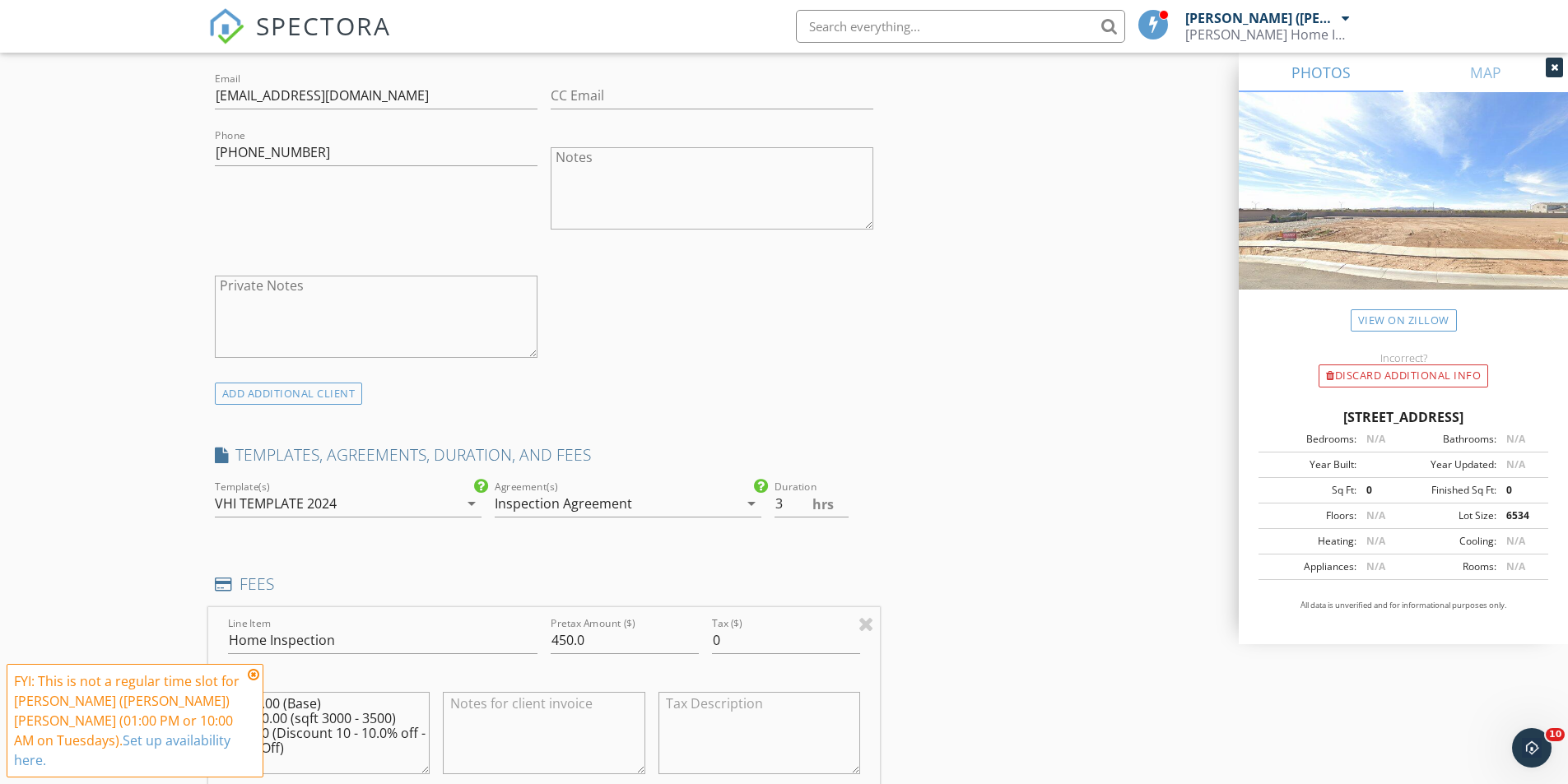
scroll to position [1001, 0]
type input "3.5"
click at [842, 494] on input "3.5" at bounding box center [810, 507] width 74 height 27
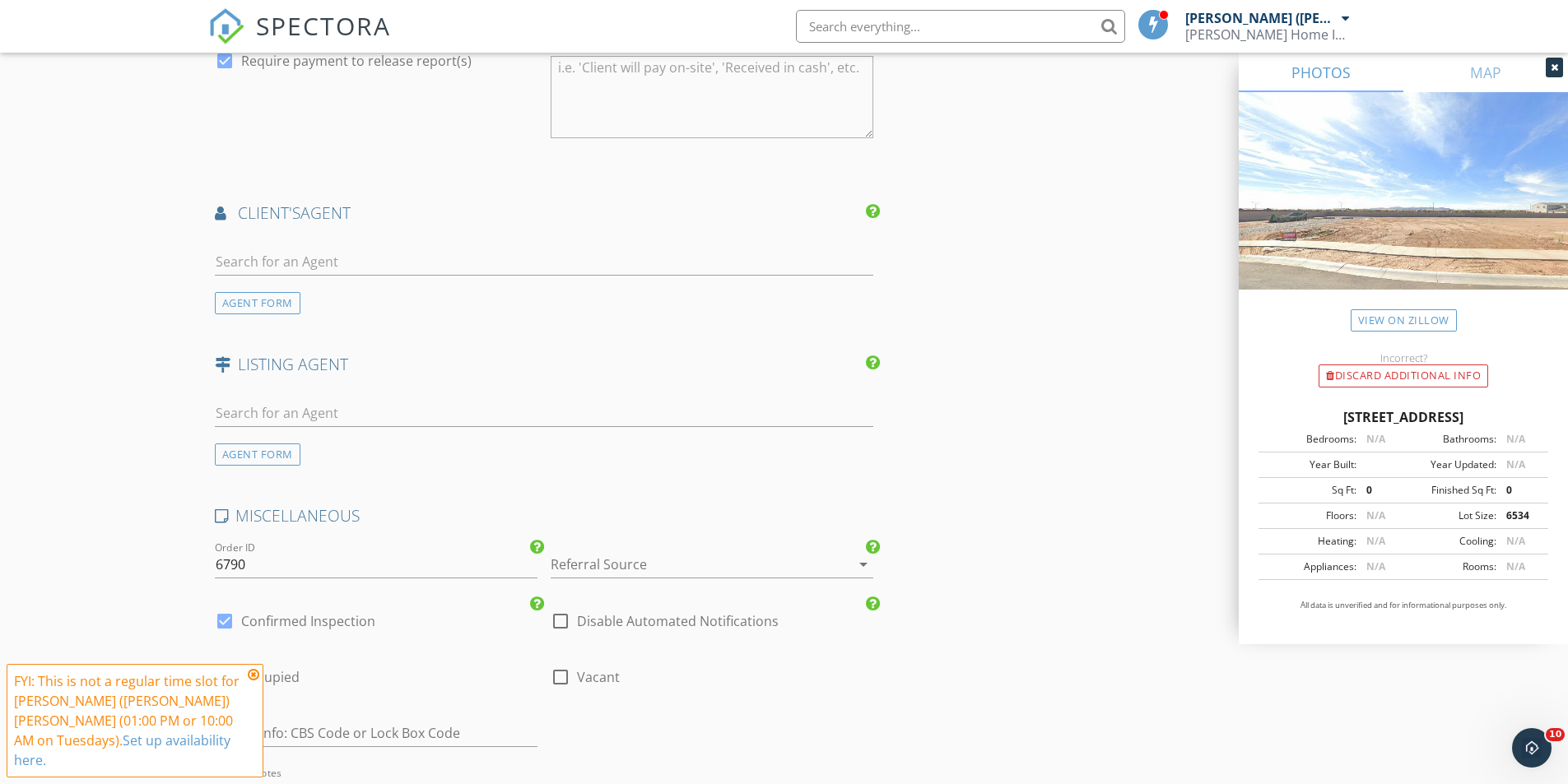
scroll to position [2811, 0]
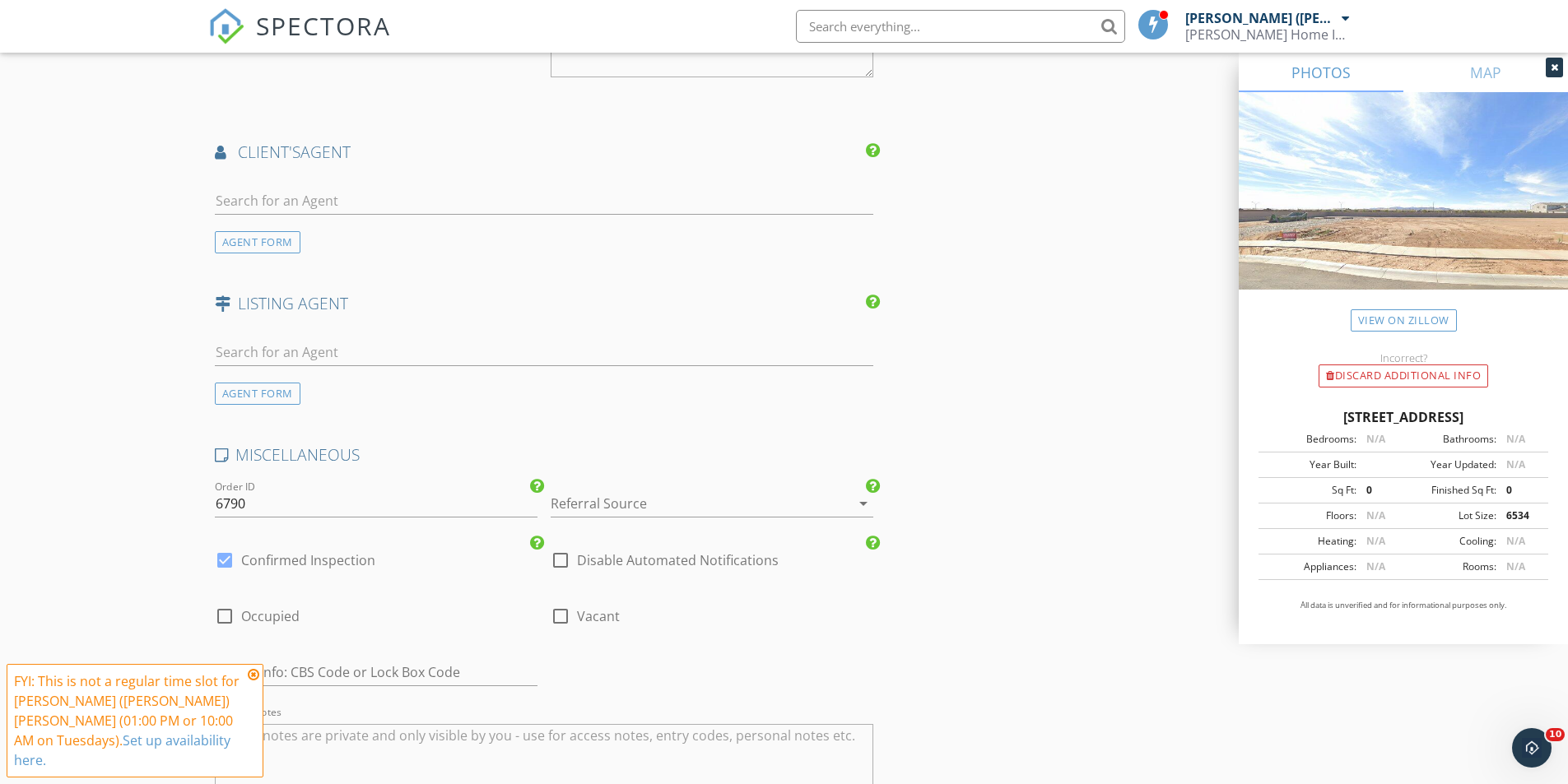
click at [568, 602] on div at bounding box center [560, 616] width 28 height 28
checkbox input "true"
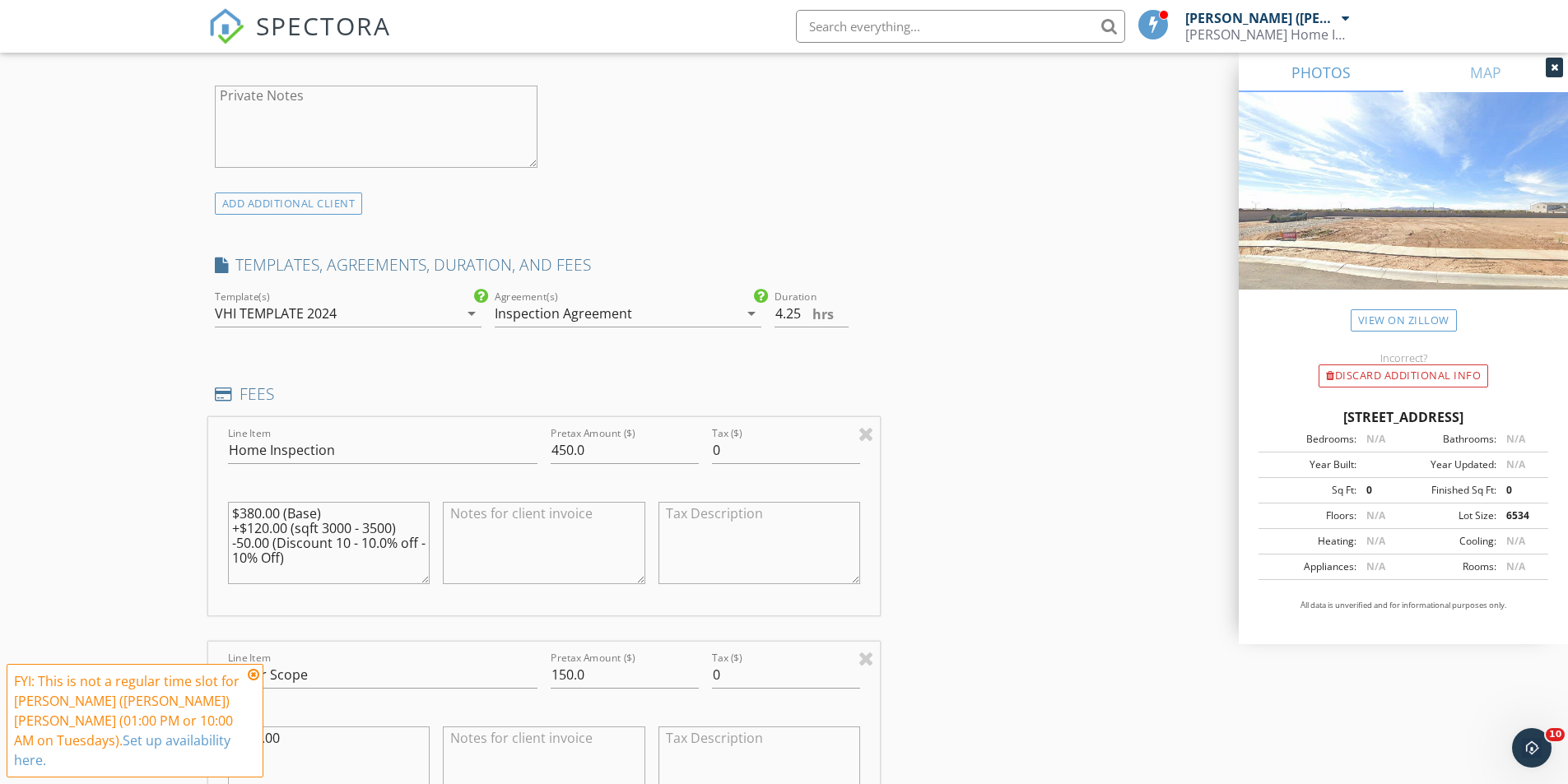
scroll to position [1136, 0]
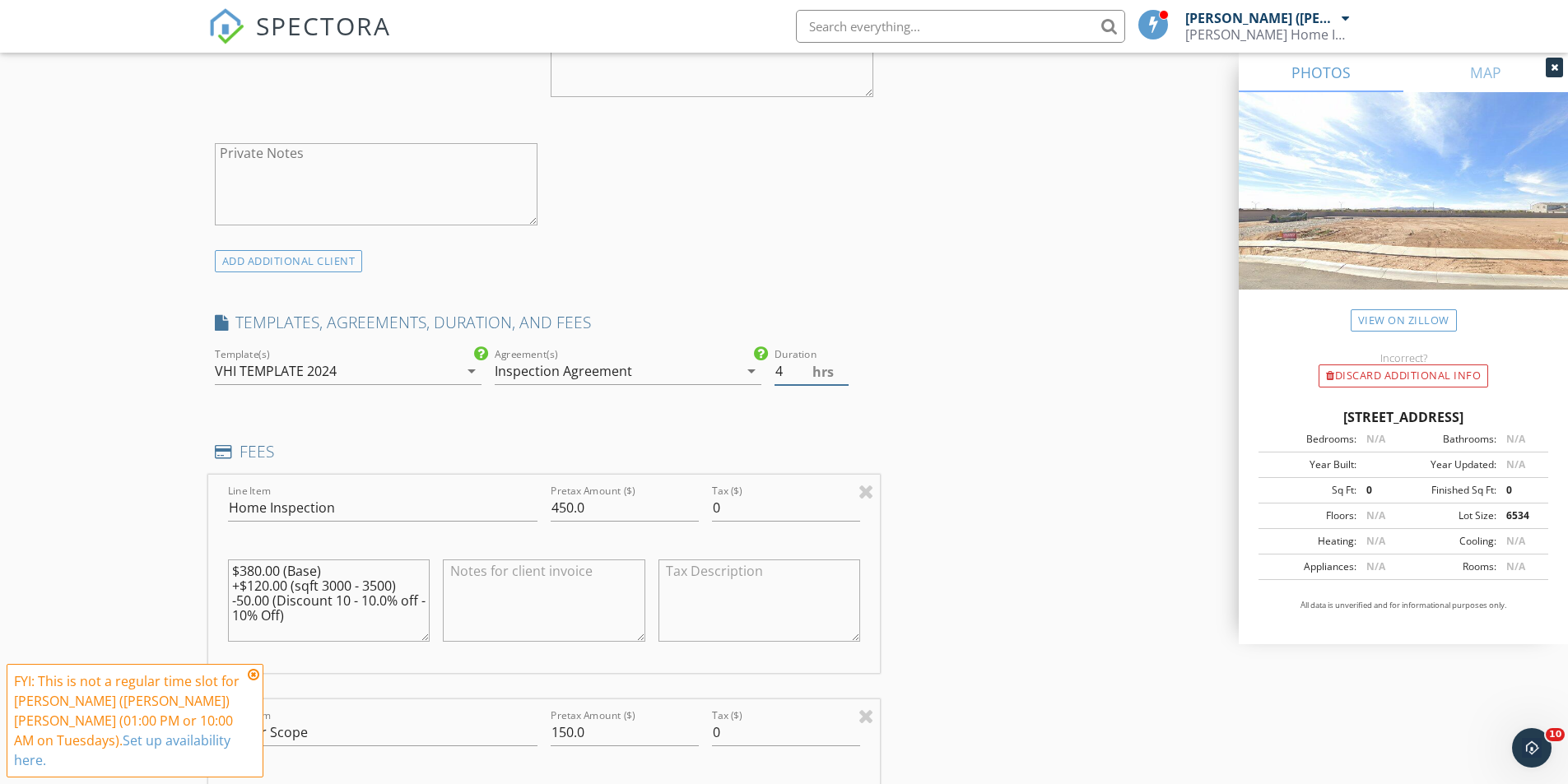
click at [842, 358] on input "4" at bounding box center [810, 372] width 74 height 27
type input "3.5"
click at [842, 358] on input "3.5" at bounding box center [810, 372] width 74 height 27
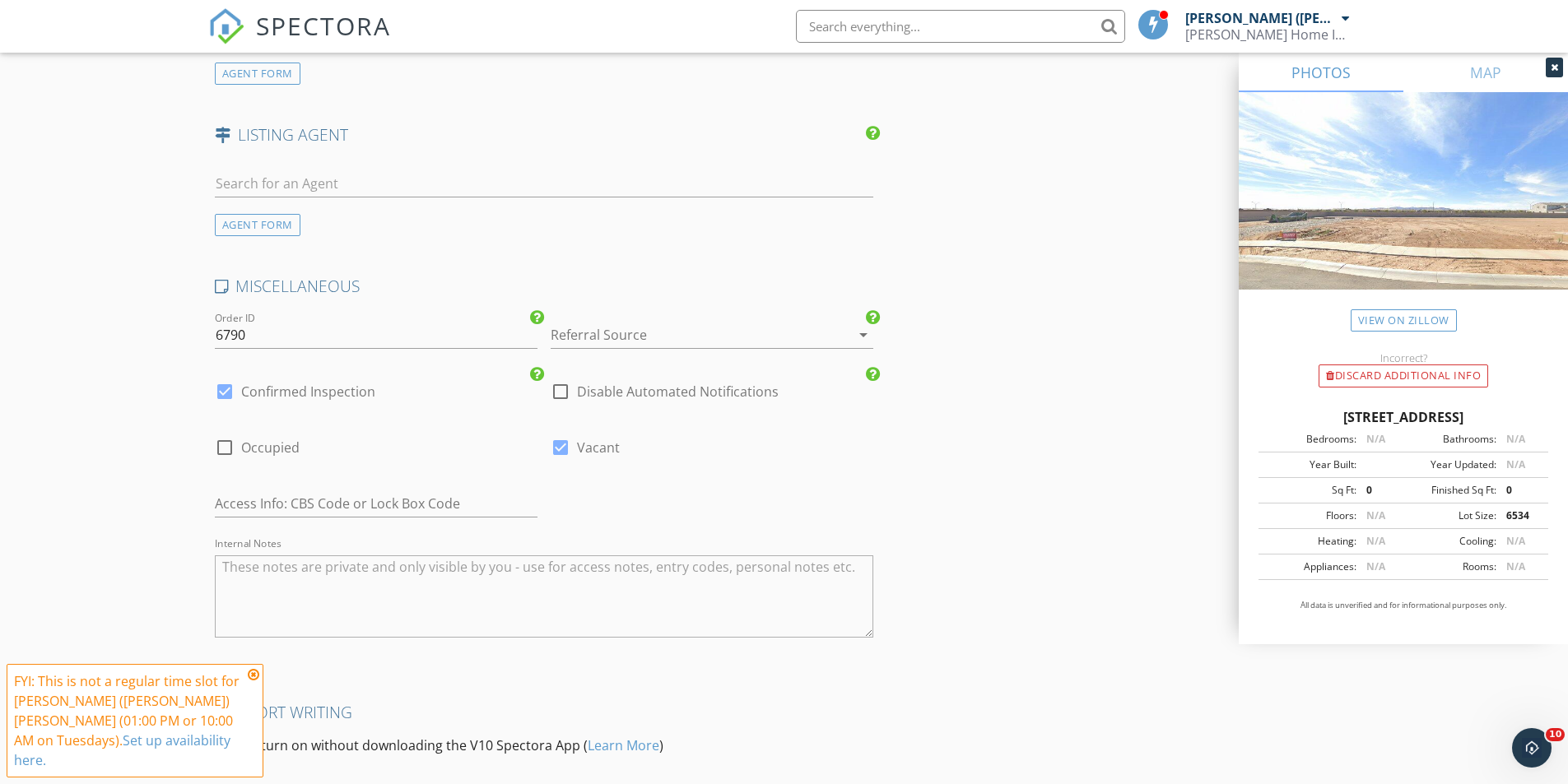
scroll to position [3111, 0]
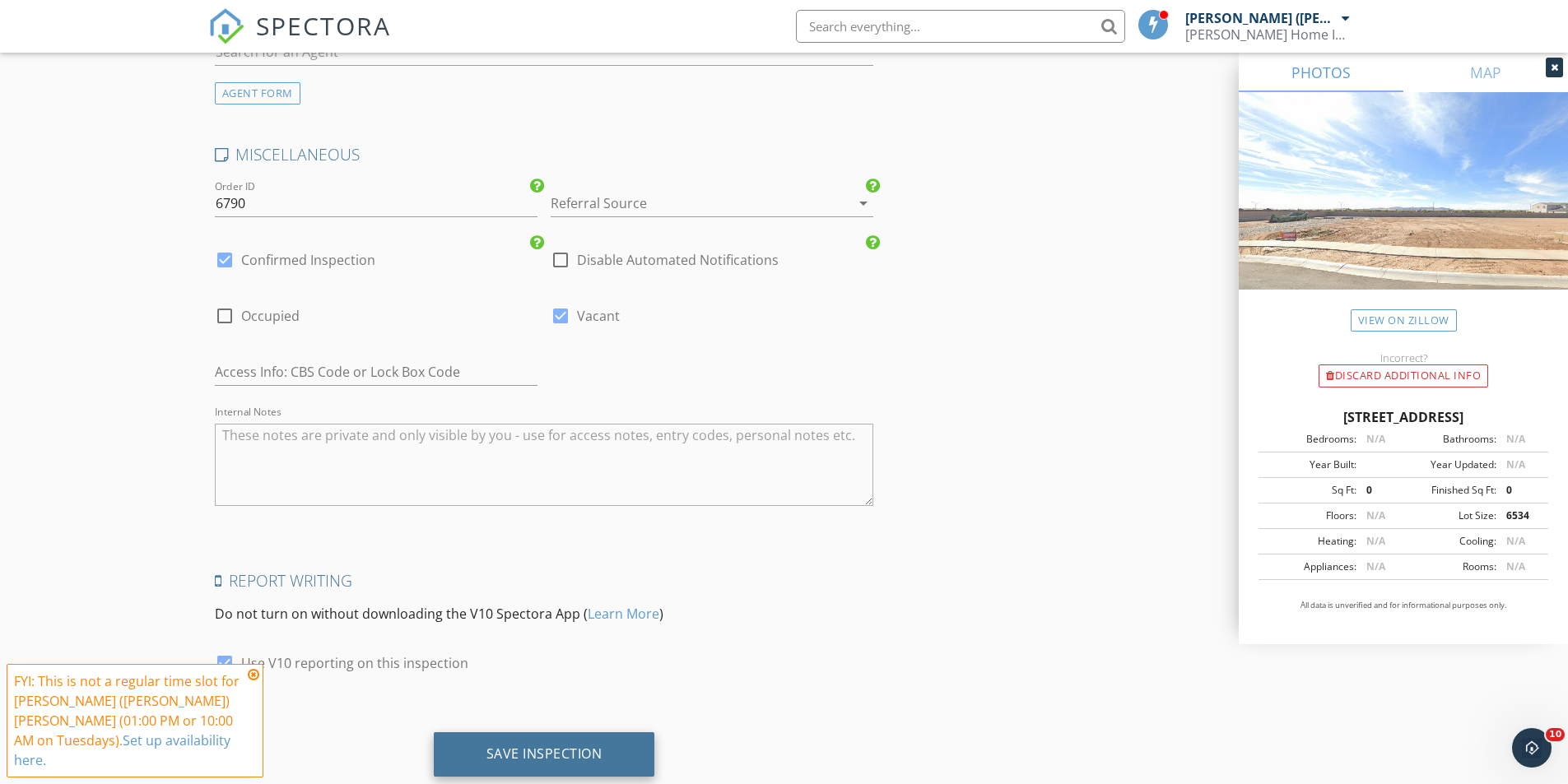
click at [585, 733] on div "Save Inspection" at bounding box center [545, 755] width 222 height 44
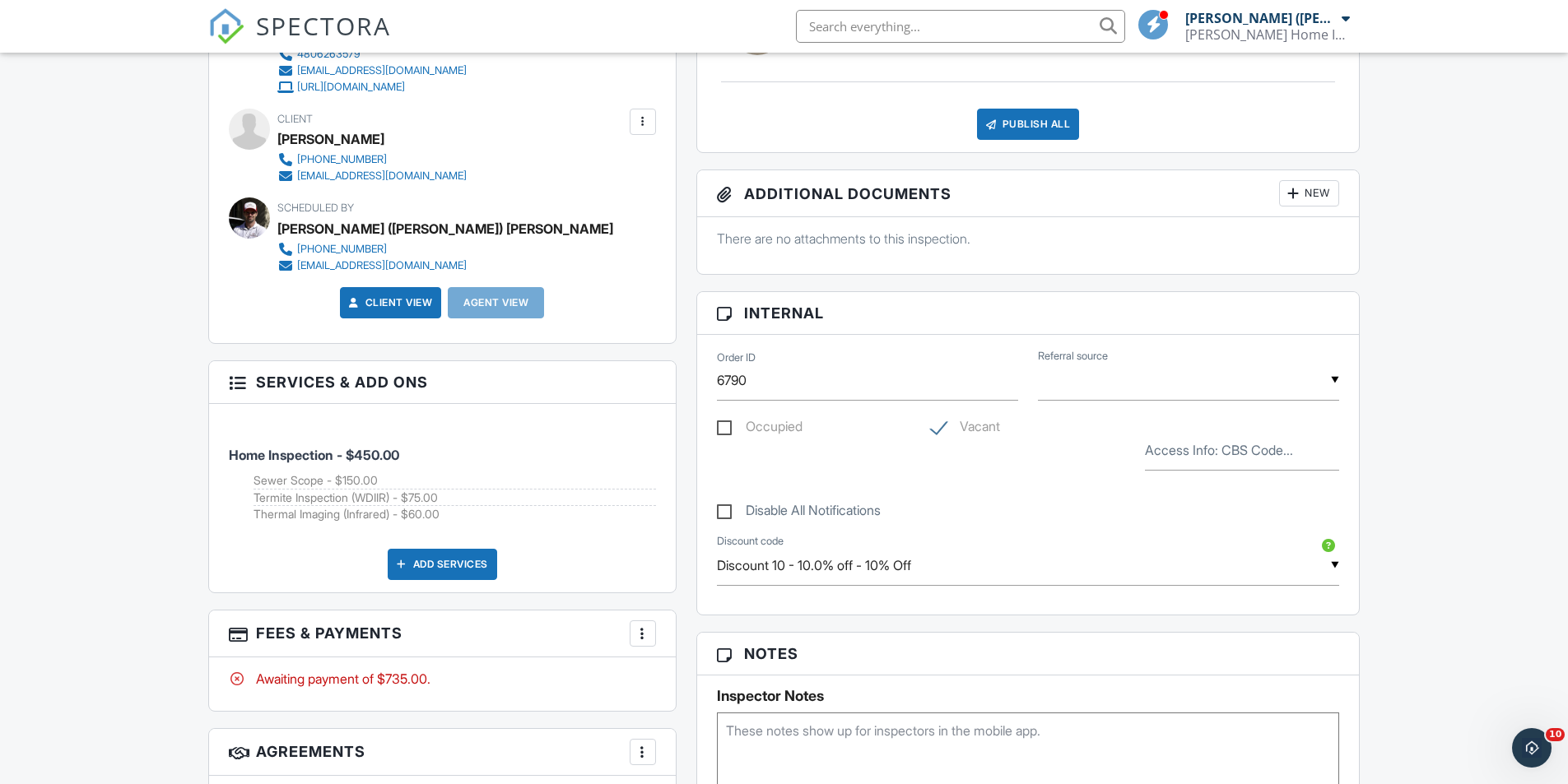
scroll to position [330, 0]
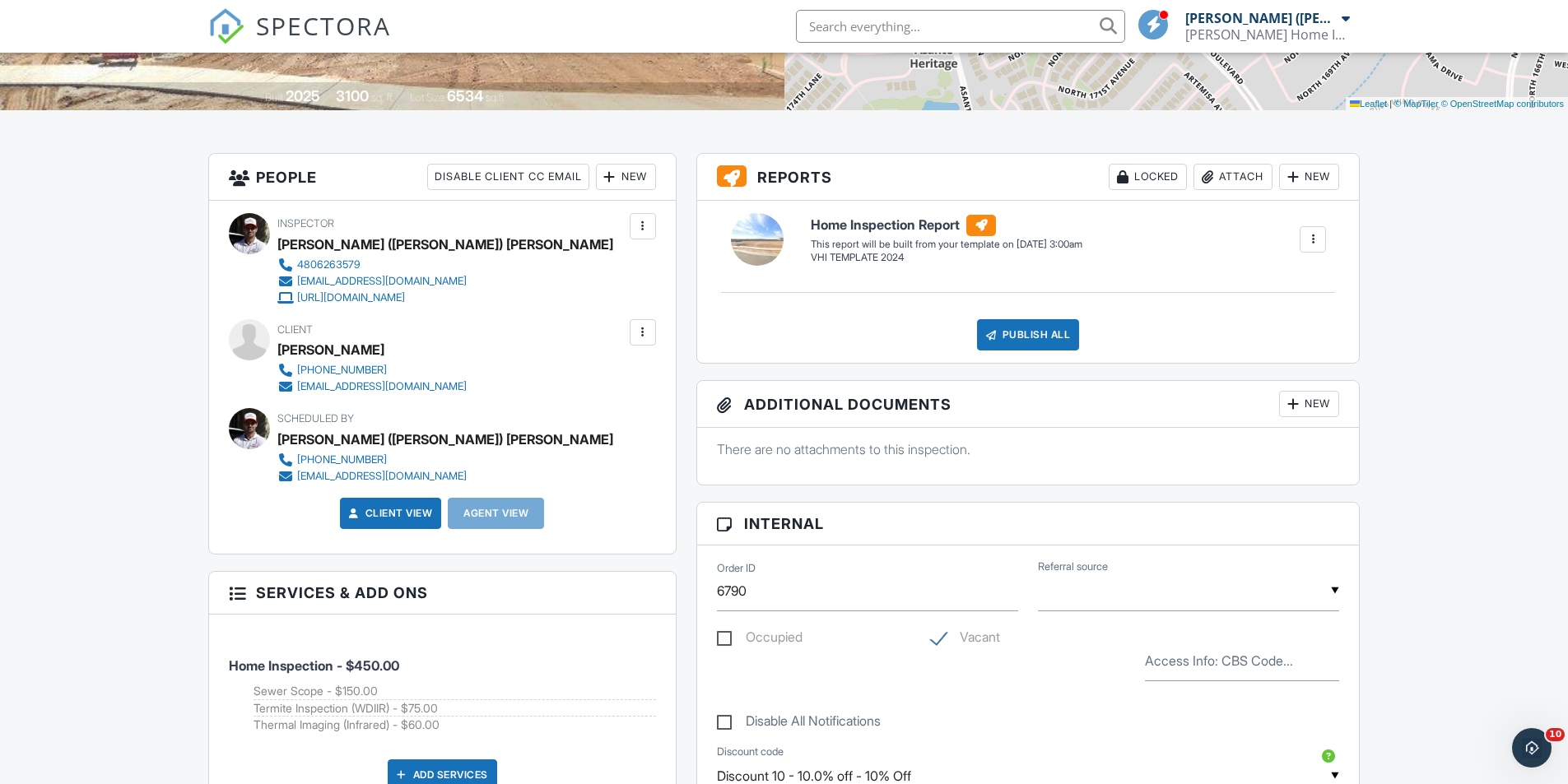
click at [310, 33] on span "SPECTORA" at bounding box center [324, 25] width 135 height 34
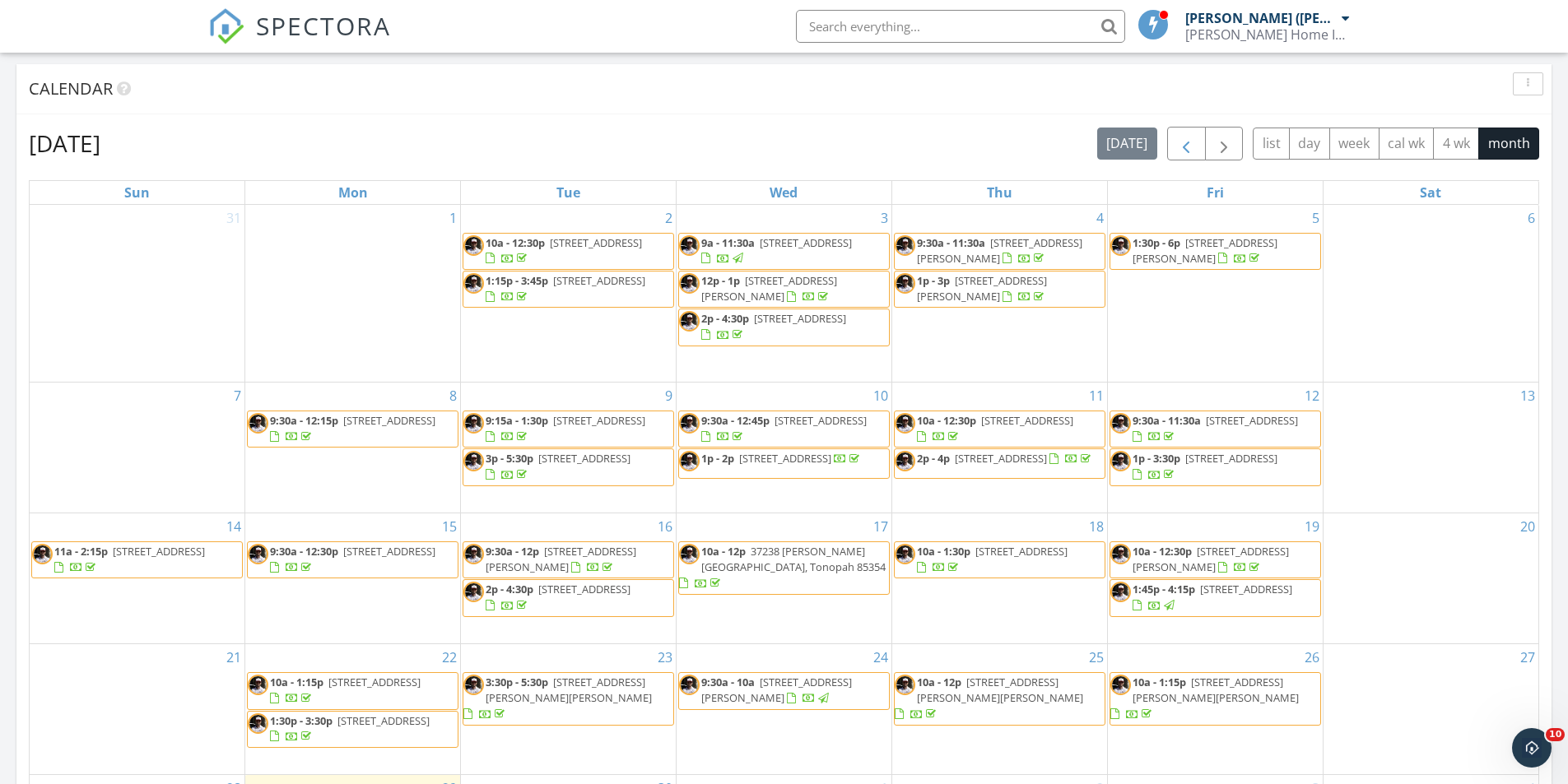
scroll to position [658, 0]
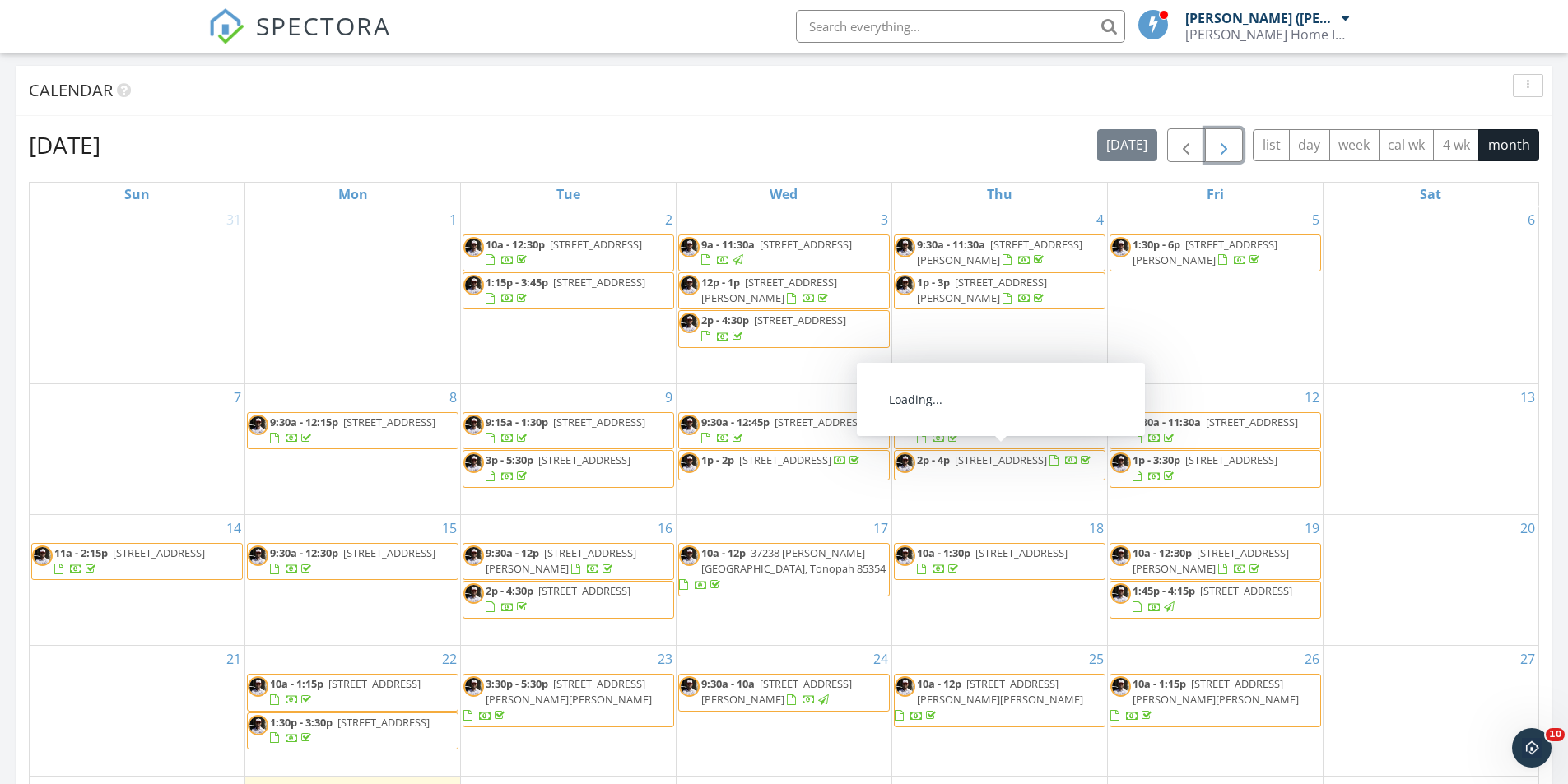
click at [1221, 141] on span "button" at bounding box center [1224, 145] width 20 height 20
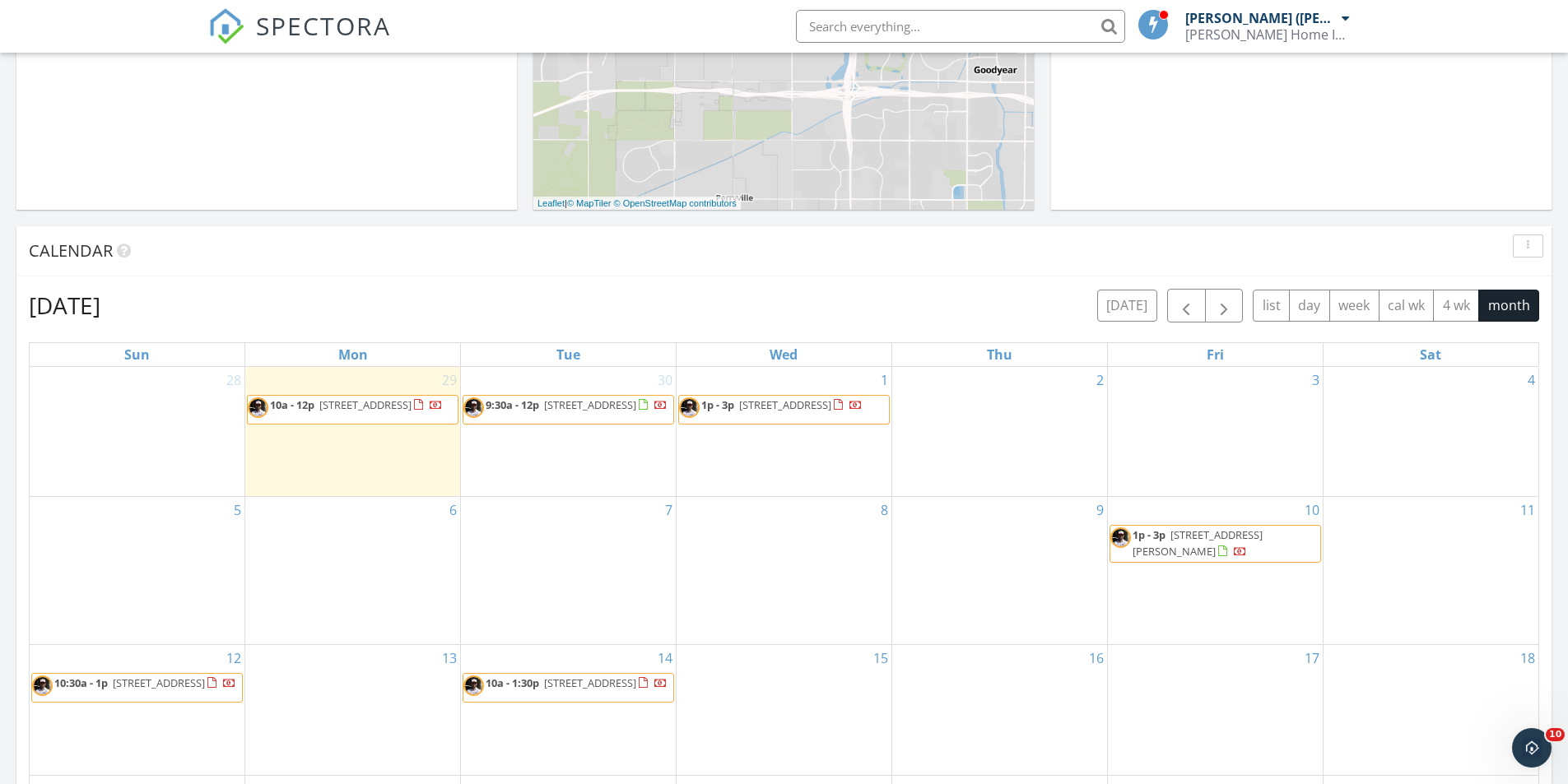
scroll to position [494, 0]
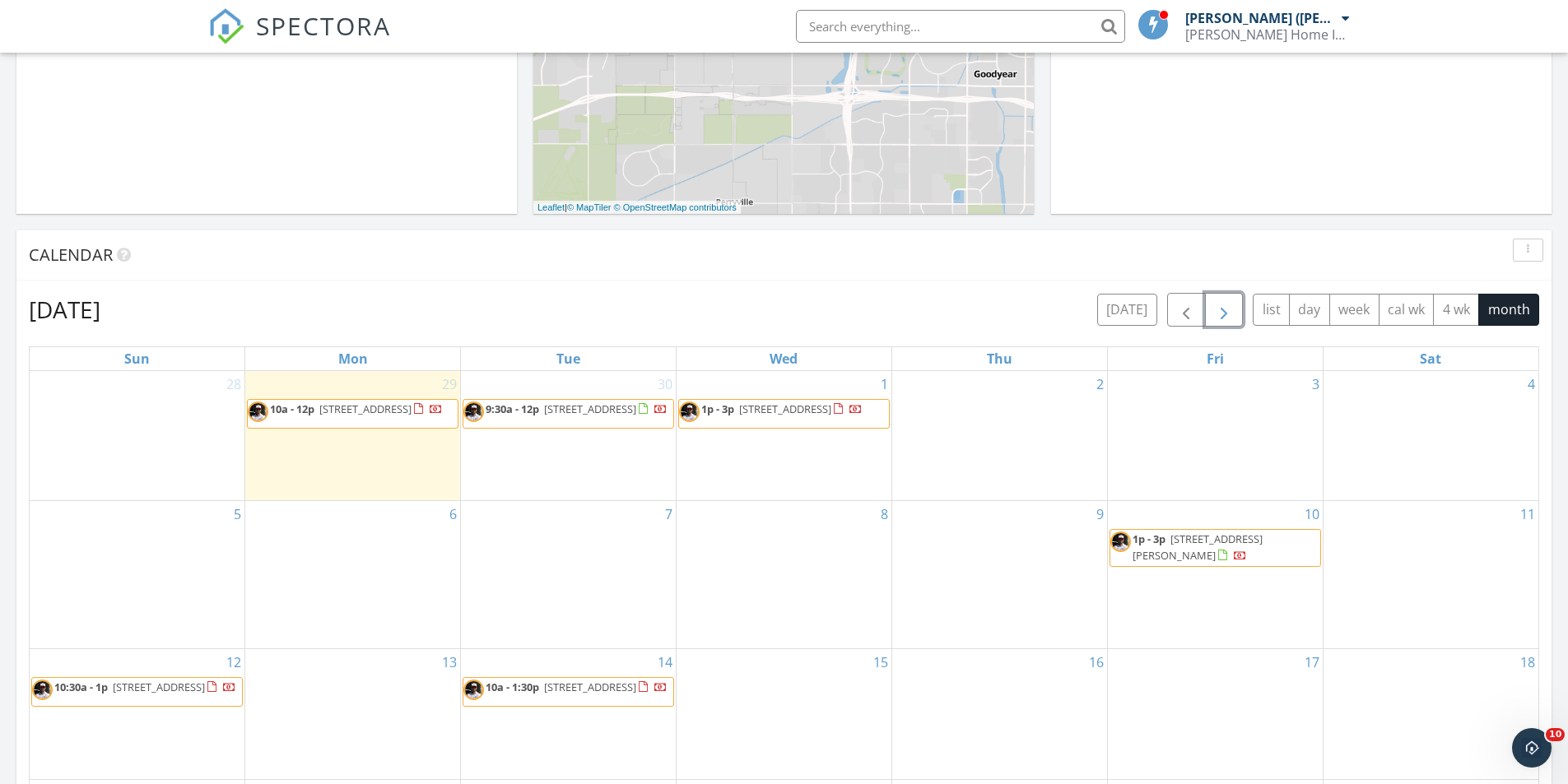
click at [1228, 313] on span "button" at bounding box center [1224, 310] width 20 height 20
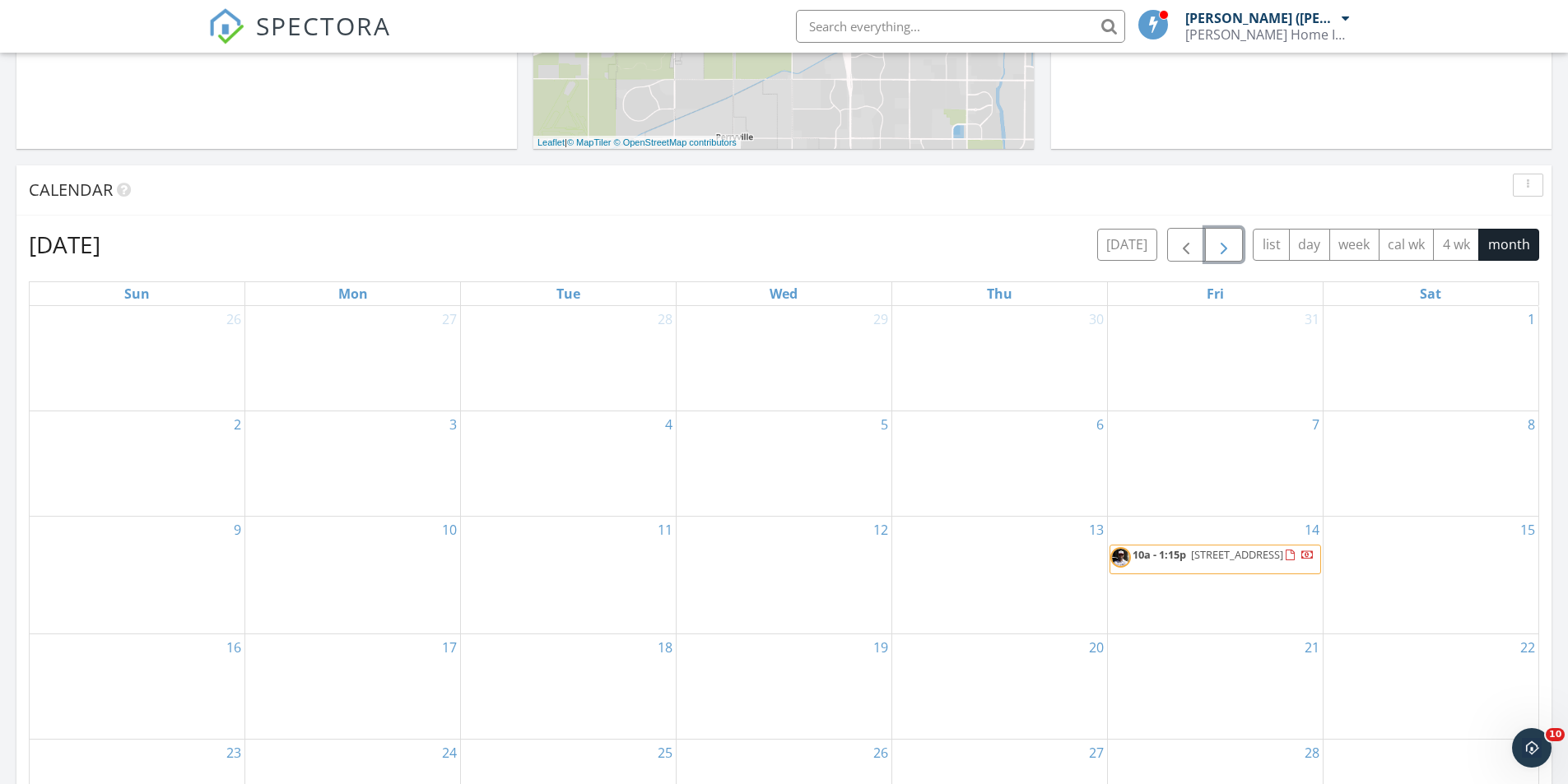
scroll to position [658, 0]
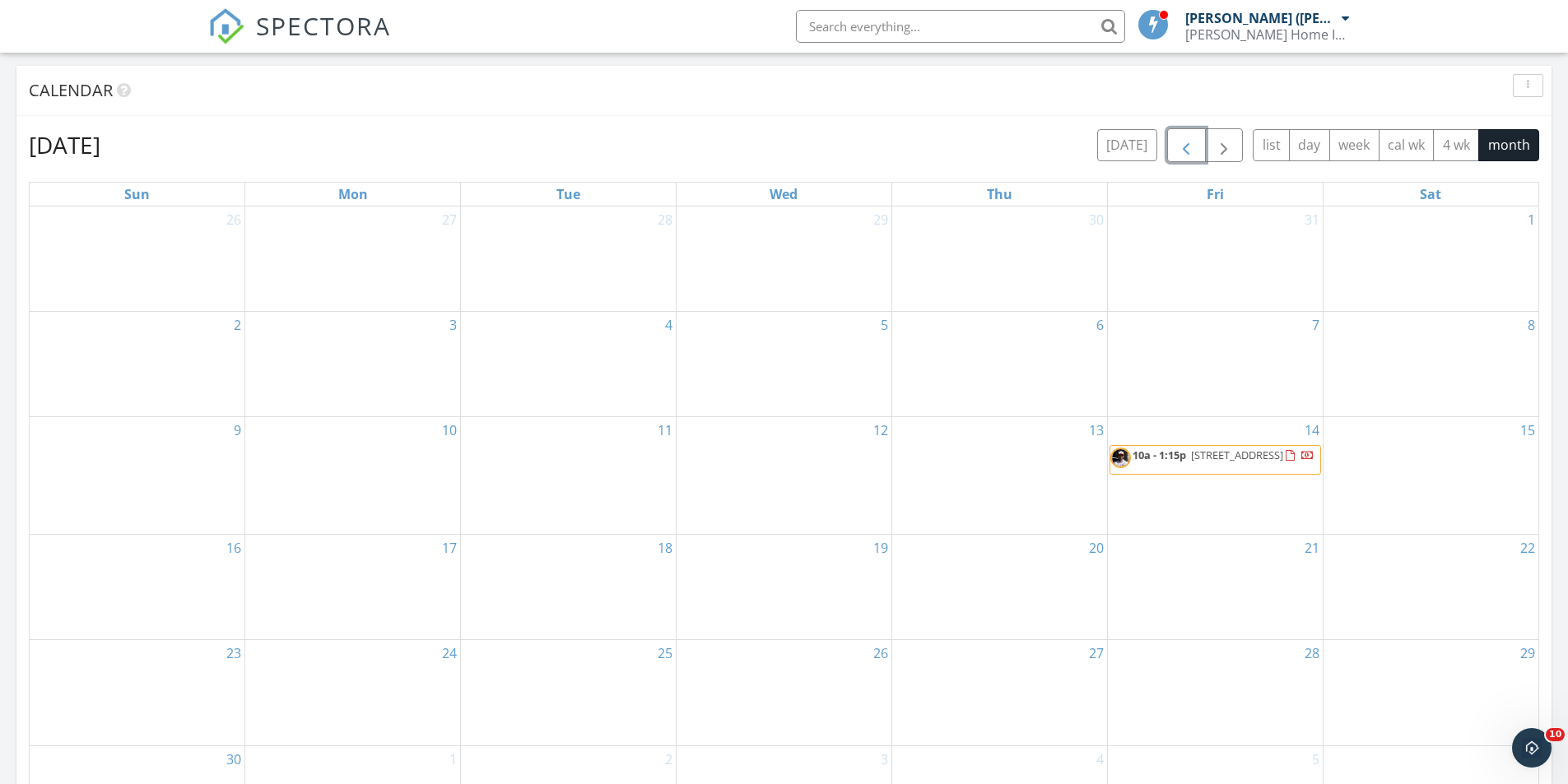
click at [1190, 137] on span "button" at bounding box center [1186, 145] width 20 height 20
